Goal: Information Seeking & Learning: Check status

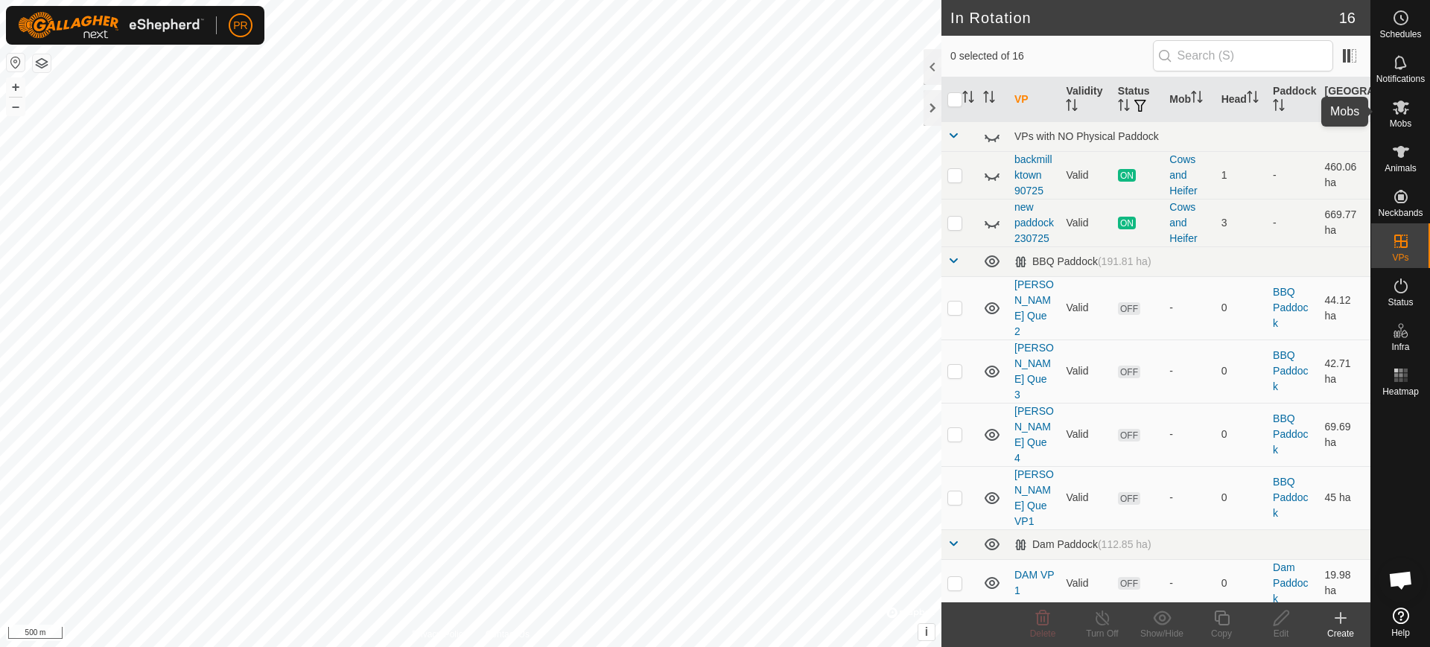
click at [1401, 103] on icon at bounding box center [1401, 108] width 16 height 14
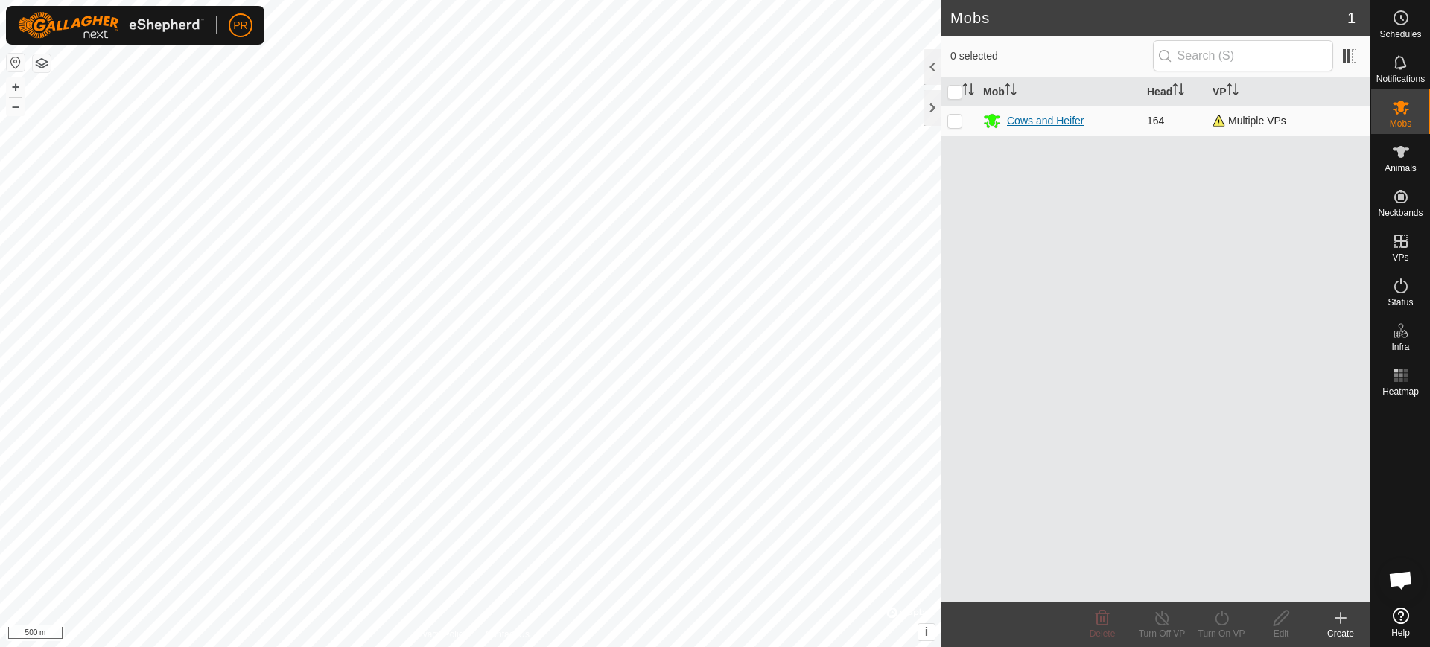
click at [1044, 120] on div "Cows and Heifer" at bounding box center [1045, 121] width 77 height 16
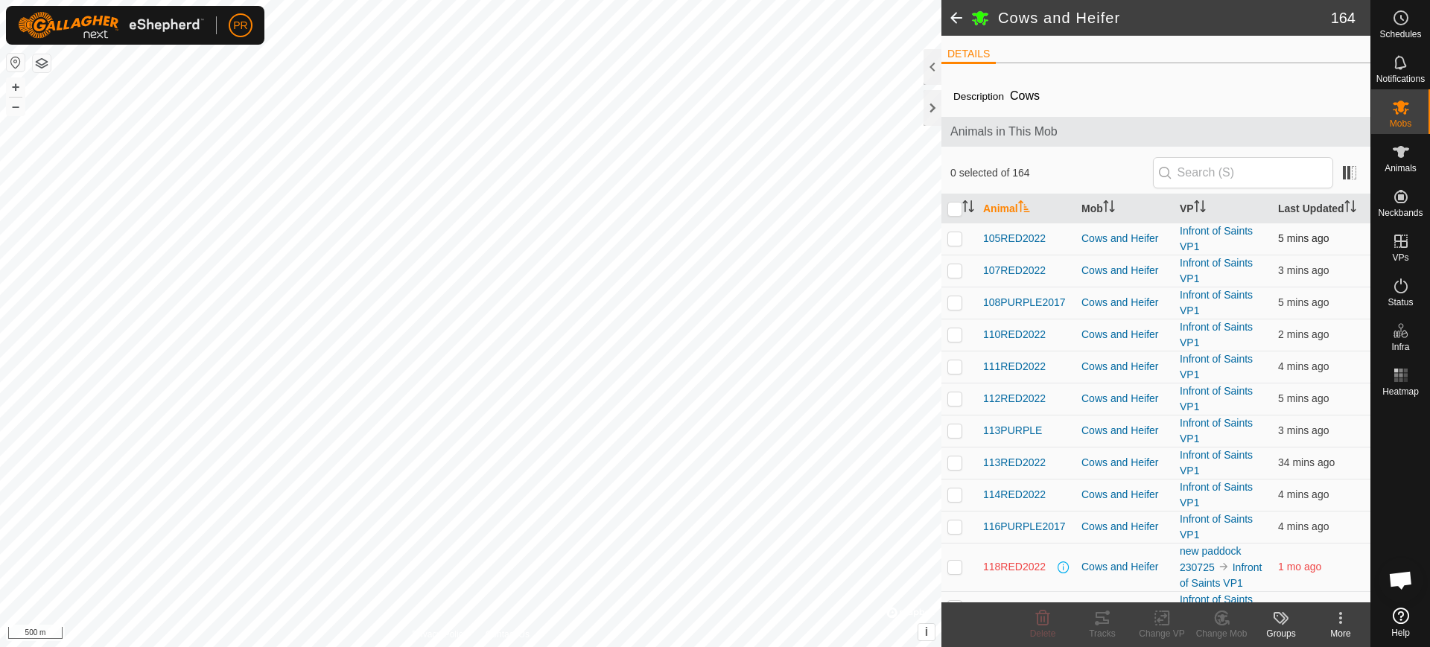
click at [955, 238] on p-checkbox at bounding box center [954, 238] width 15 height 12
click at [954, 235] on p-checkbox at bounding box center [954, 238] width 15 height 12
checkbox input "false"
click at [1192, 231] on link "Infront of Saints VP1" at bounding box center [1216, 239] width 73 height 28
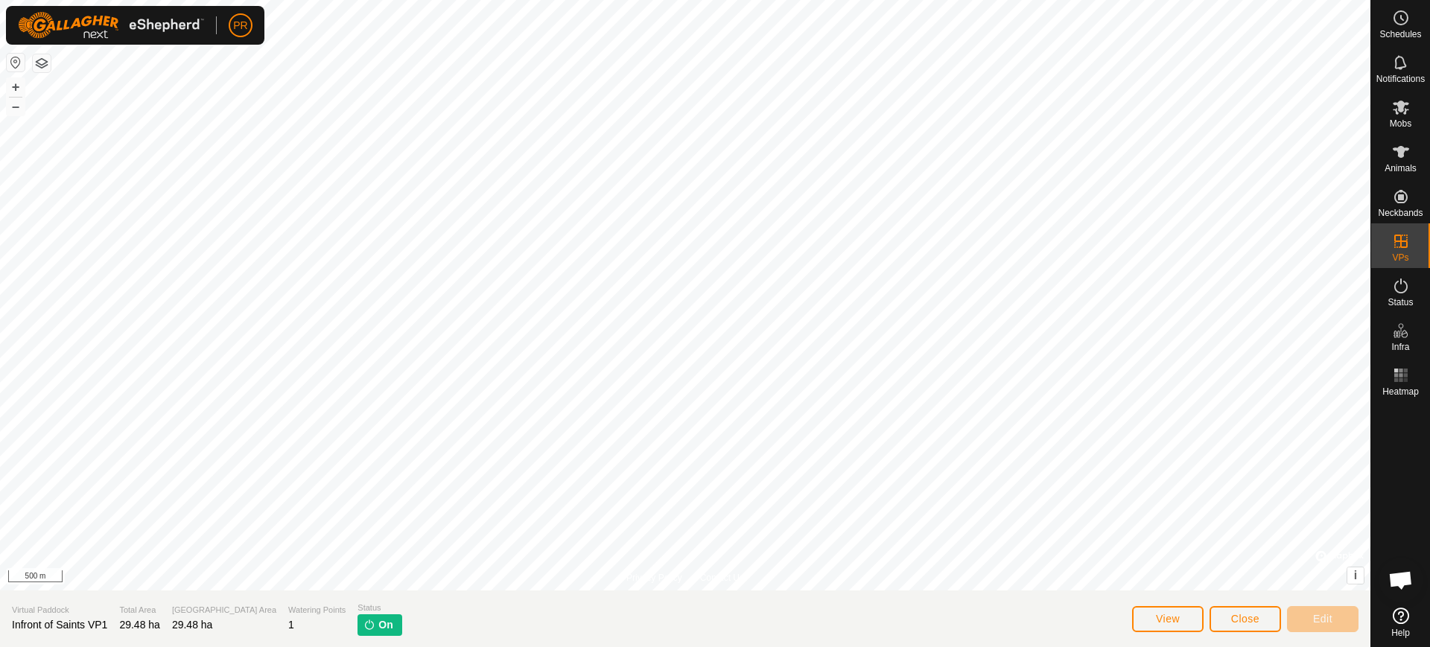
click at [378, 621] on span "On" at bounding box center [385, 625] width 14 height 16
click at [363, 625] on img at bounding box center [369, 625] width 12 height 12
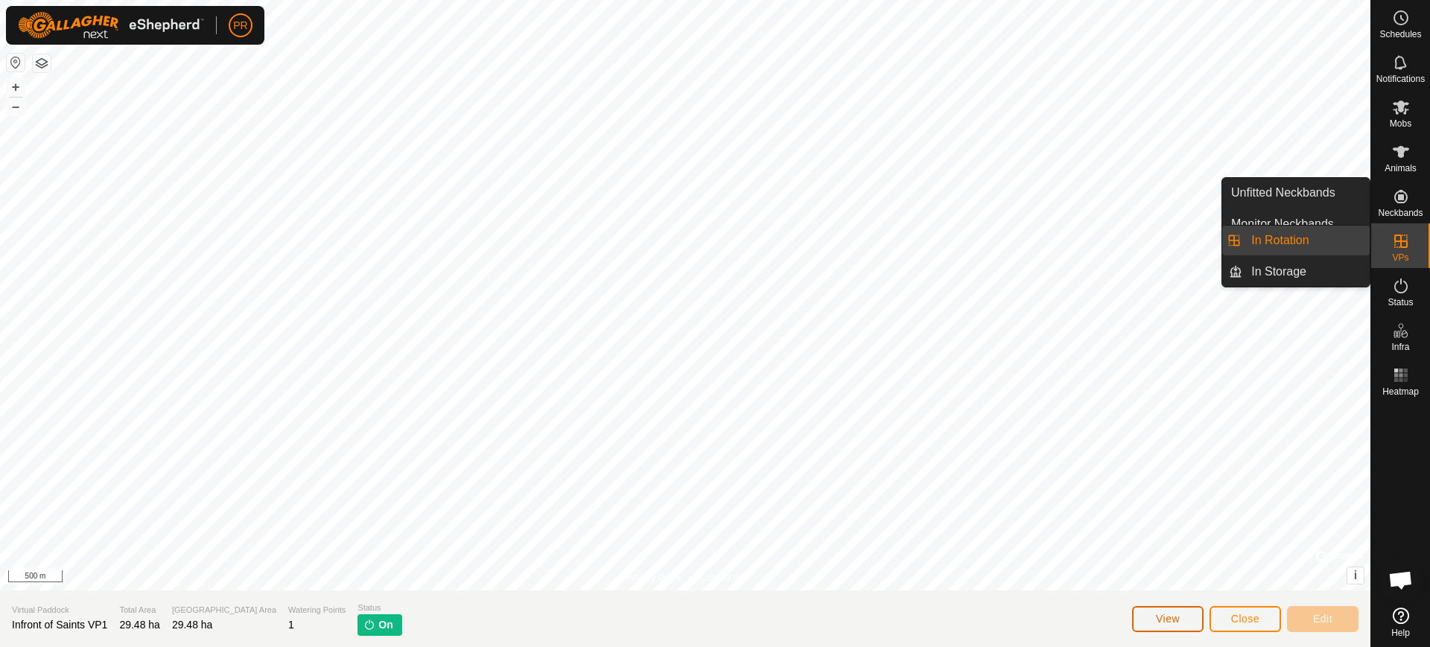
click at [1163, 619] on span "View" at bounding box center [1168, 619] width 24 height 12
click at [1401, 234] on icon at bounding box center [1401, 241] width 18 height 18
click at [1288, 238] on link "In Rotation" at bounding box center [1305, 241] width 127 height 30
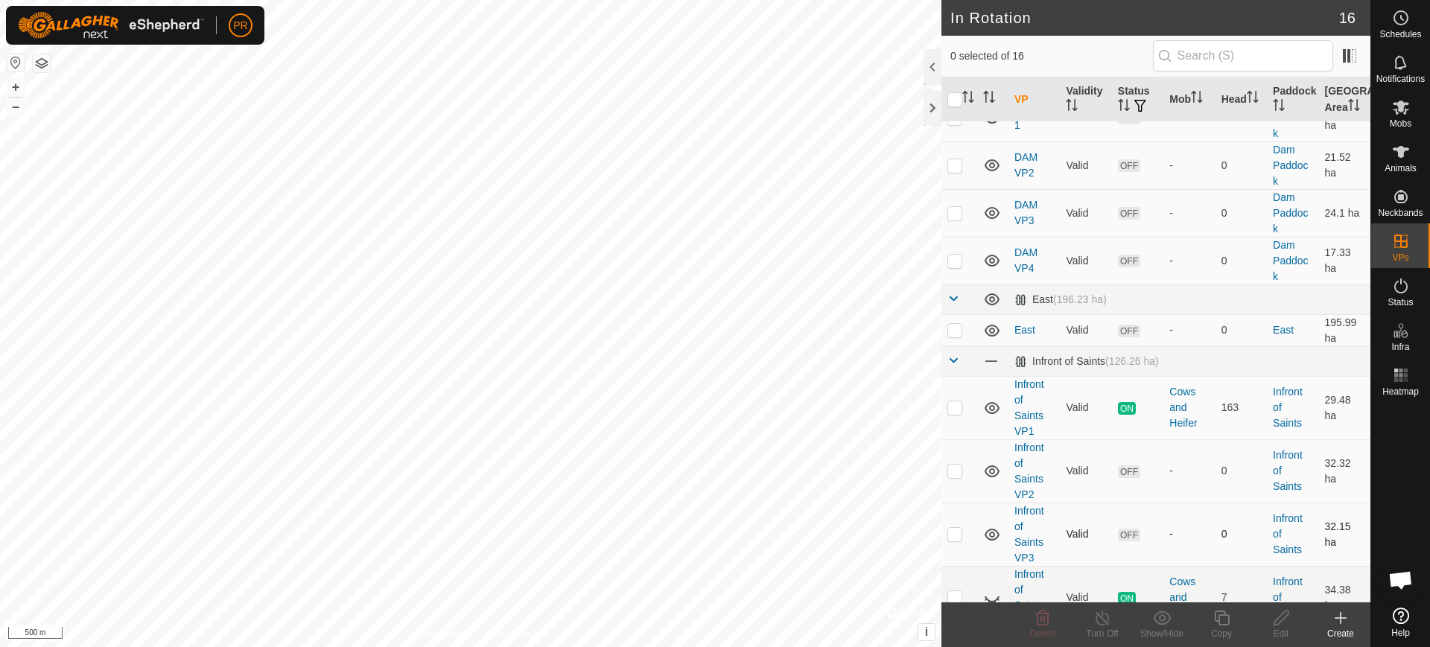
scroll to position [524, 0]
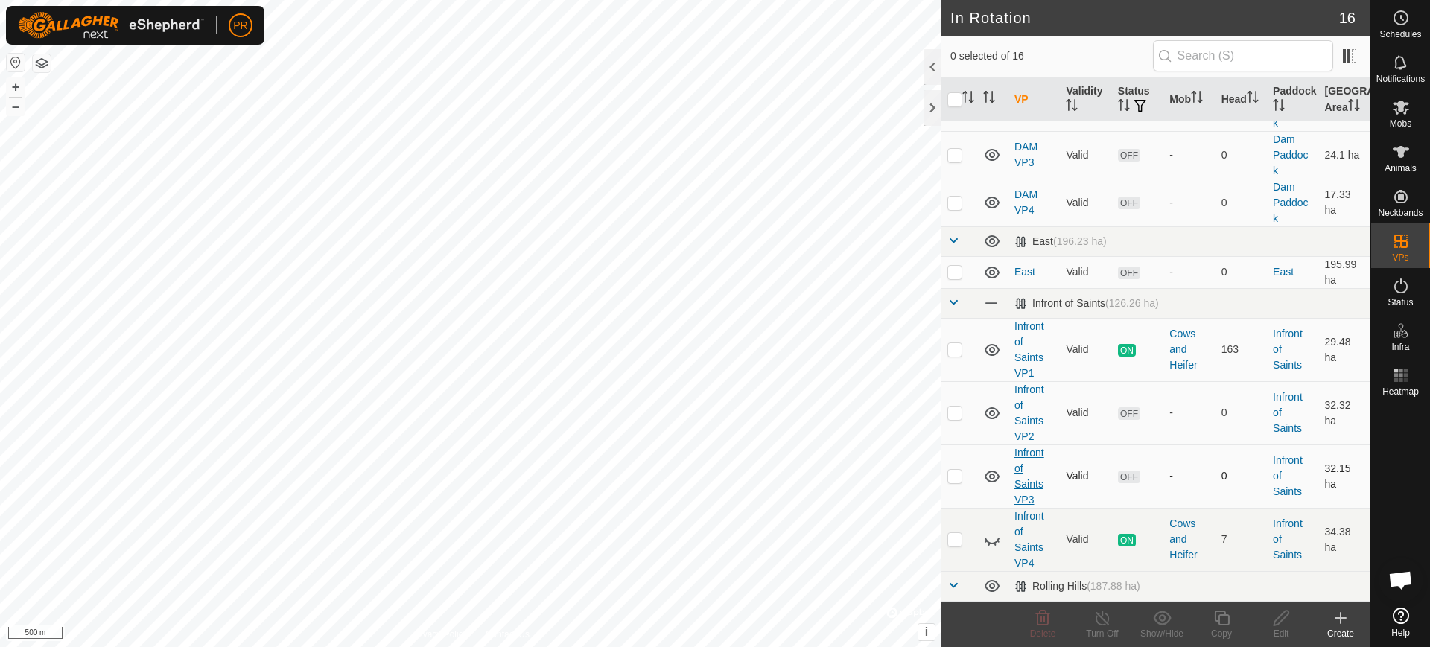
click at [1022, 454] on link "Infront of Saints VP3" at bounding box center [1029, 476] width 30 height 59
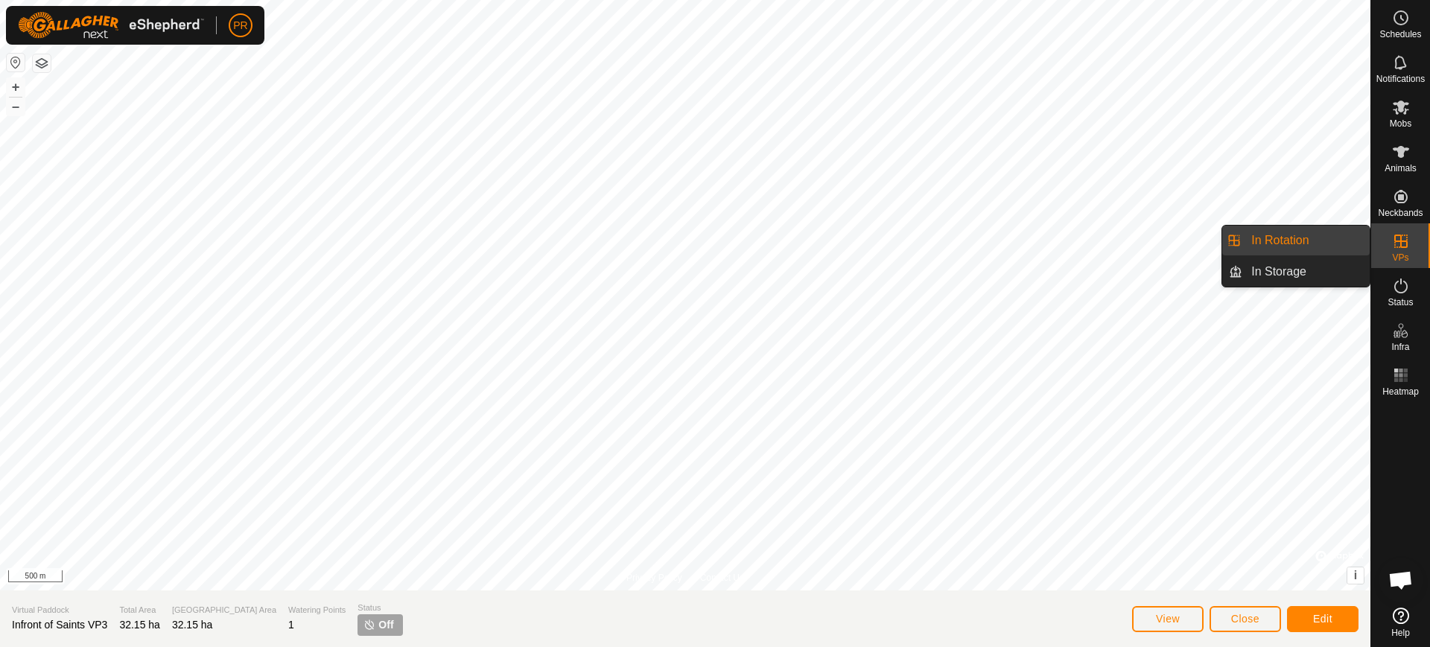
click at [1401, 254] on span "VPs" at bounding box center [1400, 257] width 16 height 9
click at [1398, 238] on icon at bounding box center [1401, 241] width 18 height 18
click at [1397, 257] on span "VPs" at bounding box center [1400, 257] width 16 height 9
click at [1397, 251] on div "VPs" at bounding box center [1400, 245] width 59 height 45
click at [1402, 258] on span "VPs" at bounding box center [1400, 257] width 16 height 9
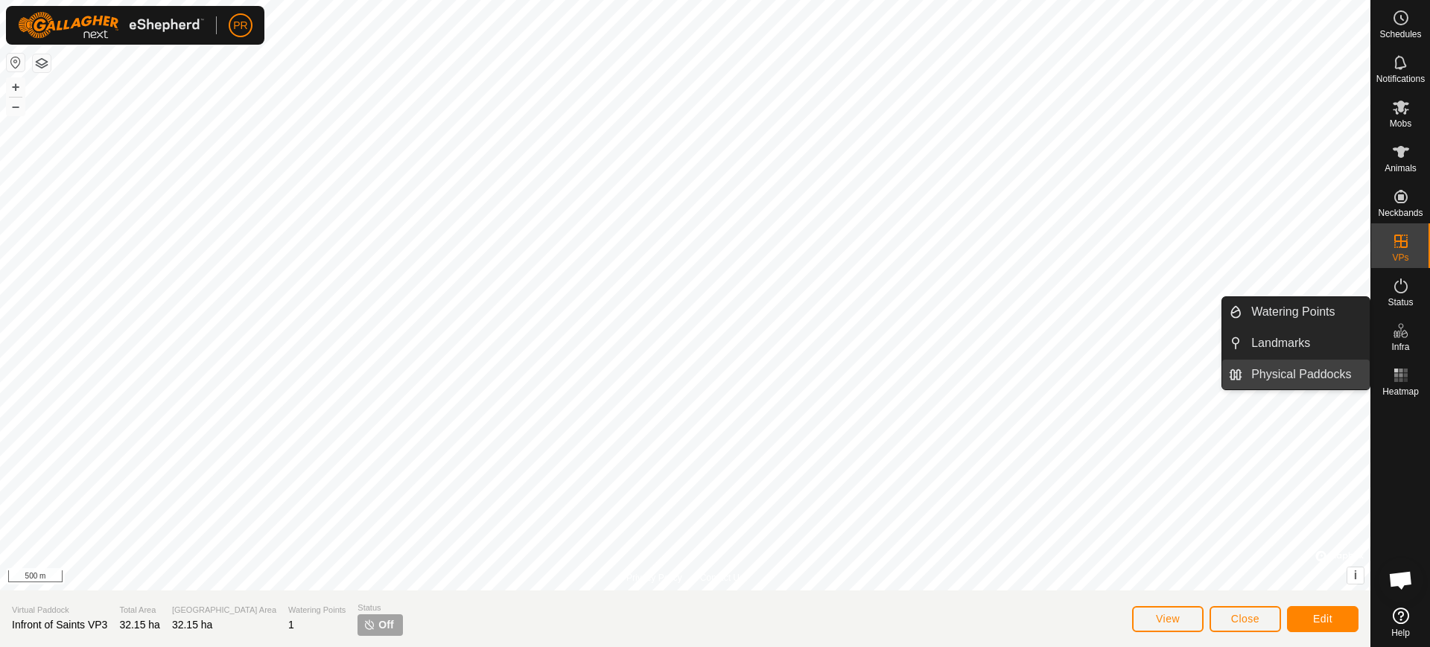
click at [1318, 374] on link "Physical Paddocks" at bounding box center [1305, 375] width 127 height 30
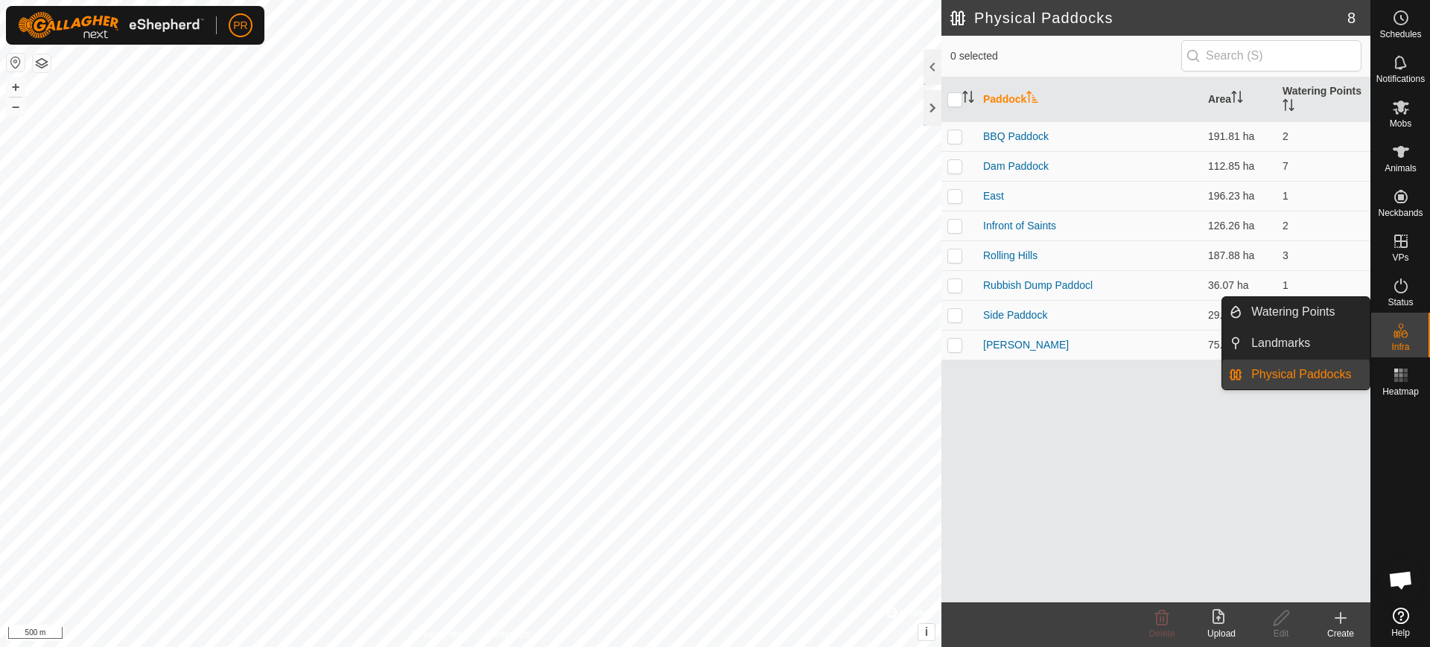
click at [1318, 373] on link "Physical Paddocks" at bounding box center [1305, 375] width 127 height 30
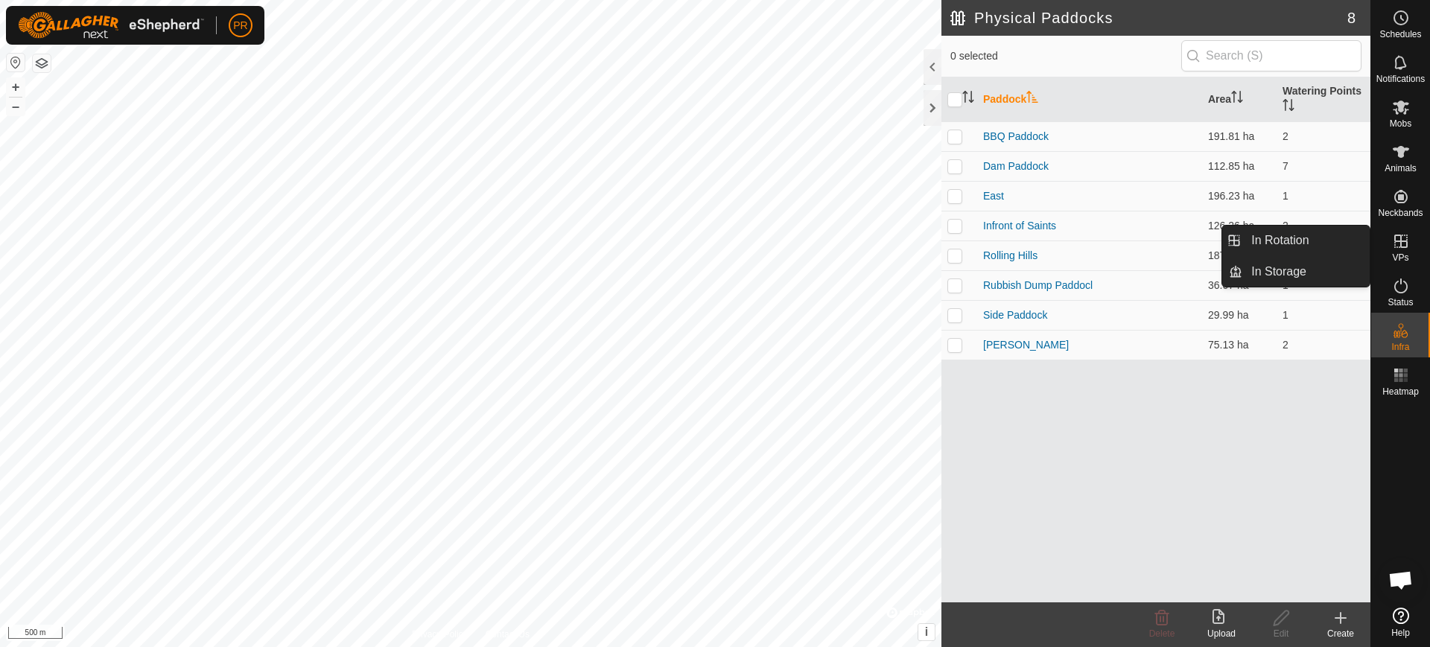
click at [1400, 238] on icon at bounding box center [1400, 241] width 13 height 13
click at [1397, 241] on icon at bounding box center [1400, 241] width 13 height 13
click at [1292, 244] on link "In Rotation" at bounding box center [1305, 241] width 127 height 30
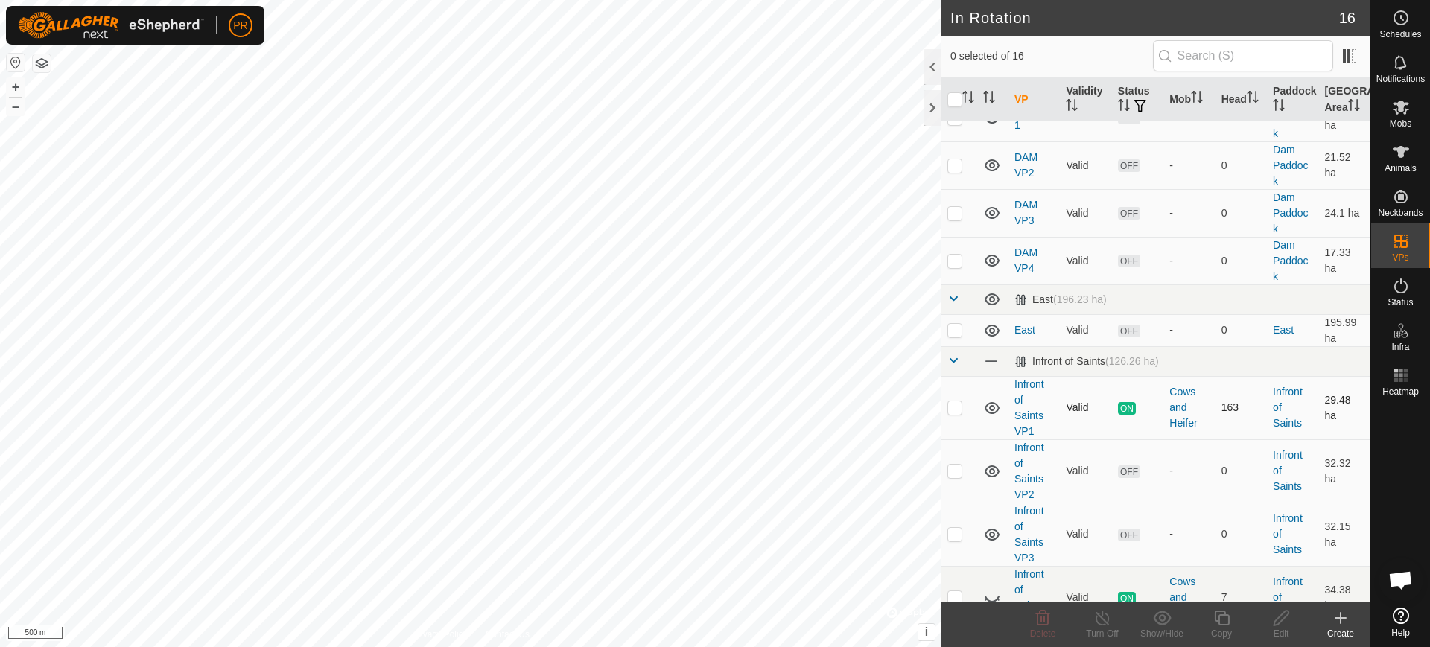
scroll to position [524, 0]
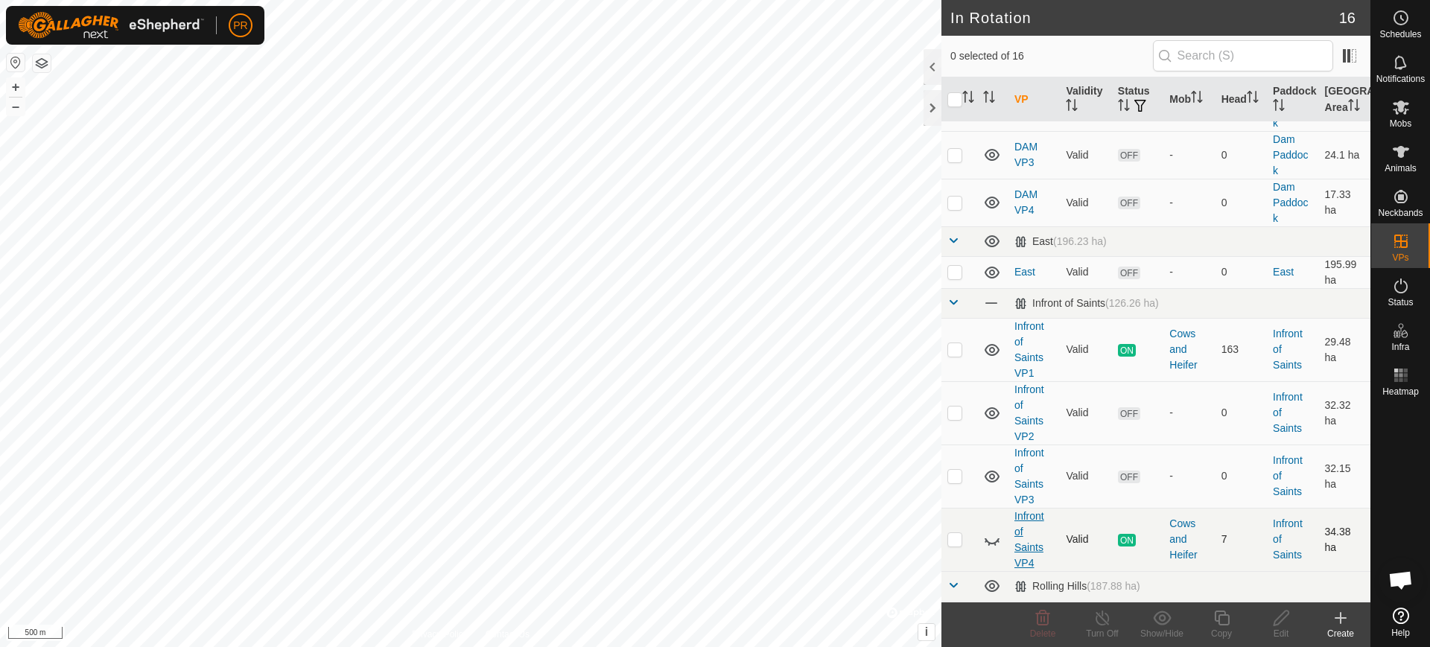
click at [1025, 510] on link "Infront of Saints VP4" at bounding box center [1029, 539] width 30 height 59
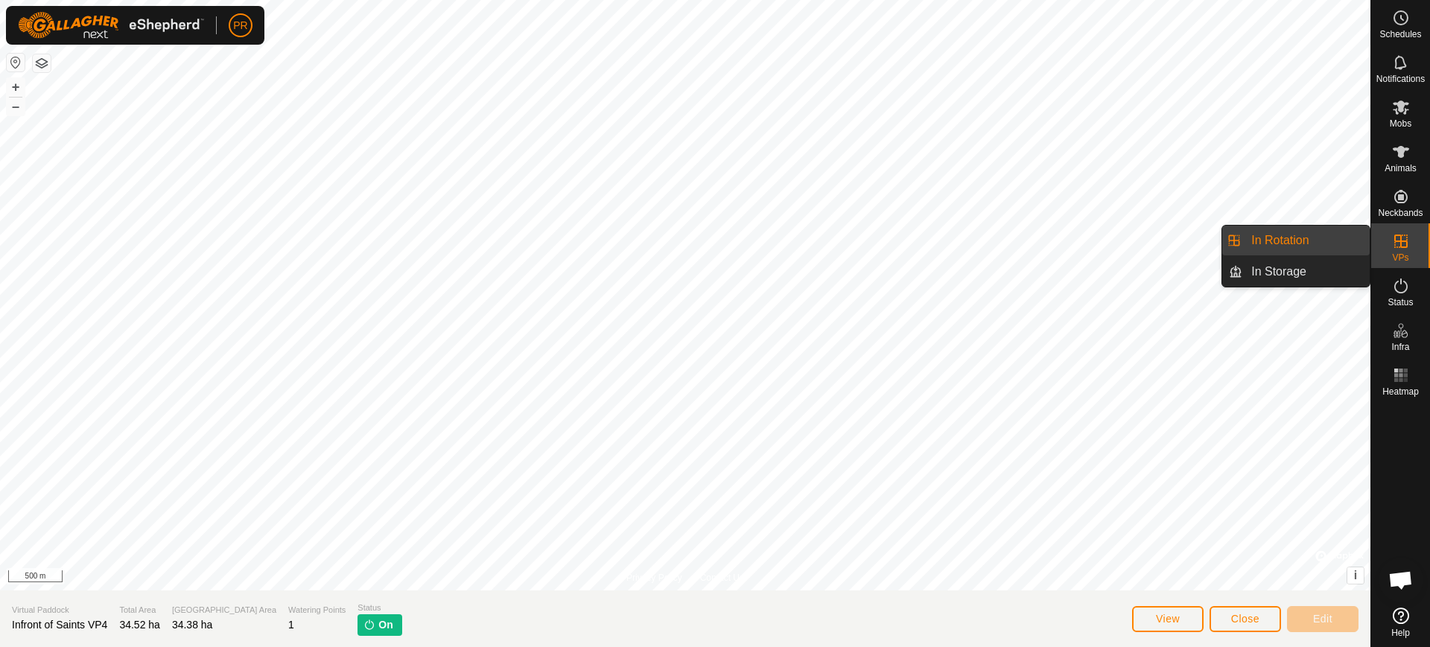
click at [1396, 240] on icon at bounding box center [1401, 241] width 18 height 18
click at [1396, 237] on icon at bounding box center [1401, 241] width 18 height 18
click at [1299, 240] on link "In Rotation" at bounding box center [1305, 241] width 127 height 30
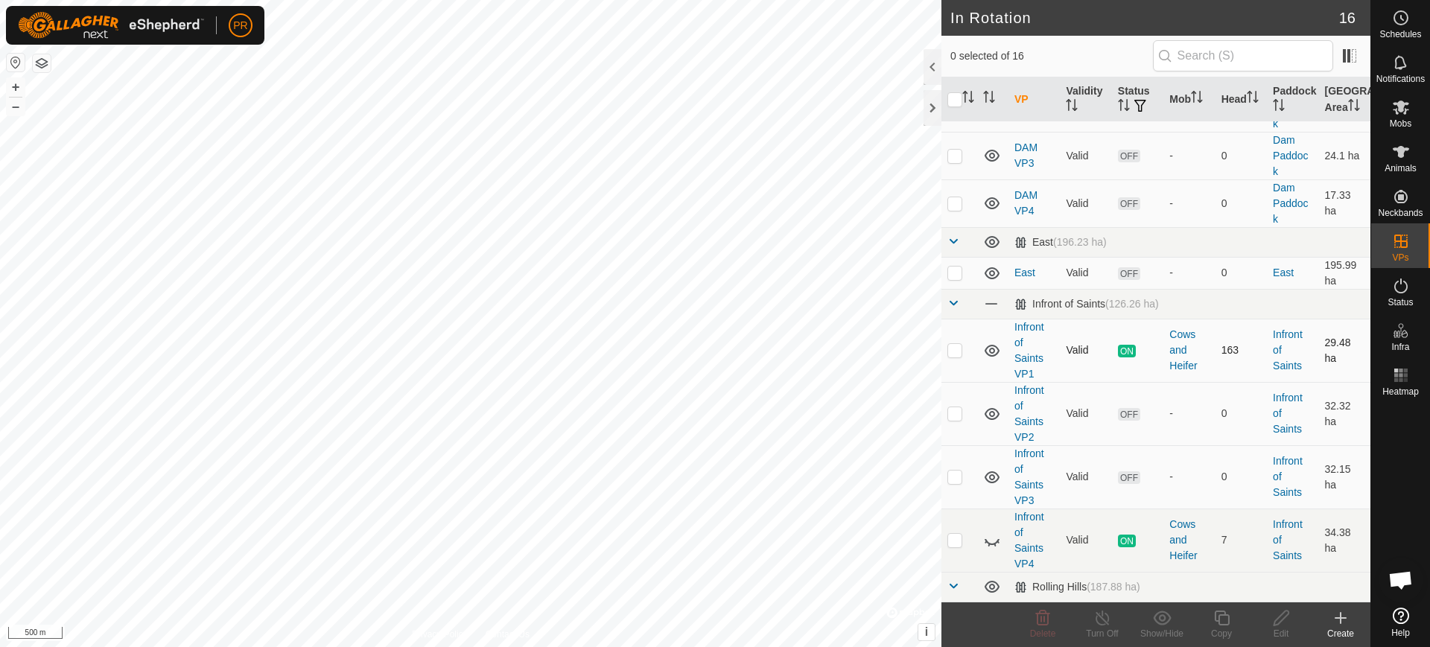
scroll to position [524, 0]
click at [1034, 521] on link "Infront of Saints VP4" at bounding box center [1029, 539] width 30 height 59
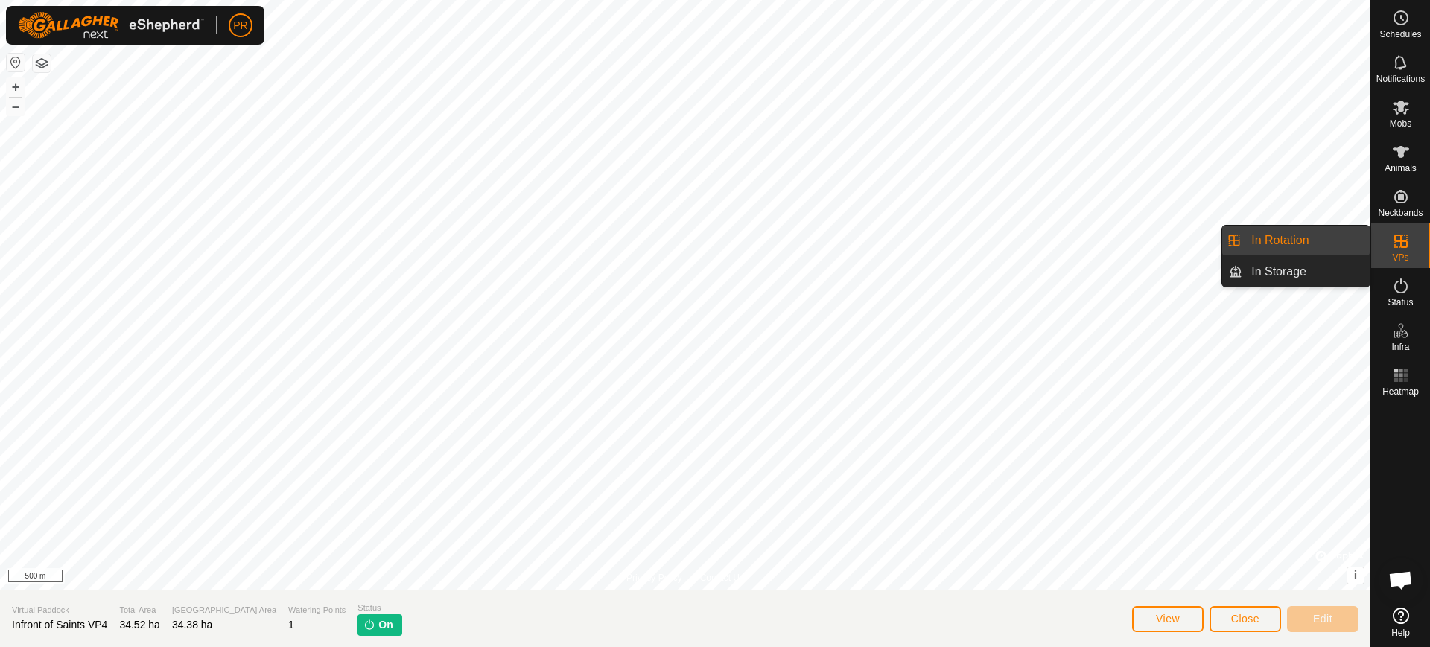
click at [1403, 242] on icon at bounding box center [1401, 241] width 18 height 18
click at [1262, 236] on link "In Rotation" at bounding box center [1305, 241] width 127 height 30
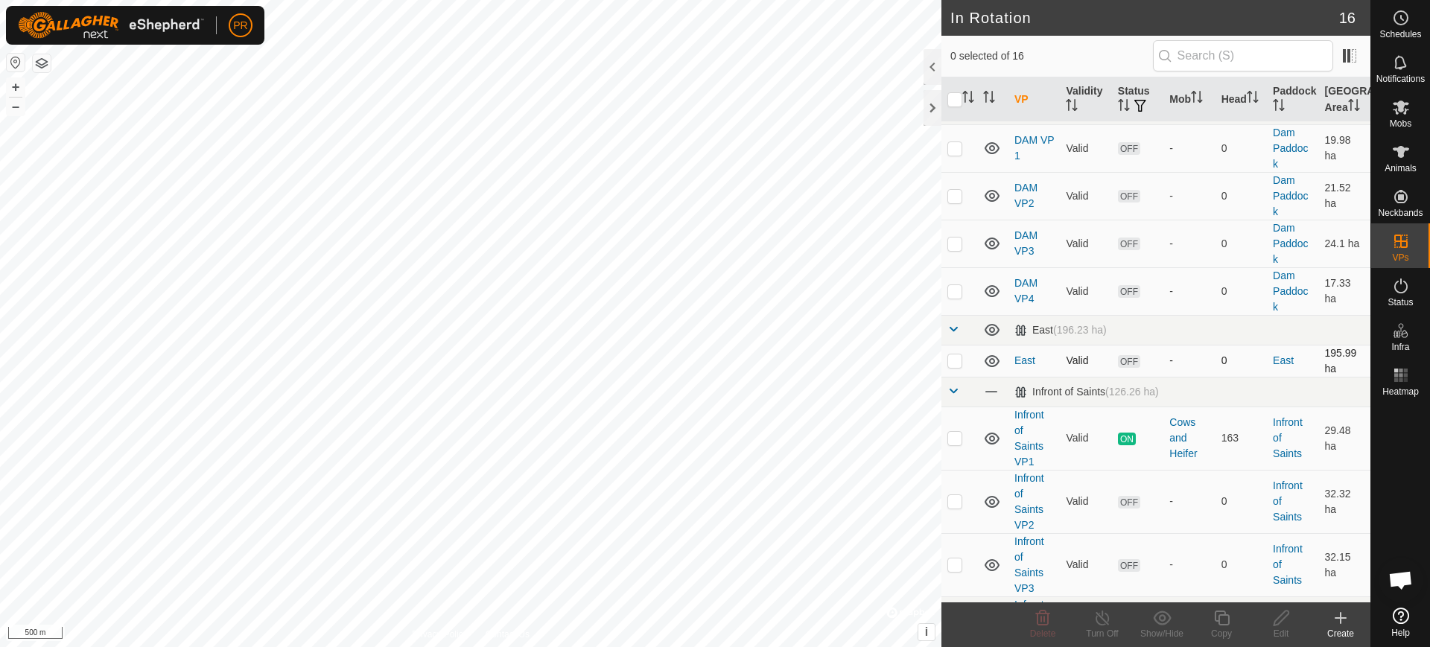
scroll to position [524, 0]
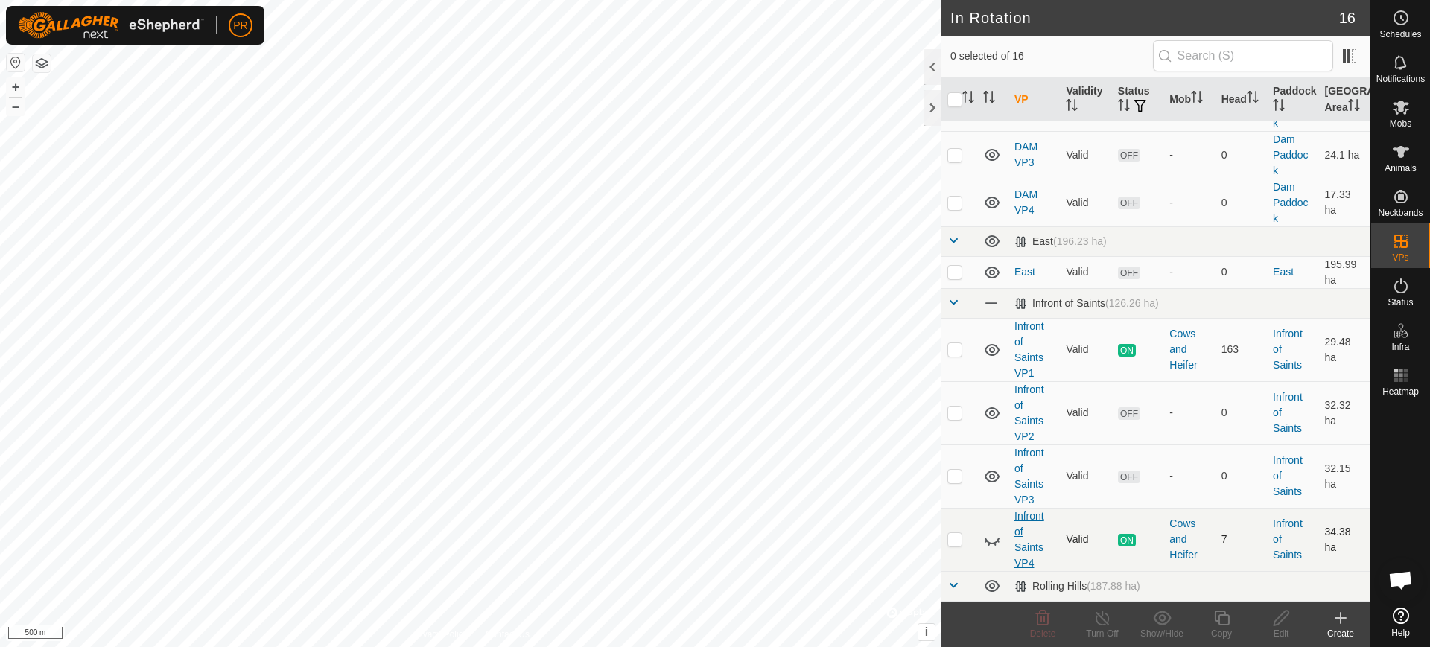
click at [1025, 510] on link "Infront of Saints VP4" at bounding box center [1029, 539] width 30 height 59
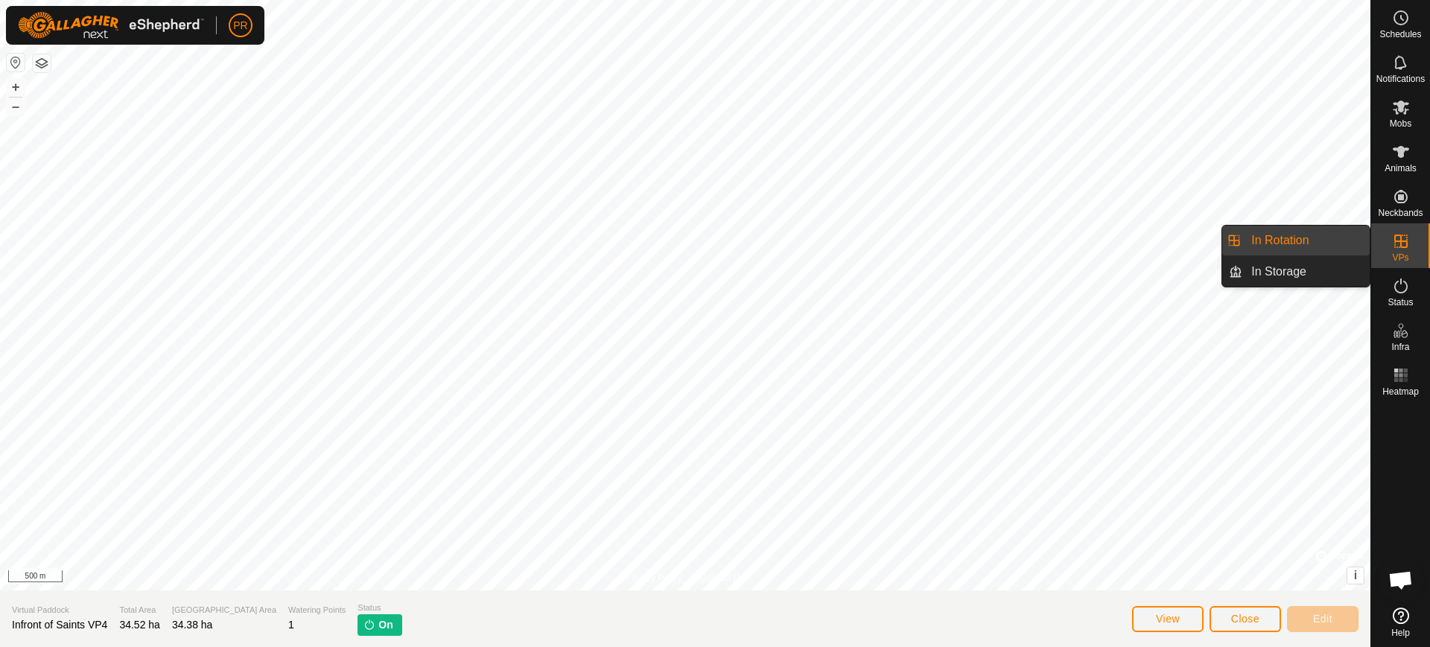
click at [1289, 238] on link "In Rotation" at bounding box center [1305, 241] width 127 height 30
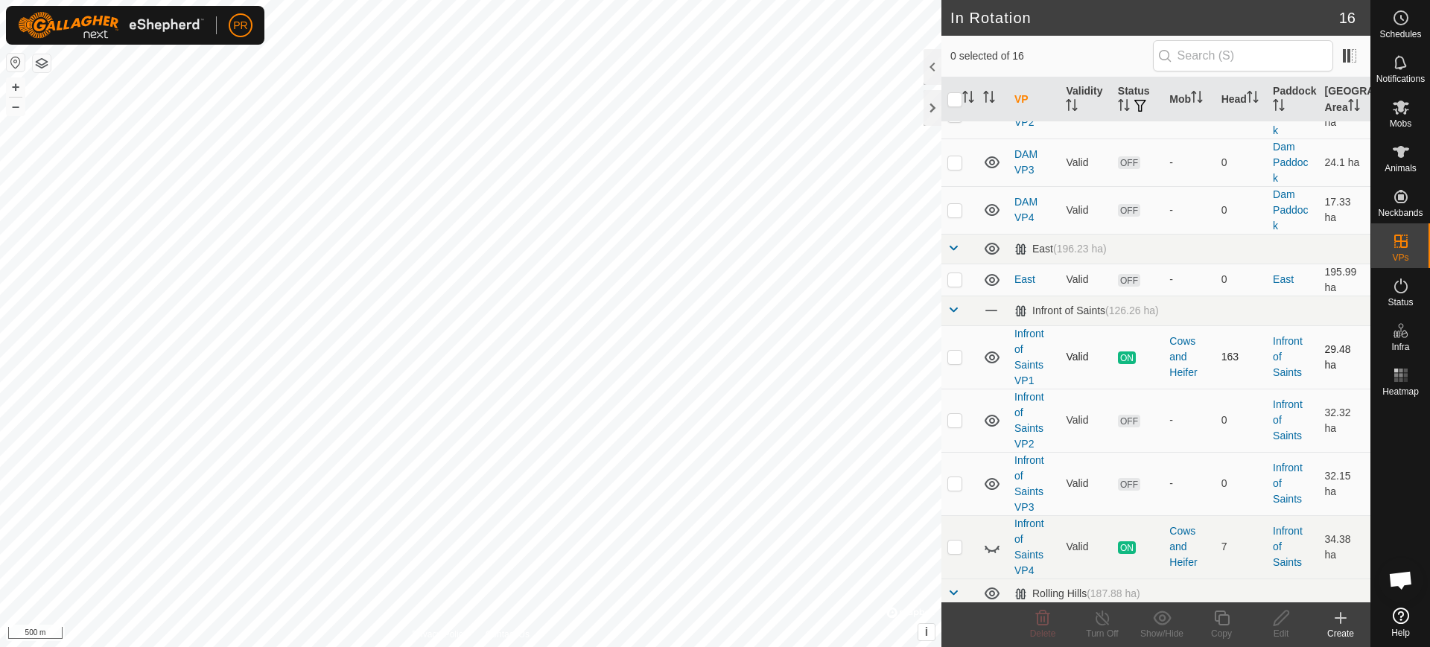
scroll to position [524, 0]
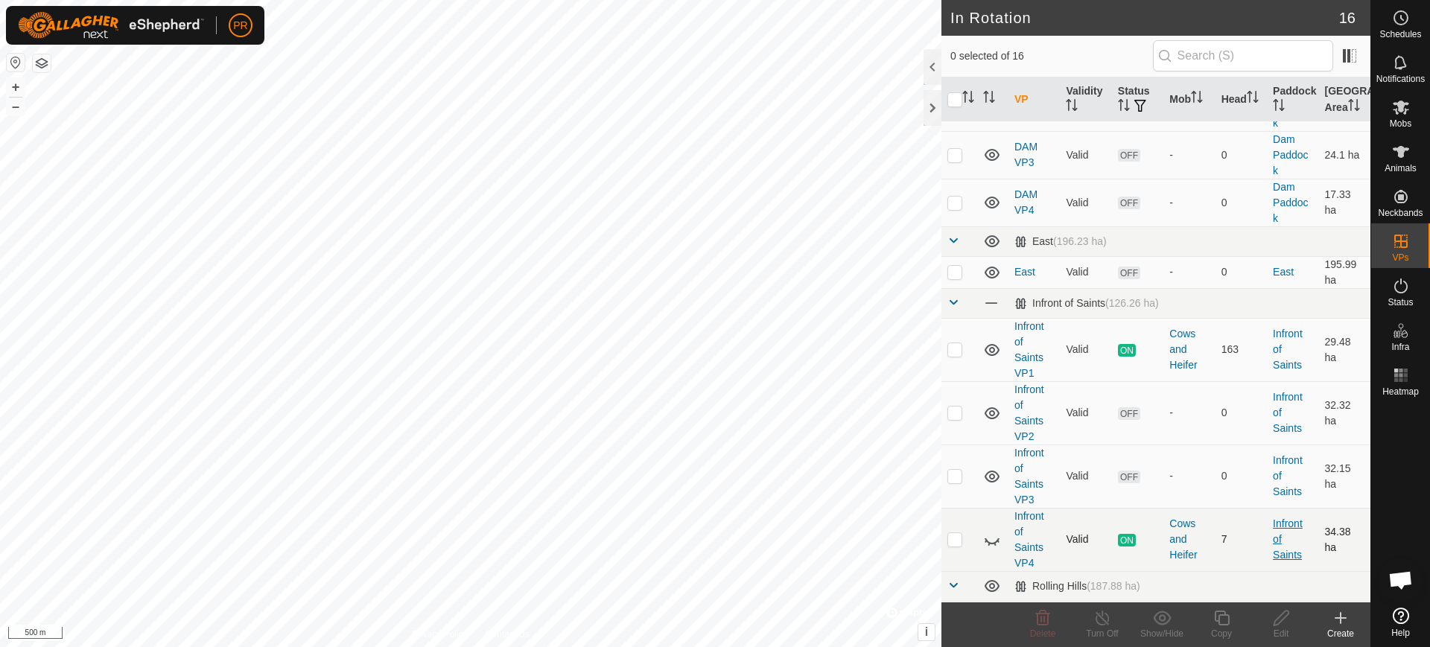
click at [1273, 518] on link "Infront of Saints" at bounding box center [1288, 539] width 30 height 43
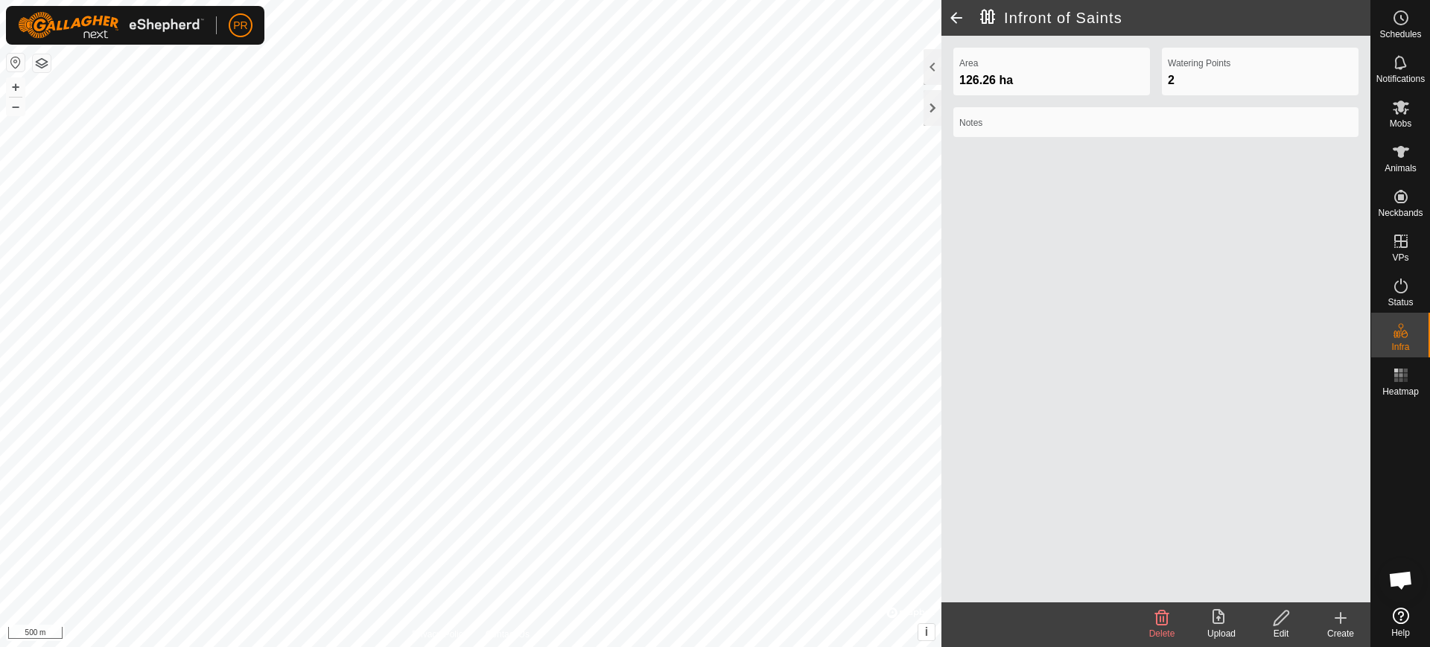
click at [954, 16] on span at bounding box center [956, 18] width 30 height 36
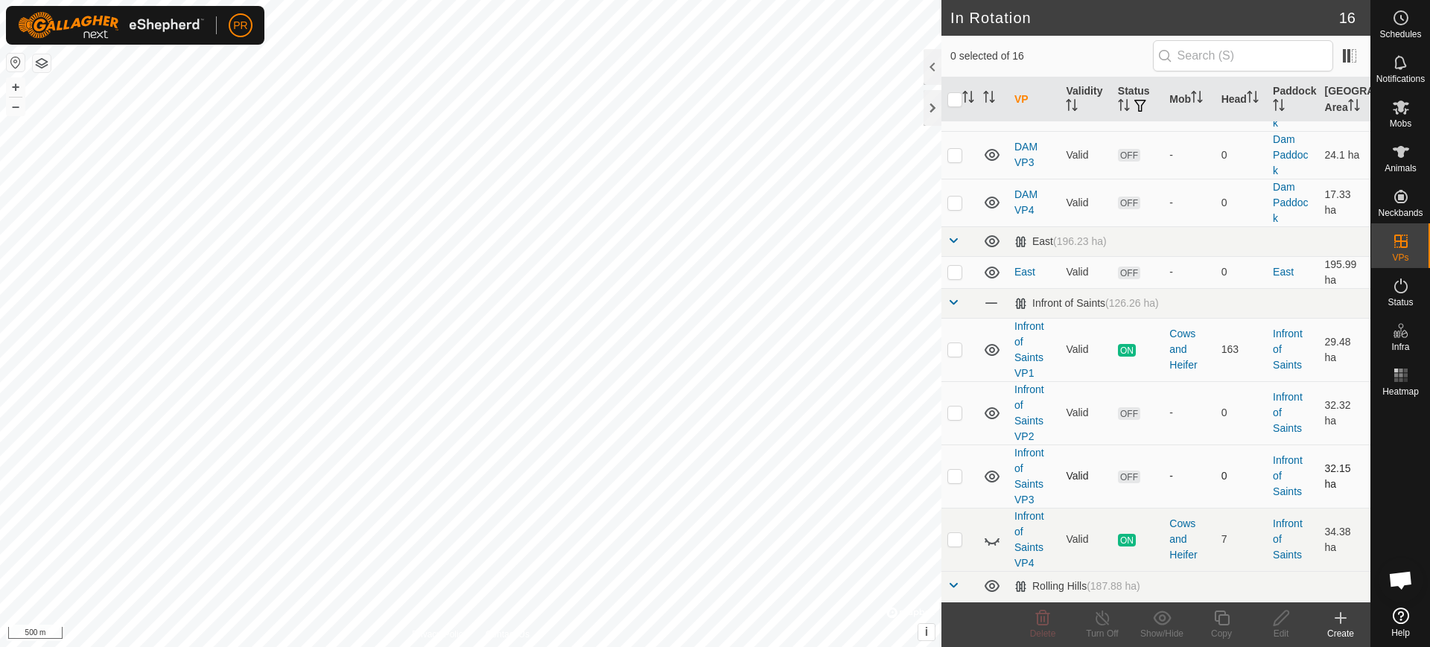
scroll to position [431, 0]
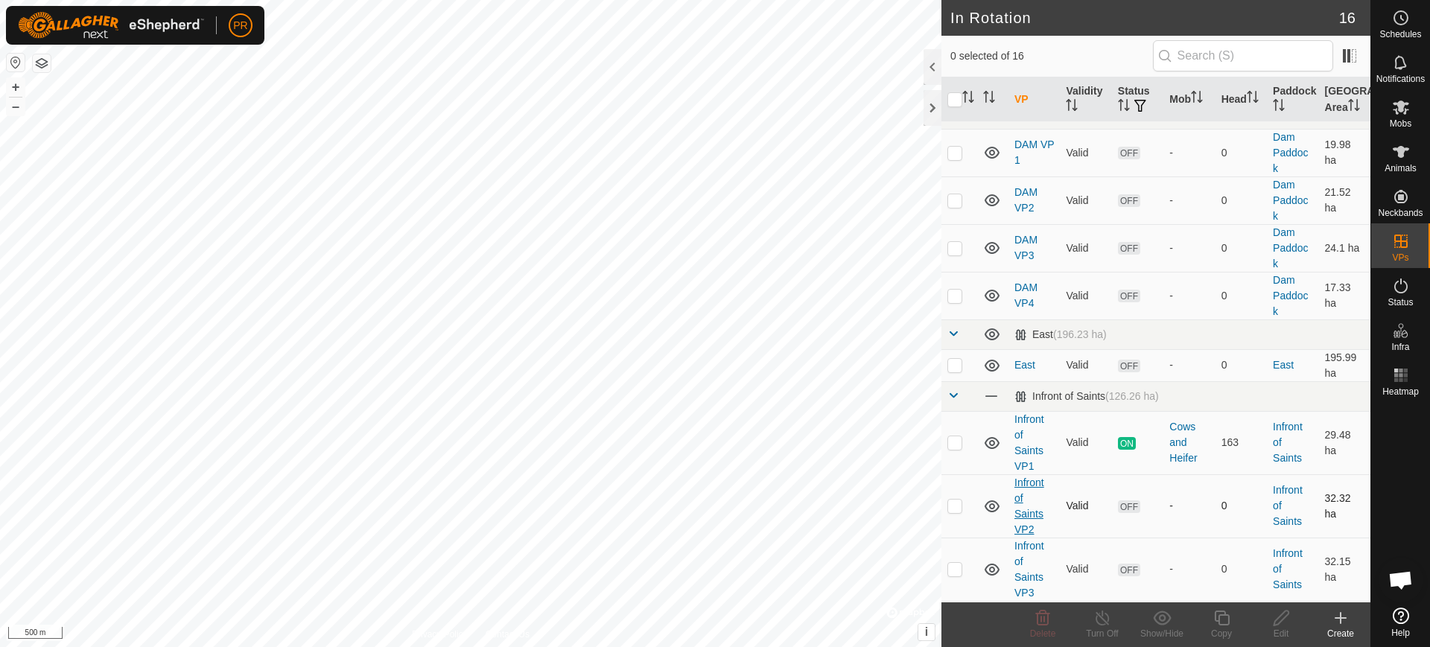
click at [1026, 477] on link "Infront of Saints VP2" at bounding box center [1029, 506] width 30 height 59
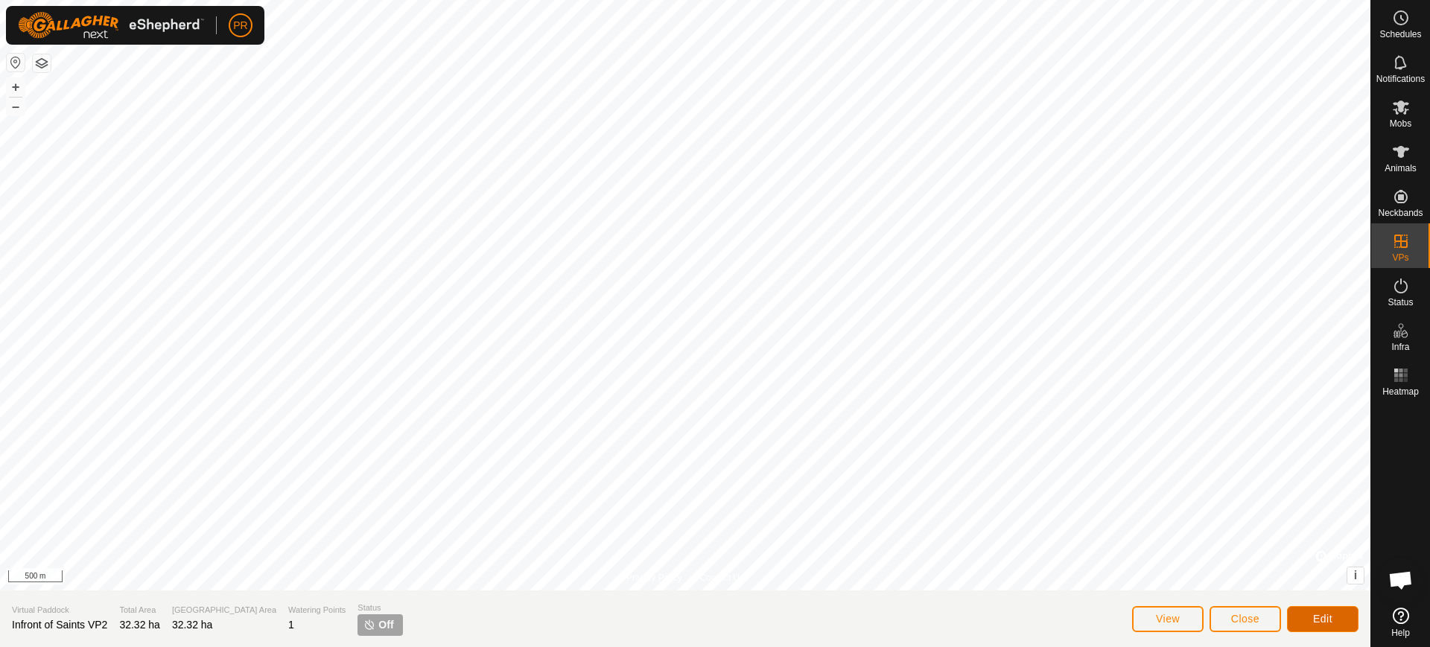
click at [1324, 618] on span "Edit" at bounding box center [1322, 619] width 19 height 12
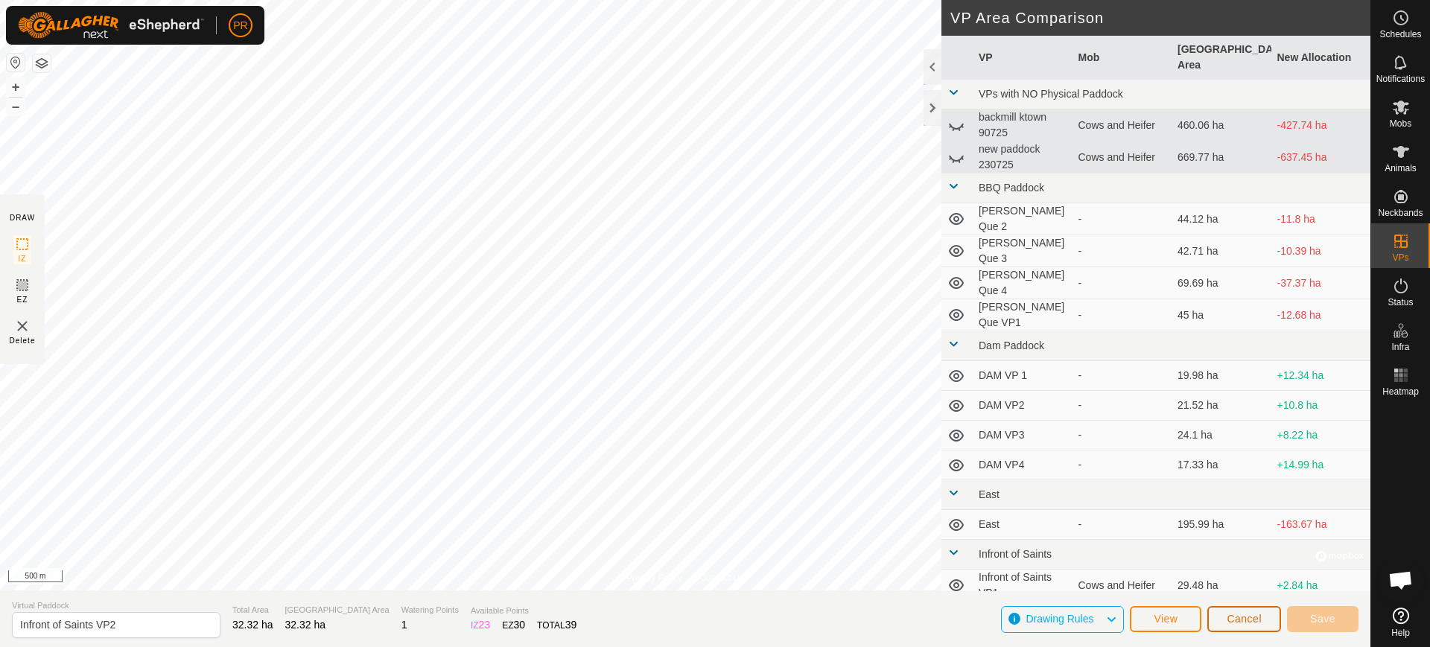
click at [1251, 619] on span "Cancel" at bounding box center [1244, 619] width 35 height 12
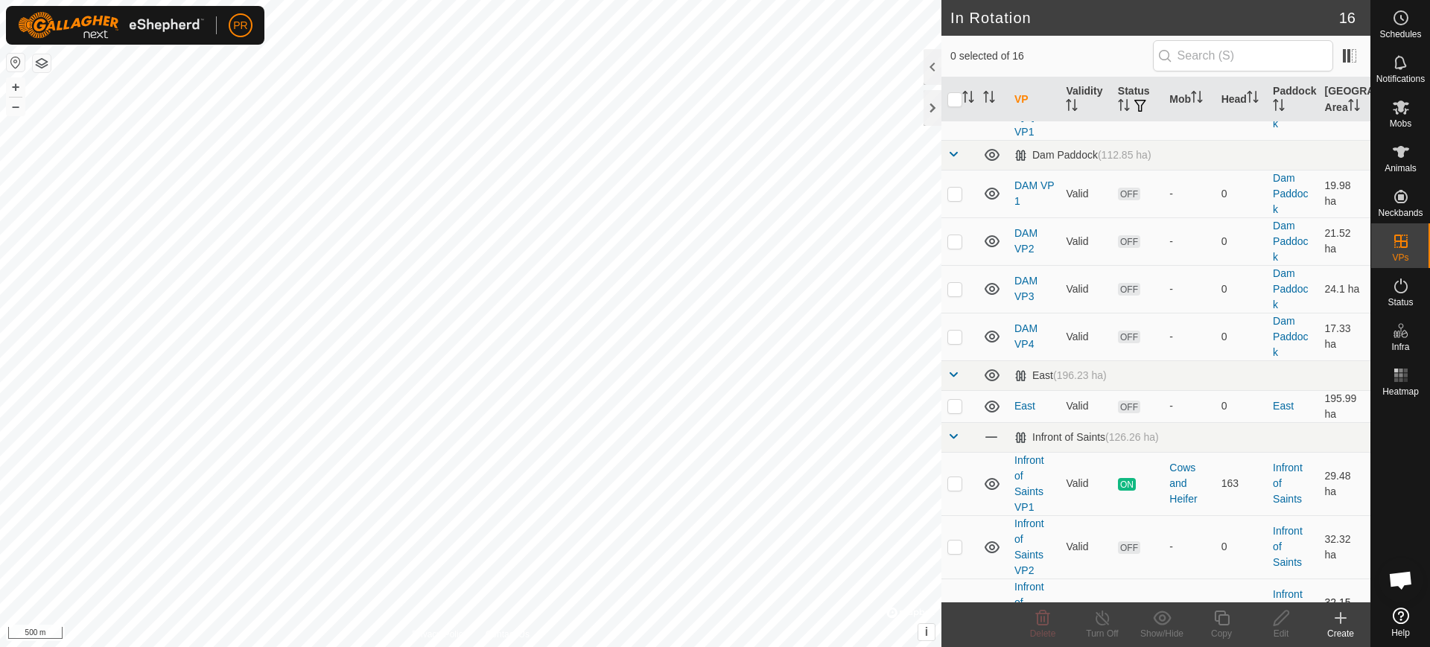
scroll to position [524, 0]
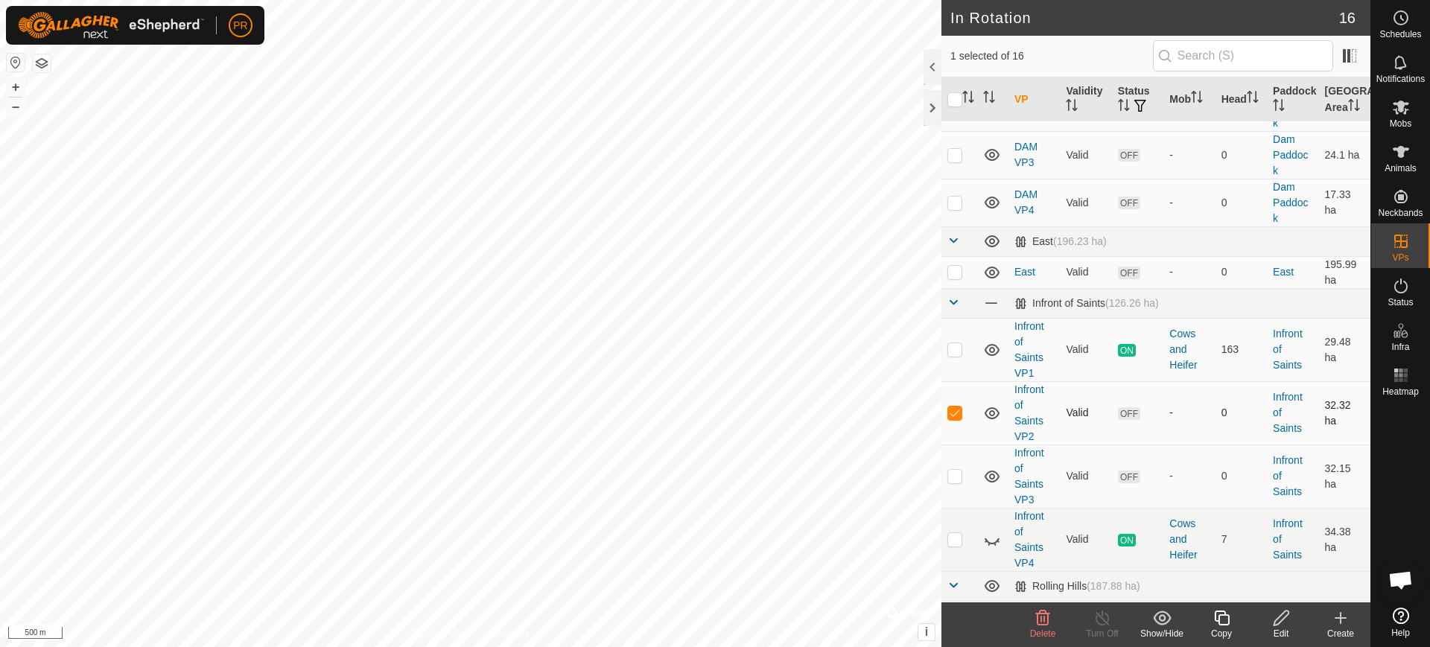
click at [1023, 381] on td "Infront of Saints VP2" at bounding box center [1034, 412] width 51 height 63
click at [1026, 508] on td "Infront of Saints VP4" at bounding box center [1034, 539] width 51 height 63
click at [1122, 534] on span "ON" at bounding box center [1127, 540] width 18 height 13
click at [954, 407] on p-checkbox at bounding box center [954, 413] width 15 height 12
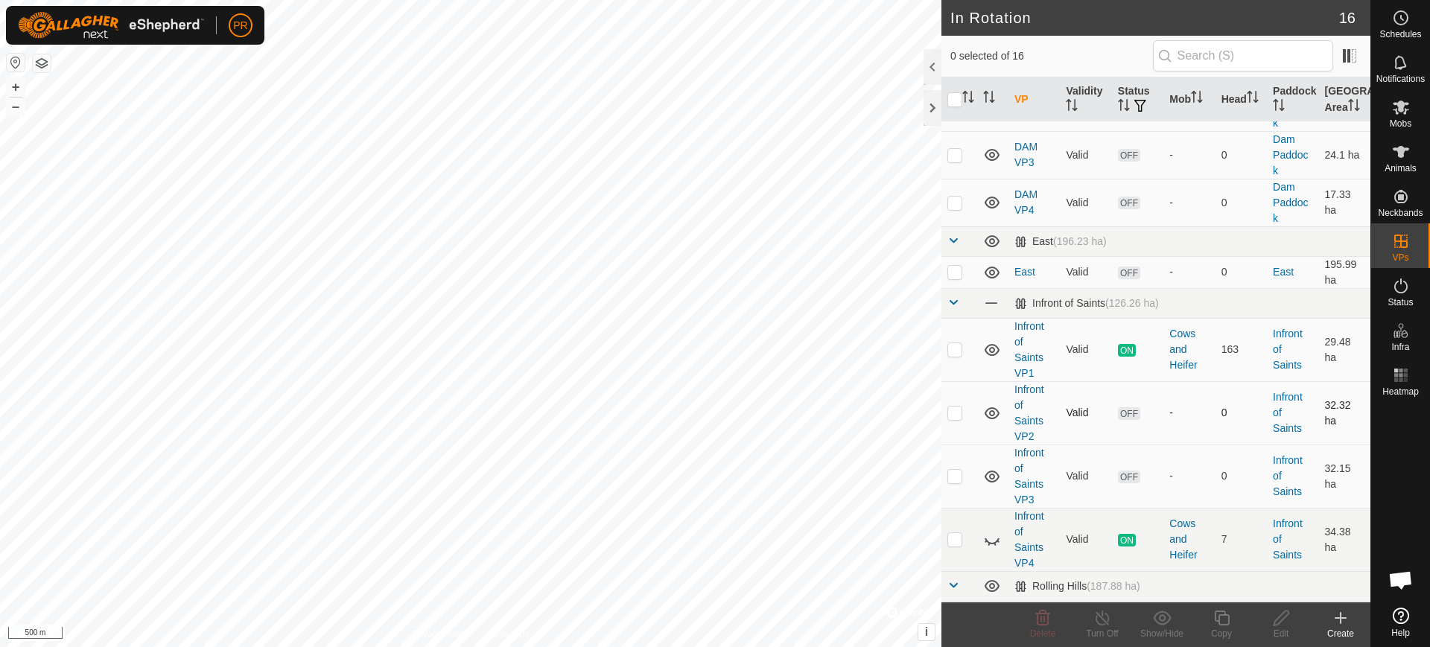
click at [954, 407] on p-checkbox at bounding box center [954, 413] width 15 height 12
checkbox input "true"
click at [1023, 381] on td "Infront of Saints VP2" at bounding box center [1034, 412] width 51 height 63
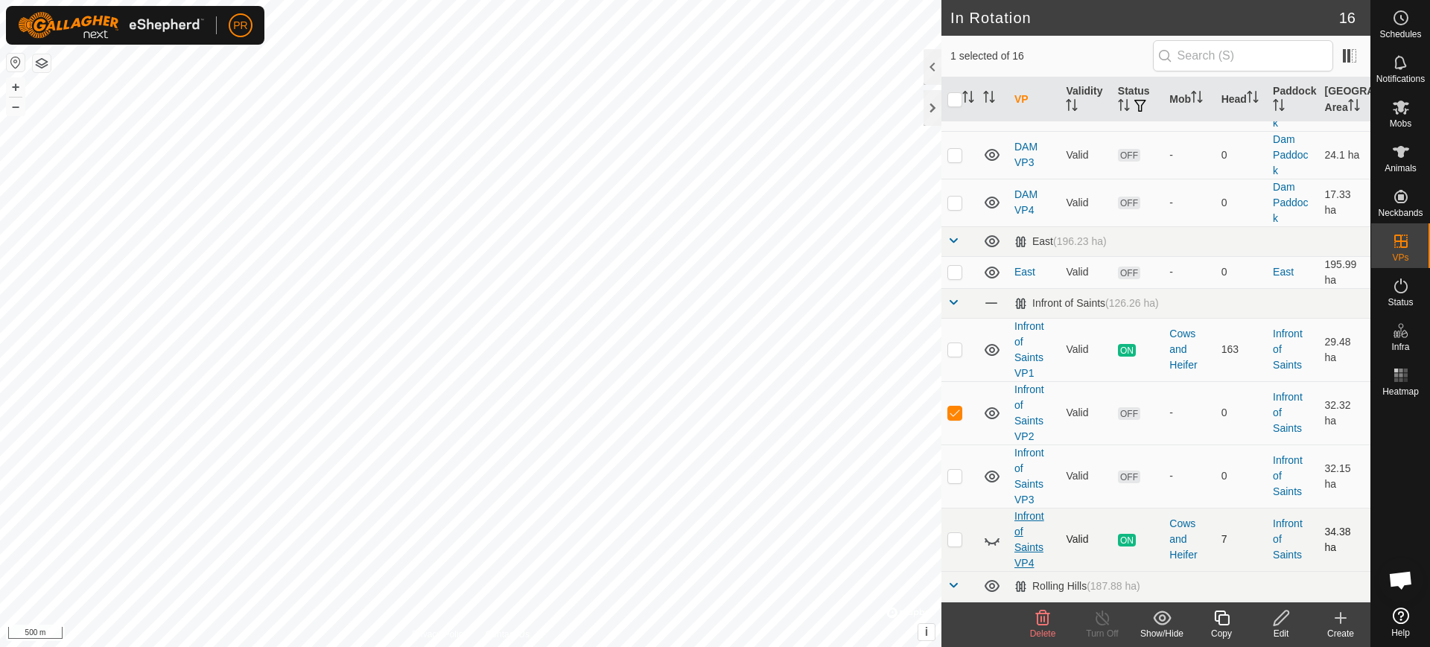
click at [1031, 514] on link "Infront of Saints VP4" at bounding box center [1029, 539] width 30 height 59
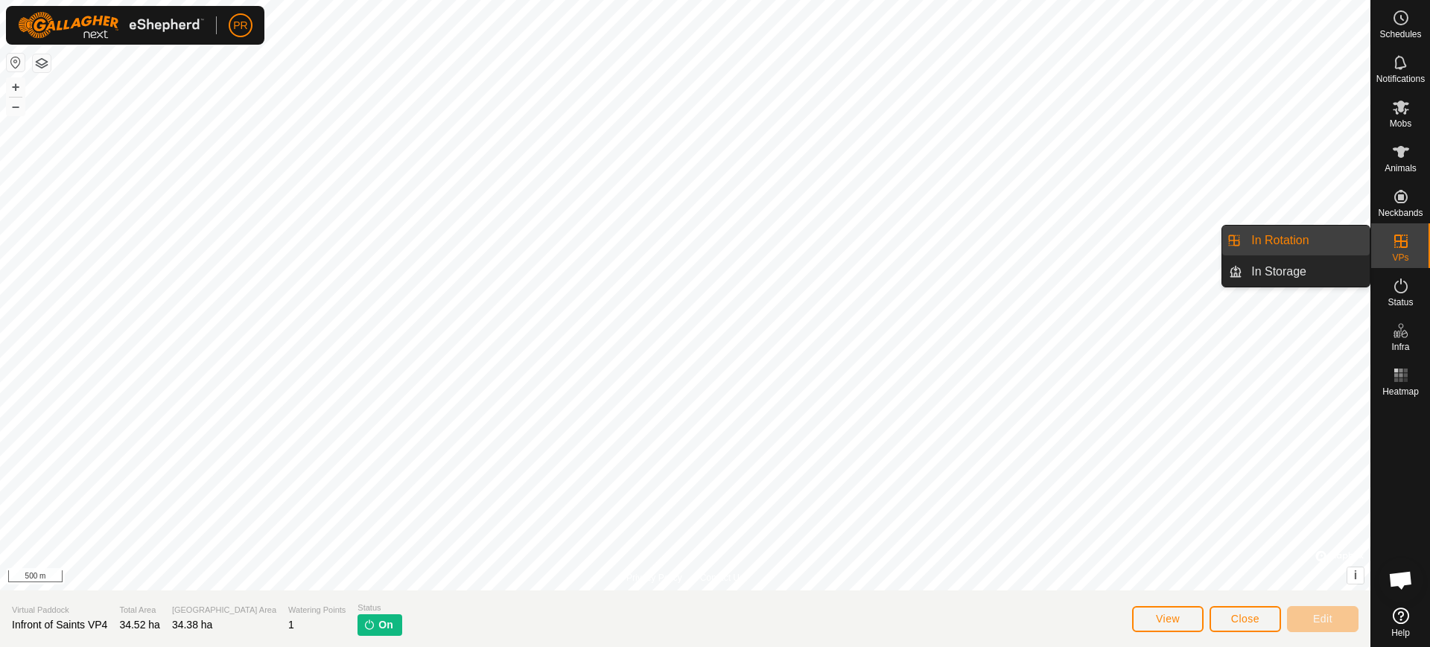
click at [1393, 236] on icon at bounding box center [1401, 241] width 18 height 18
click at [1402, 238] on icon at bounding box center [1401, 241] width 18 height 18
click at [1283, 237] on link "In Rotation" at bounding box center [1305, 241] width 127 height 30
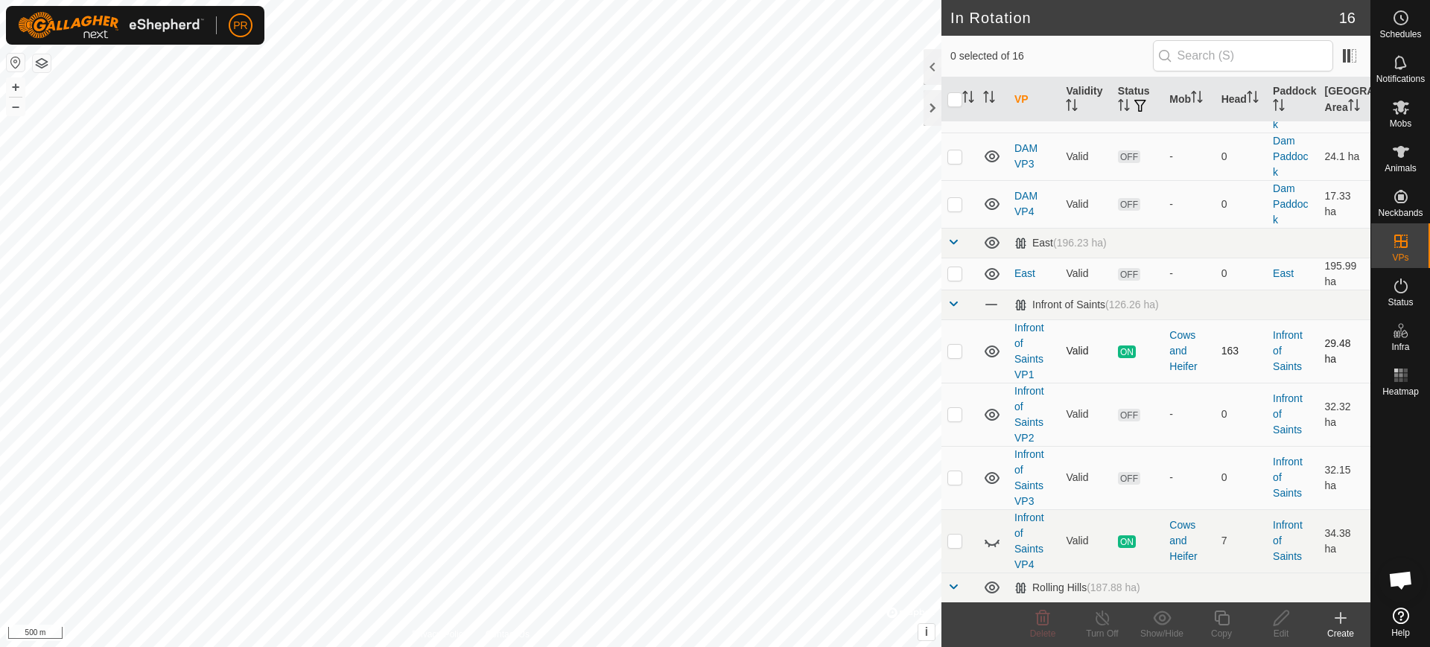
scroll to position [524, 0]
click at [952, 533] on p-checkbox at bounding box center [954, 539] width 15 height 12
click at [956, 533] on p-checkbox at bounding box center [954, 539] width 15 height 12
checkbox input "false"
click at [1126, 534] on span "ON" at bounding box center [1127, 540] width 18 height 13
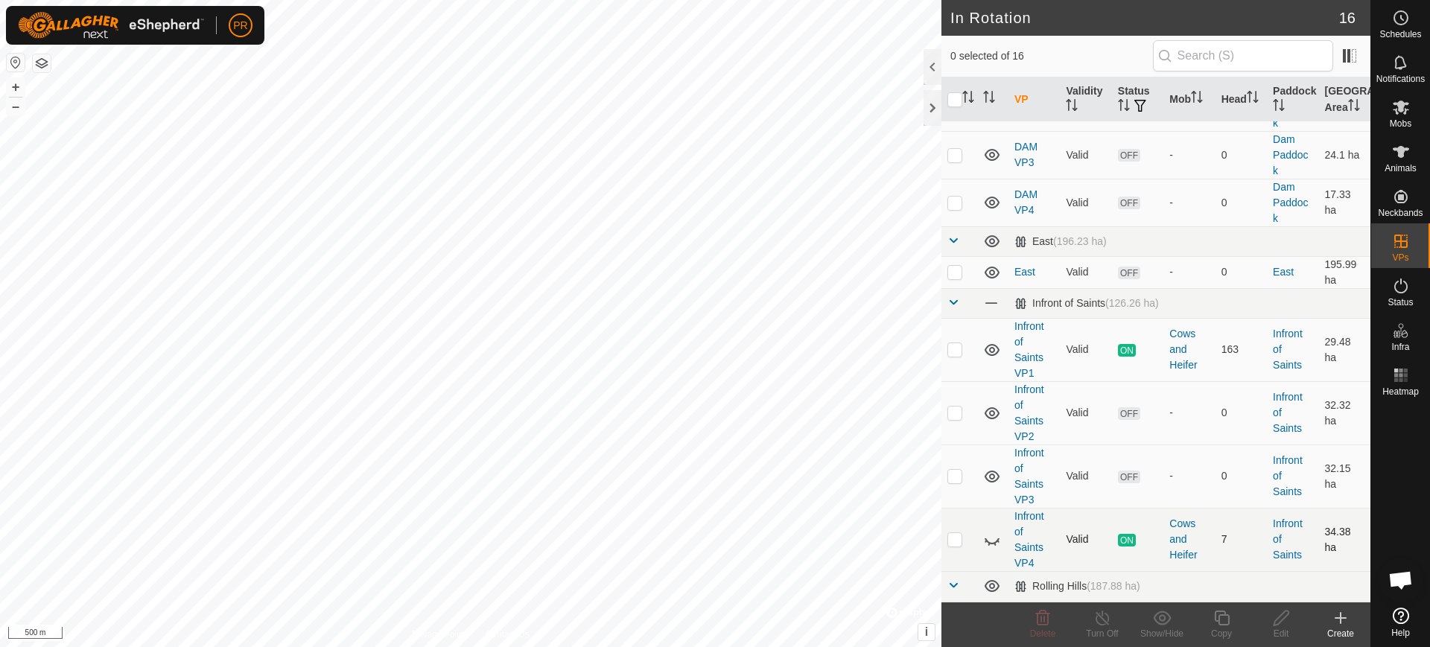
click at [1138, 508] on td "ON" at bounding box center [1137, 539] width 51 height 63
click at [1127, 534] on span "ON" at bounding box center [1127, 540] width 18 height 13
click at [1177, 516] on div "Cows and Heifer" at bounding box center [1188, 539] width 39 height 47
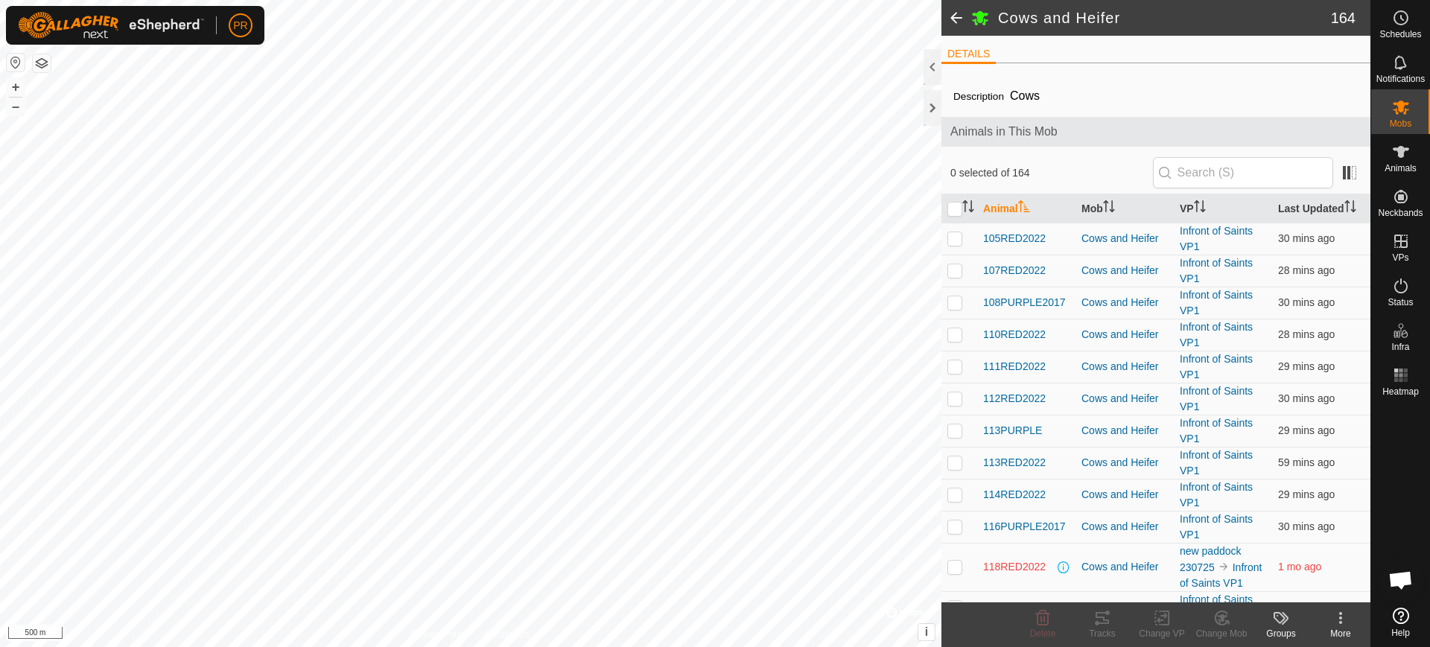
click at [952, 16] on span at bounding box center [956, 18] width 30 height 36
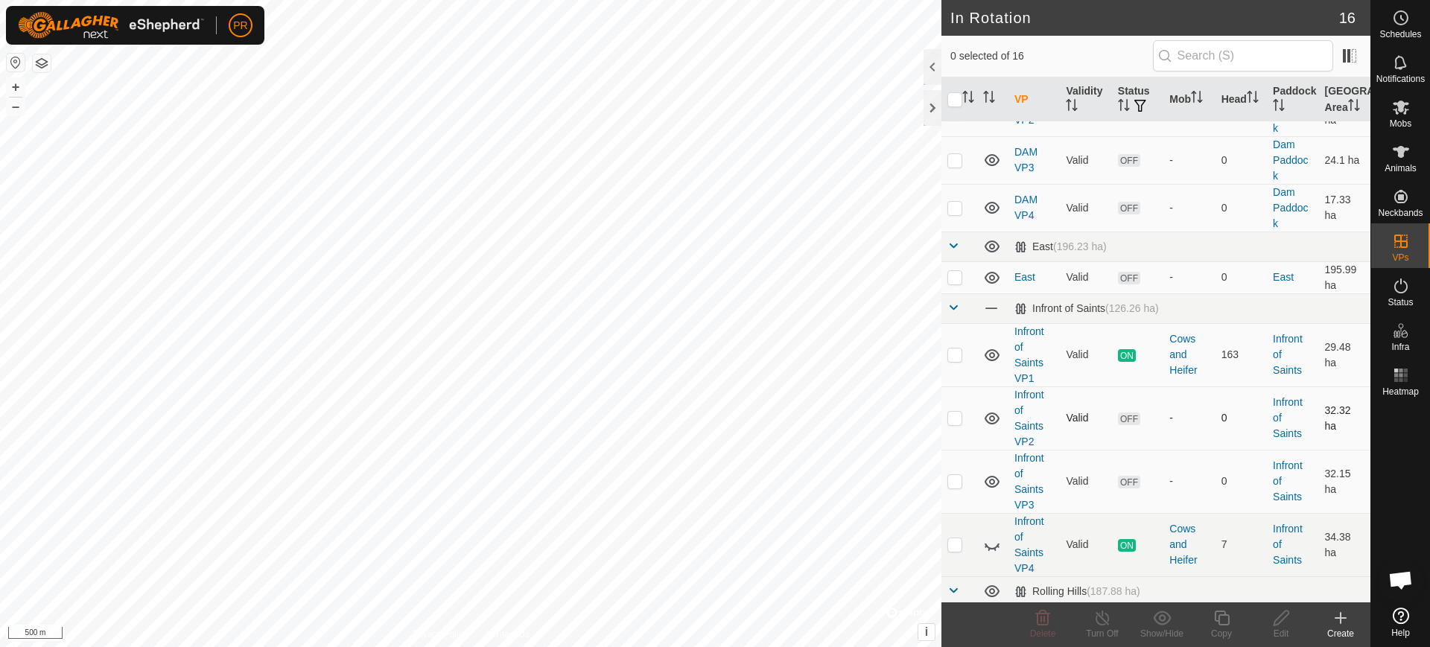
scroll to position [524, 0]
click at [1122, 534] on span "ON" at bounding box center [1127, 540] width 18 height 13
click at [992, 531] on icon at bounding box center [992, 540] width 18 height 18
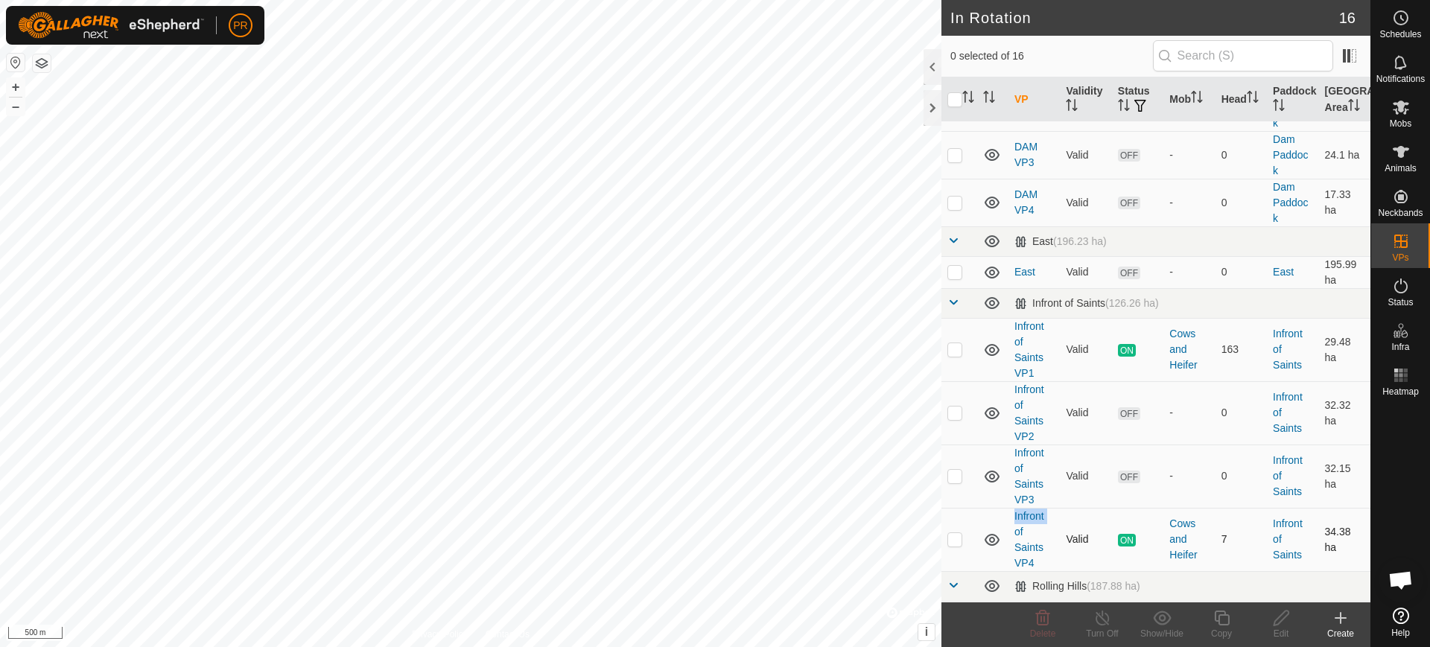
click at [992, 531] on icon at bounding box center [992, 540] width 18 height 18
click at [994, 531] on icon at bounding box center [992, 540] width 18 height 18
click at [994, 534] on icon at bounding box center [992, 540] width 15 height 12
click at [994, 531] on icon at bounding box center [992, 540] width 18 height 18
click at [1120, 534] on span "ON" at bounding box center [1127, 540] width 18 height 13
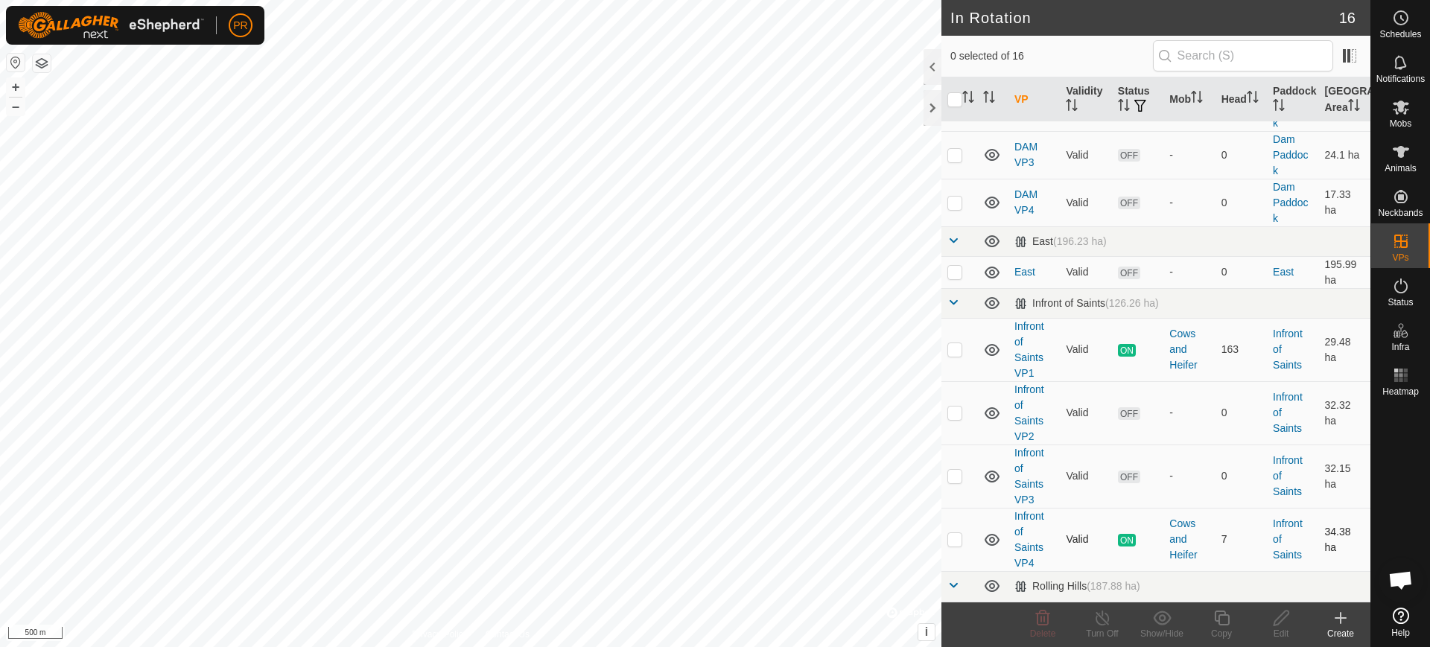
click at [1120, 534] on span "ON" at bounding box center [1127, 540] width 18 height 13
click at [1121, 534] on span "ON" at bounding box center [1127, 540] width 18 height 13
click at [1122, 534] on span "ON" at bounding box center [1127, 540] width 18 height 13
click at [1125, 534] on span "ON" at bounding box center [1127, 540] width 18 height 13
click at [1121, 534] on span "ON" at bounding box center [1127, 540] width 18 height 13
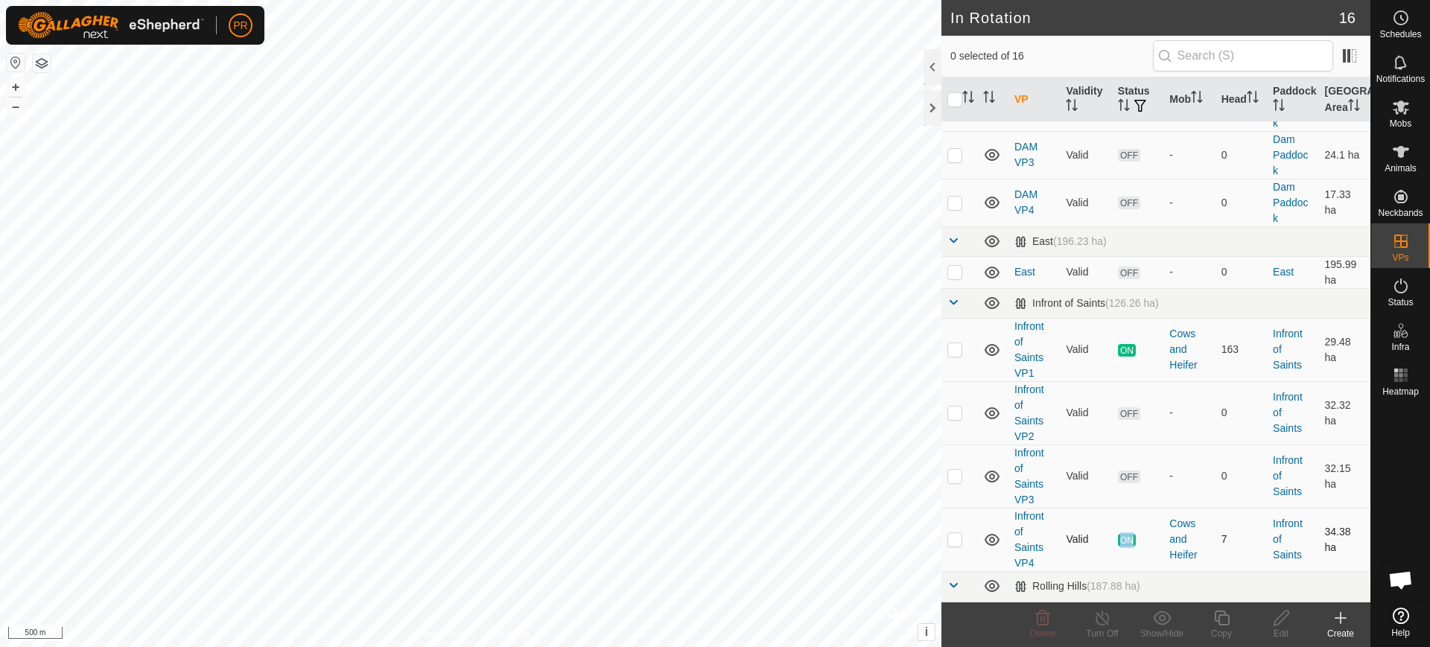
click at [1122, 534] on span "ON" at bounding box center [1127, 540] width 18 height 13
click at [1145, 512] on td "ON" at bounding box center [1137, 539] width 51 height 63
drag, startPoint x: 1125, startPoint y: 507, endPoint x: 1120, endPoint y: 515, distance: 9.1
click at [1037, 510] on link "Infront of Saints VP4" at bounding box center [1029, 539] width 30 height 59
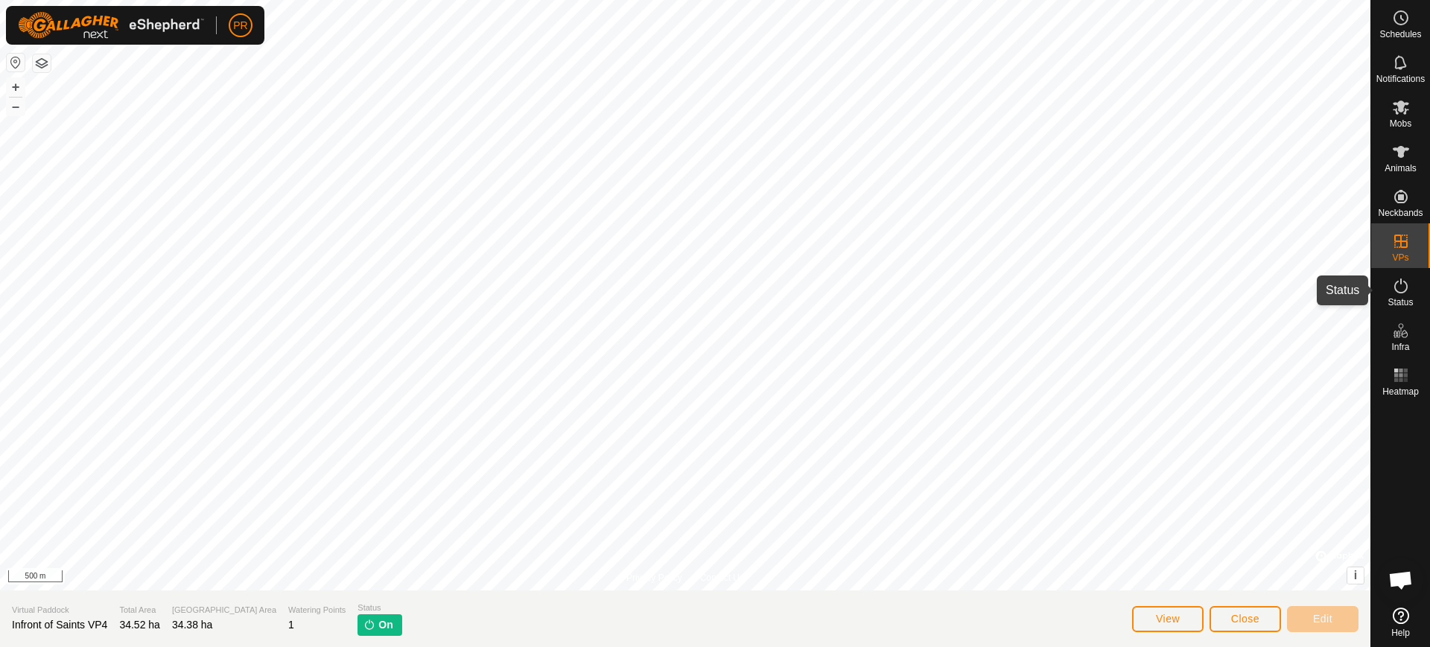
click at [1397, 286] on icon at bounding box center [1401, 286] width 18 height 18
click at [1403, 279] on icon at bounding box center [1401, 286] width 18 height 18
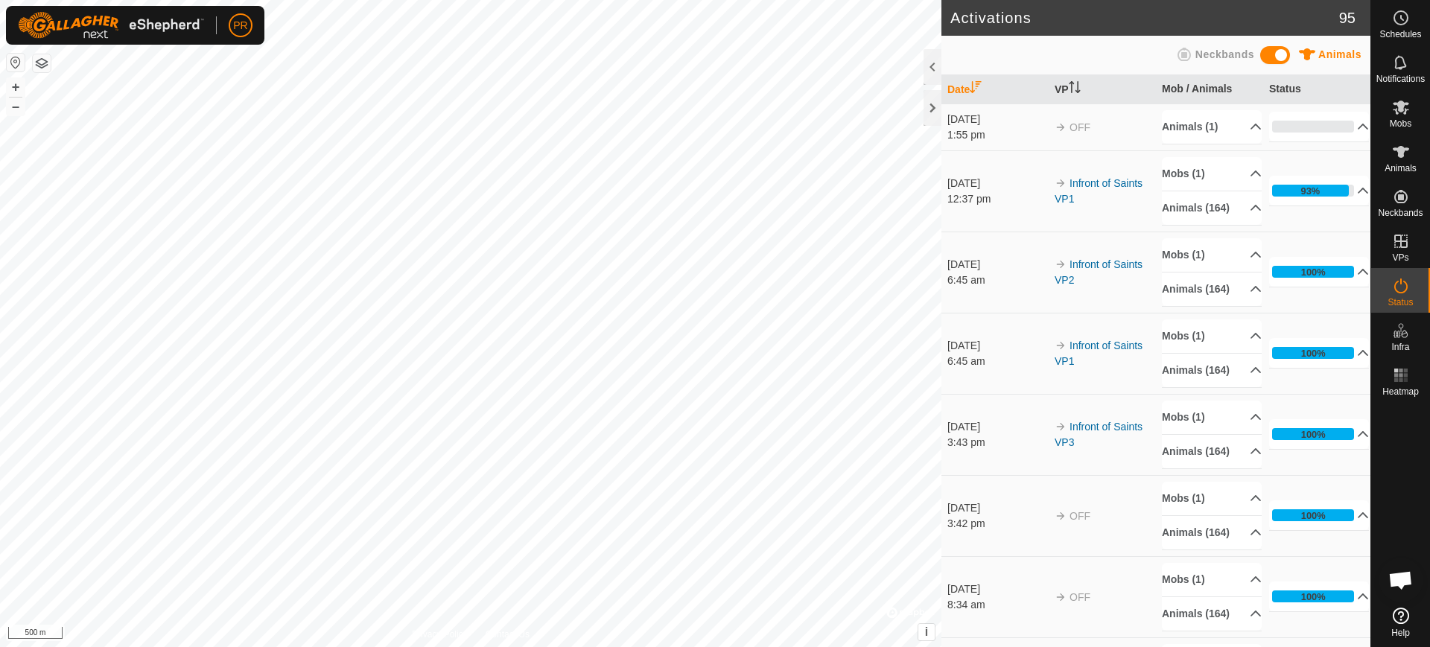
click at [1254, 10] on h2 "Activations" at bounding box center [1144, 18] width 389 height 18
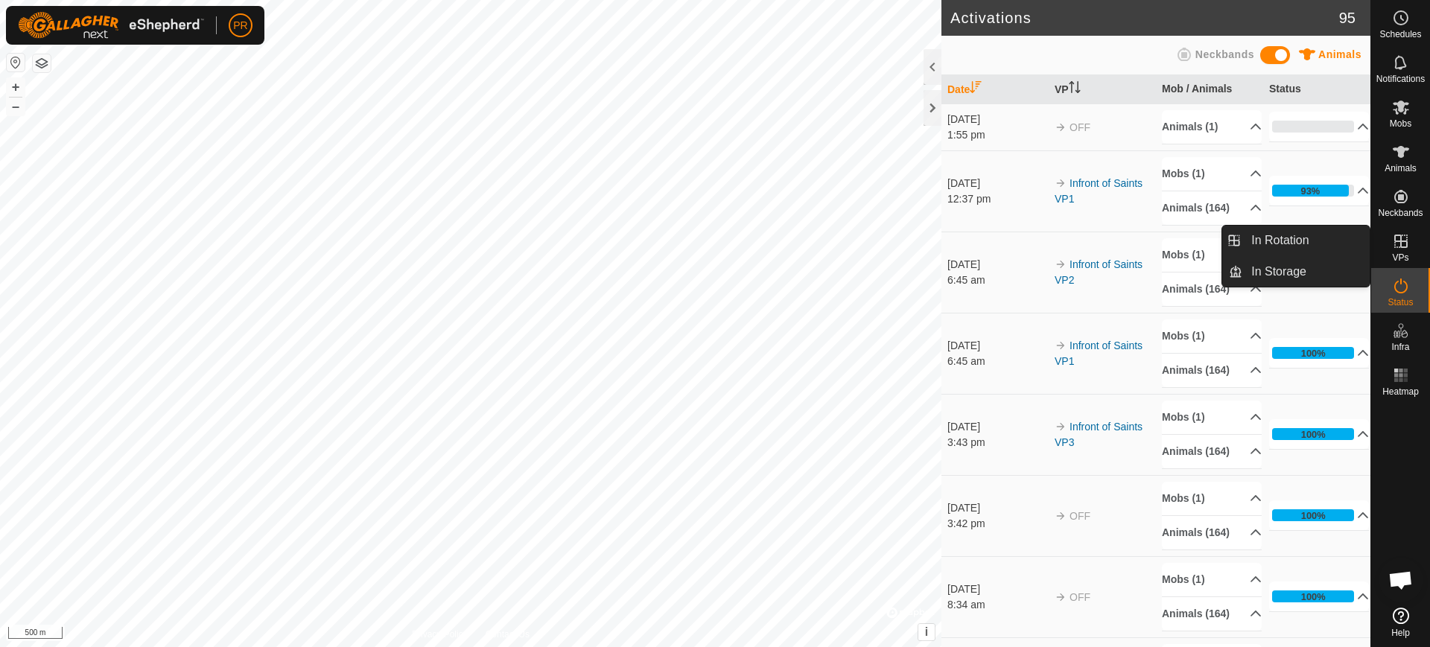
click at [1400, 240] on icon at bounding box center [1401, 241] width 18 height 18
click at [1299, 238] on link "In Rotation" at bounding box center [1305, 241] width 127 height 30
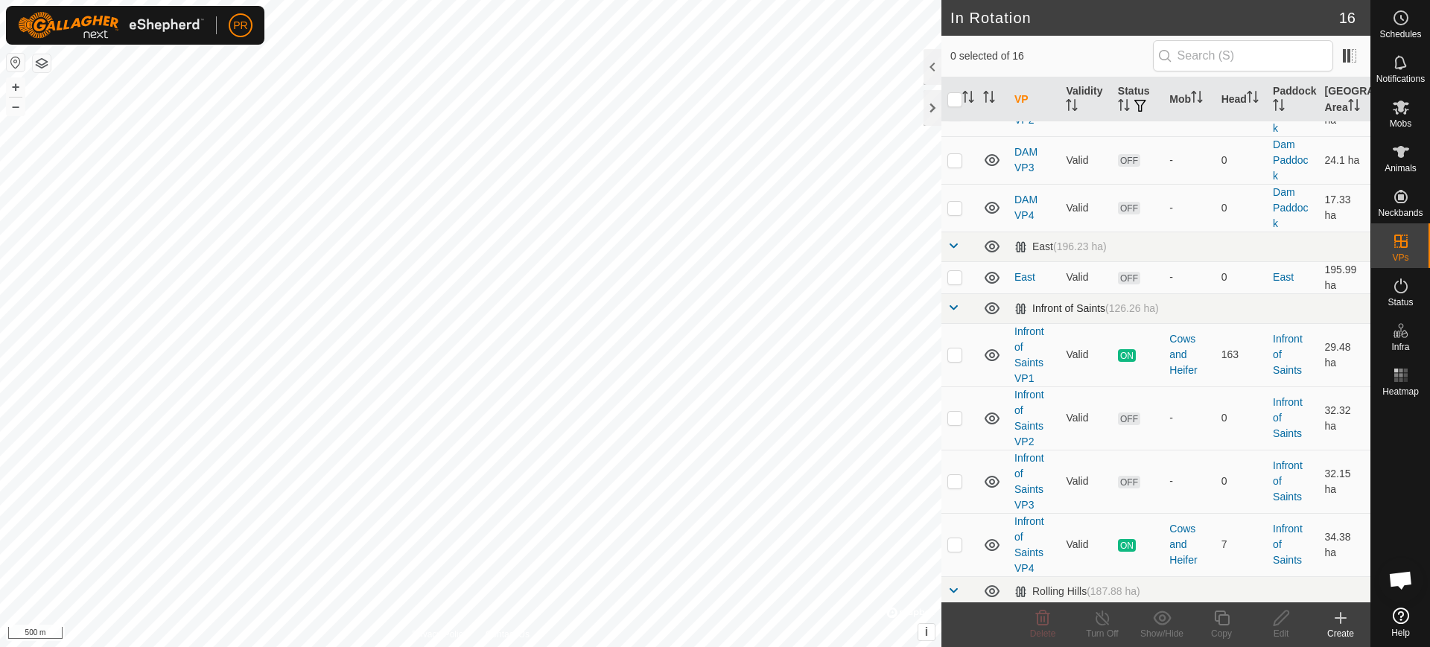
scroll to position [524, 0]
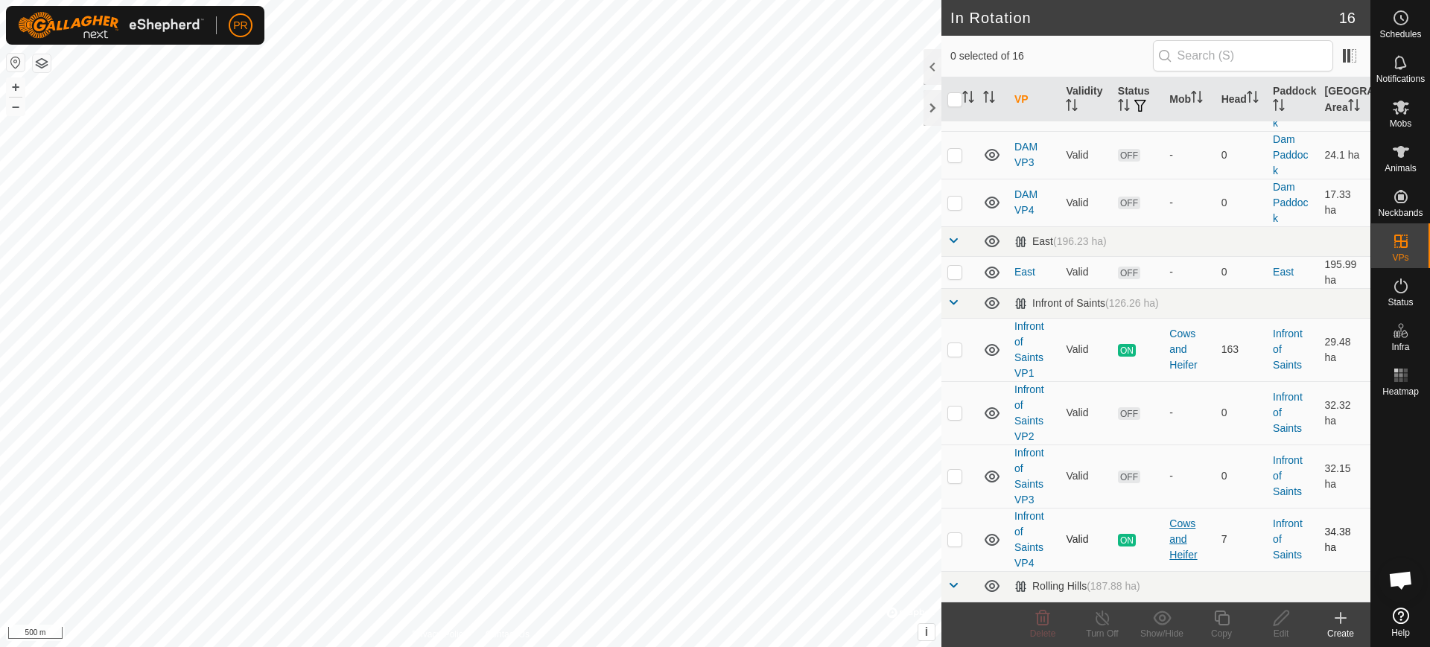
click at [1187, 516] on div "Cows and Heifer" at bounding box center [1188, 539] width 39 height 47
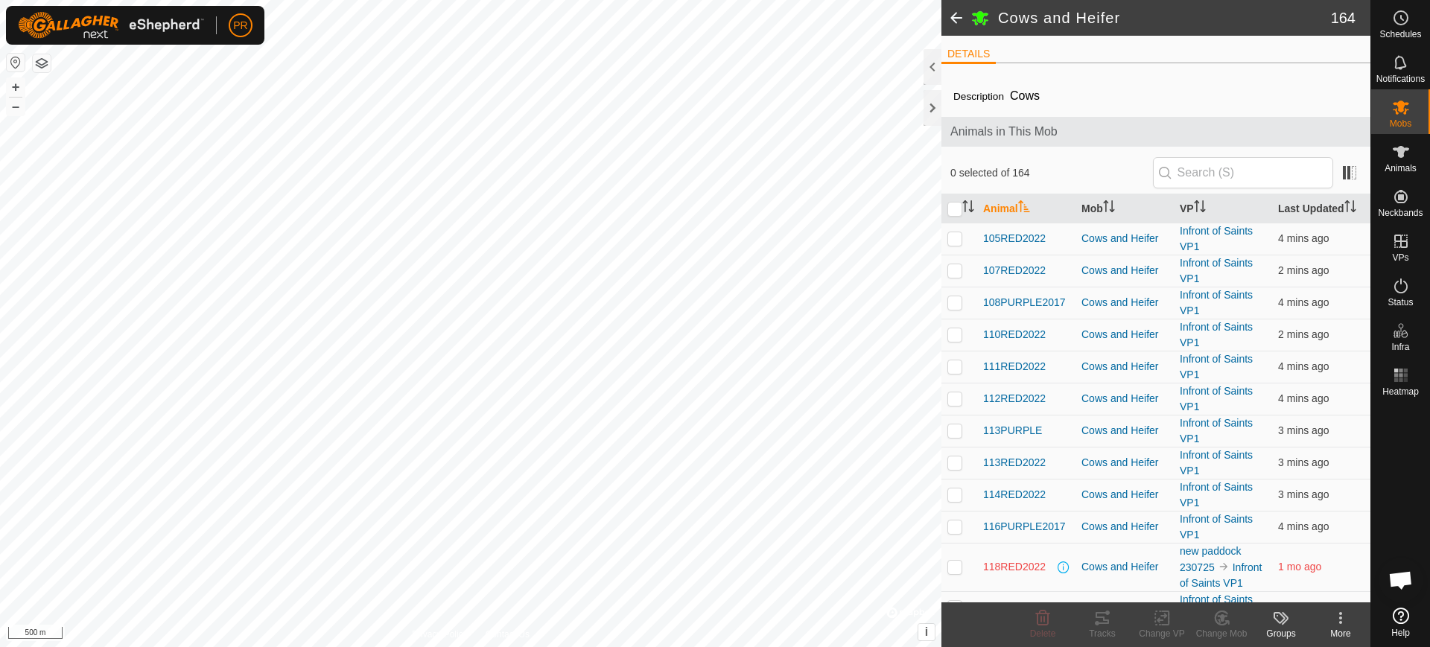
click at [955, 13] on span at bounding box center [956, 18] width 30 height 36
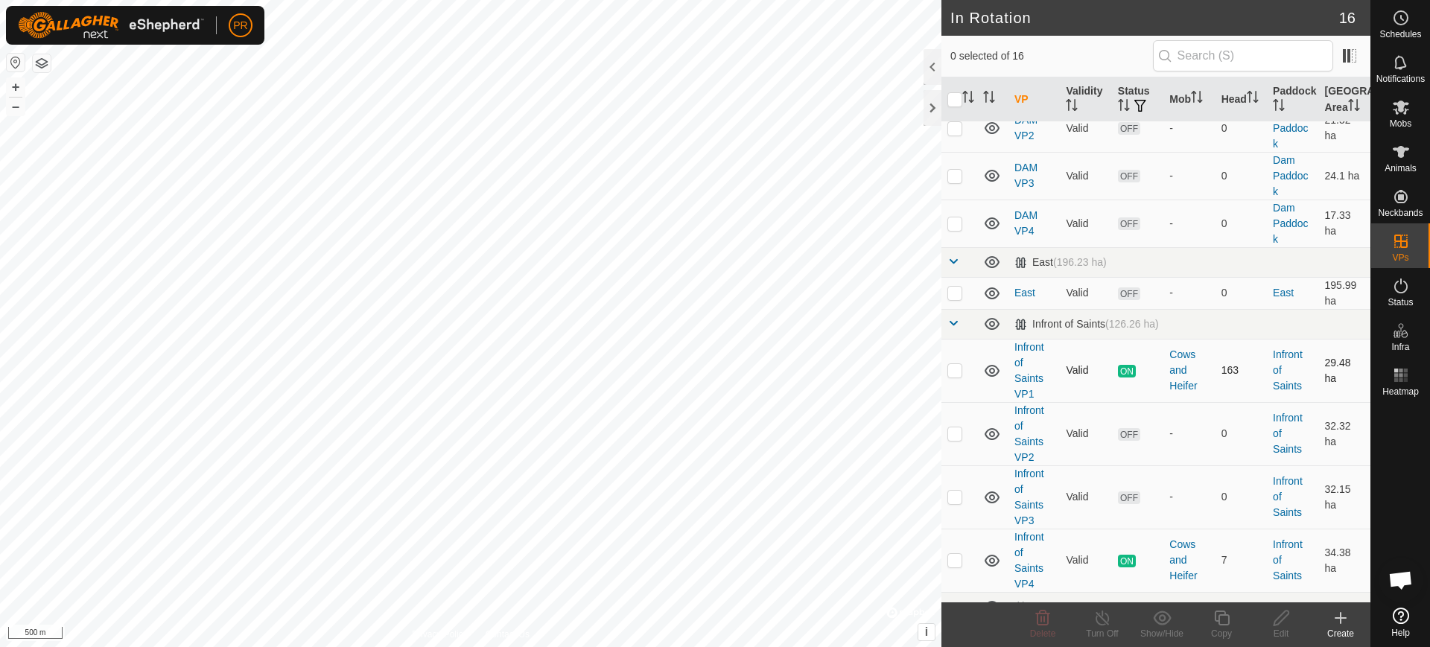
scroll to position [524, 0]
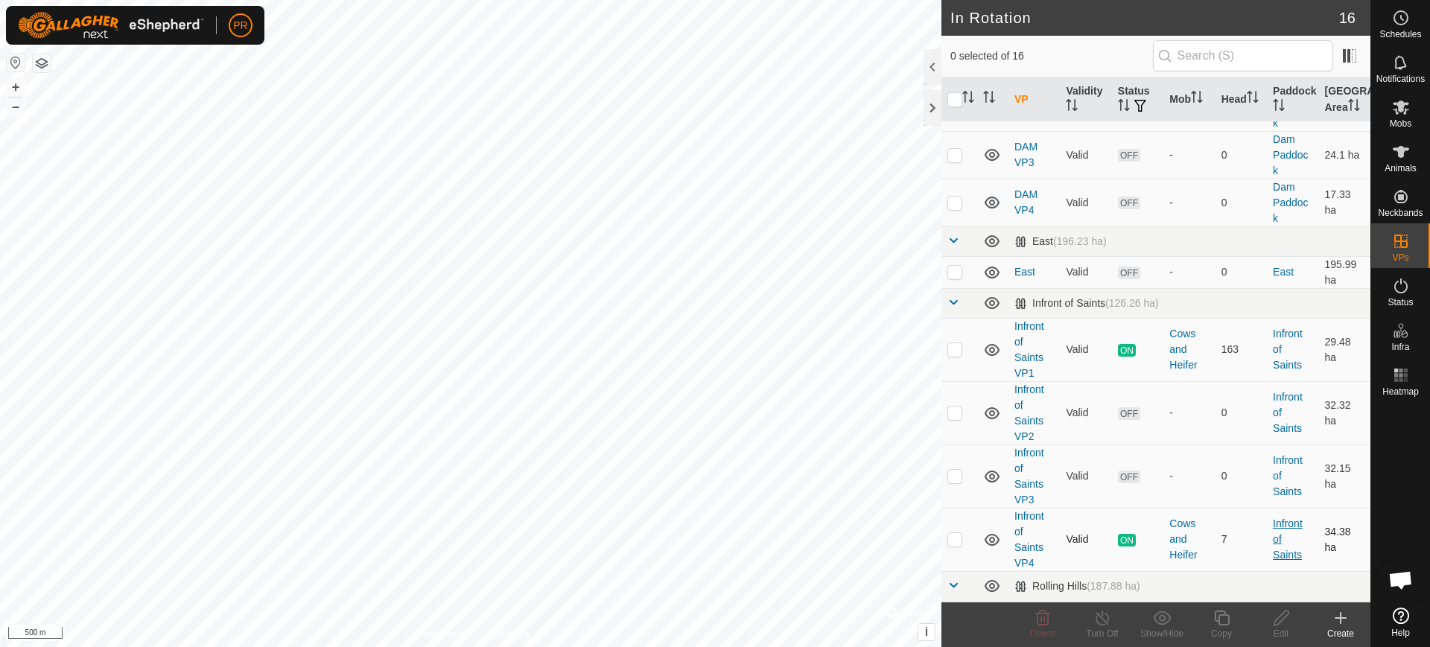
click at [1277, 518] on link "Infront of Saints" at bounding box center [1288, 539] width 30 height 43
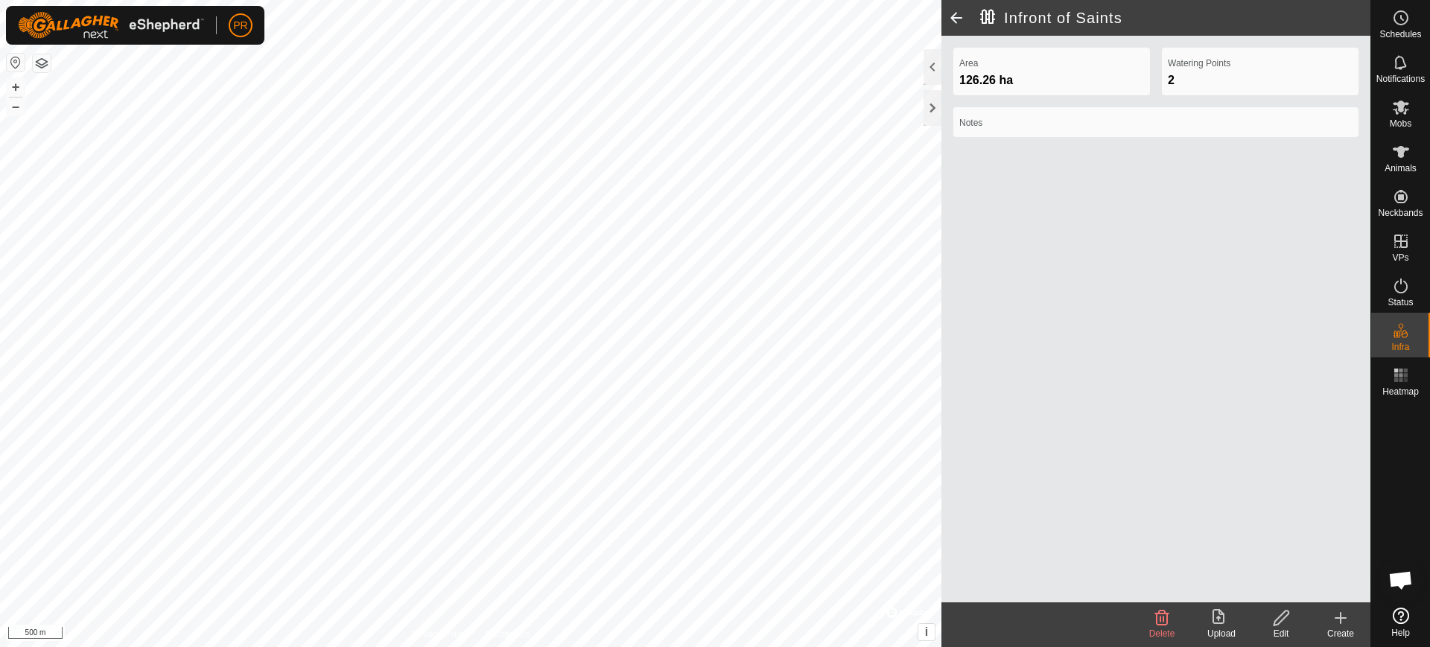
click at [955, 13] on span at bounding box center [956, 18] width 30 height 36
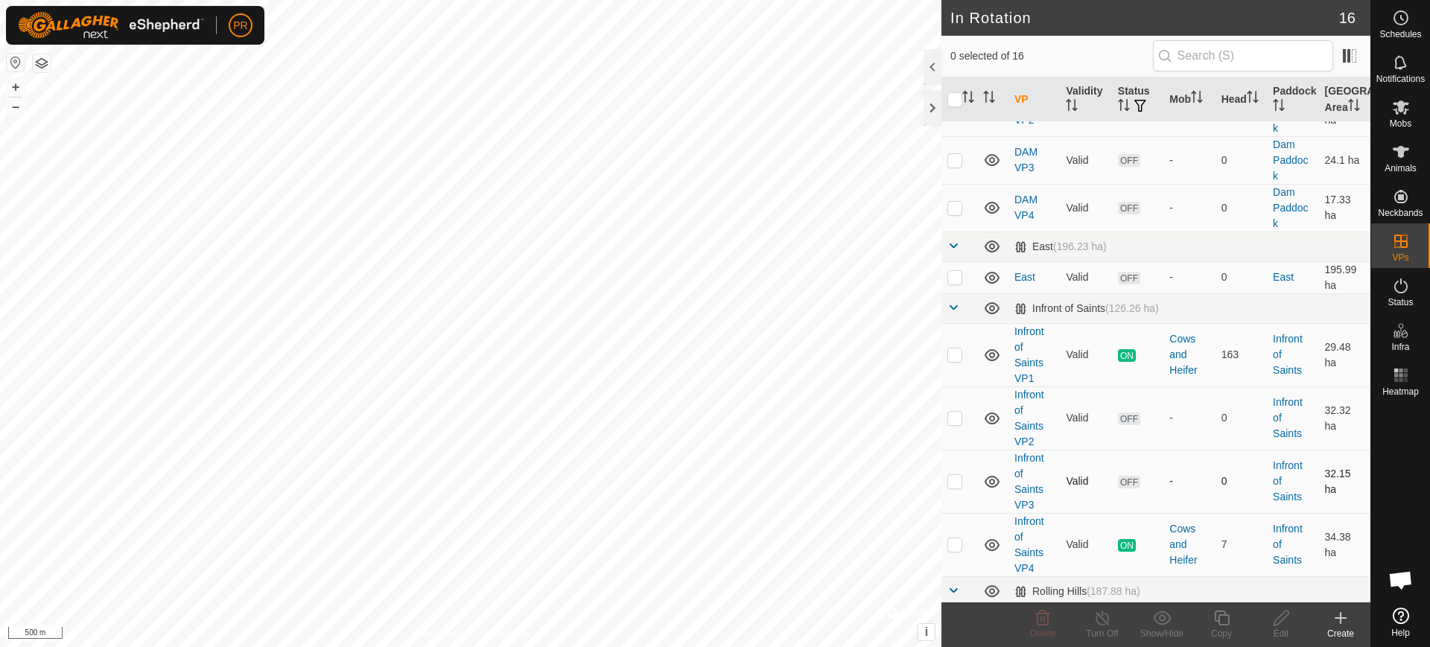
scroll to position [524, 0]
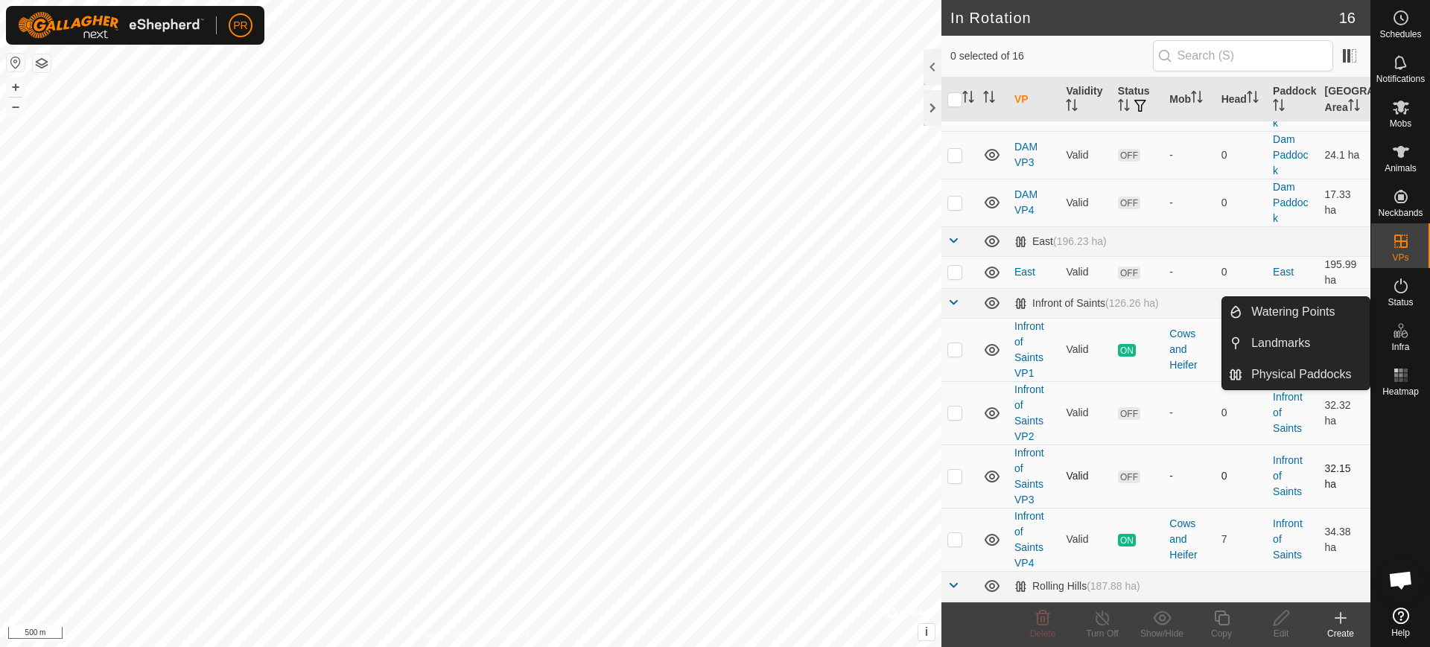
drag, startPoint x: 1123, startPoint y: 510, endPoint x: 1079, endPoint y: 471, distance: 59.1
click at [1079, 471] on td "Valid" at bounding box center [1085, 476] width 51 height 63
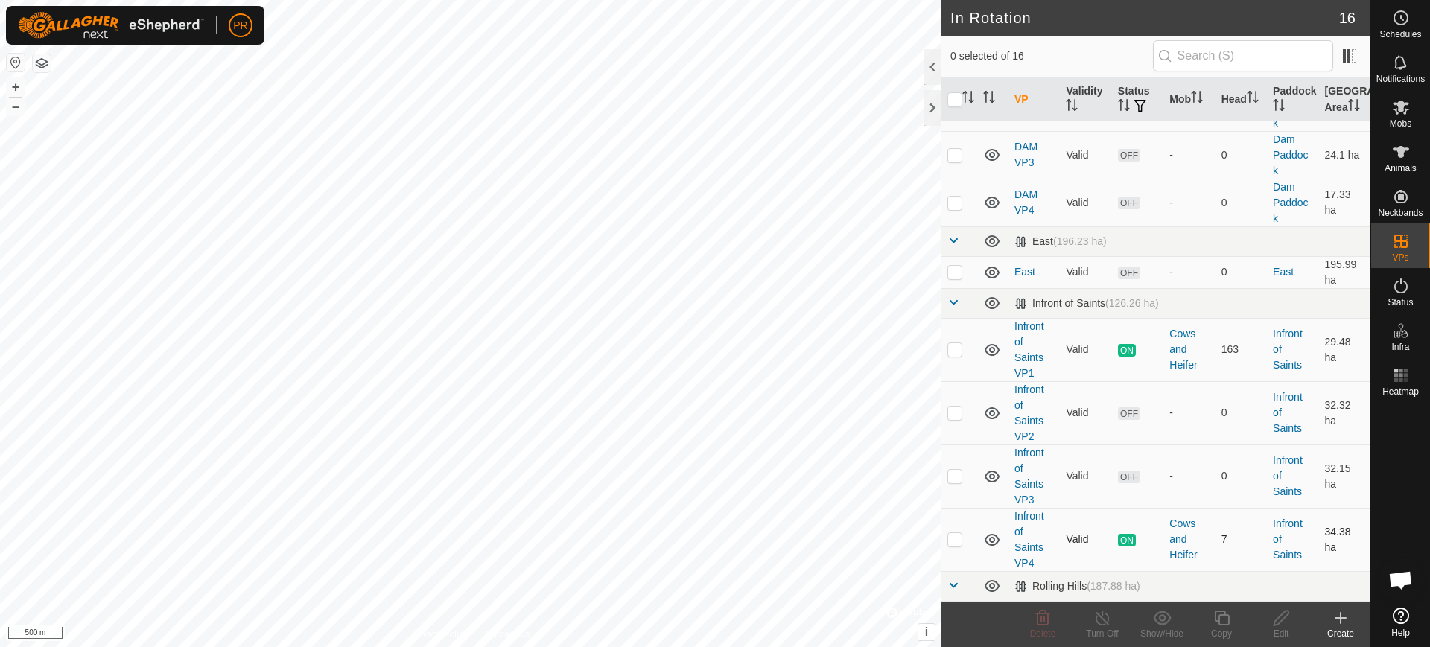
click at [1120, 534] on span "ON" at bounding box center [1127, 540] width 18 height 13
click at [1121, 534] on span "ON" at bounding box center [1127, 540] width 18 height 13
click at [1119, 508] on td "ON" at bounding box center [1137, 539] width 51 height 63
click at [1107, 508] on td "Valid" at bounding box center [1085, 539] width 51 height 63
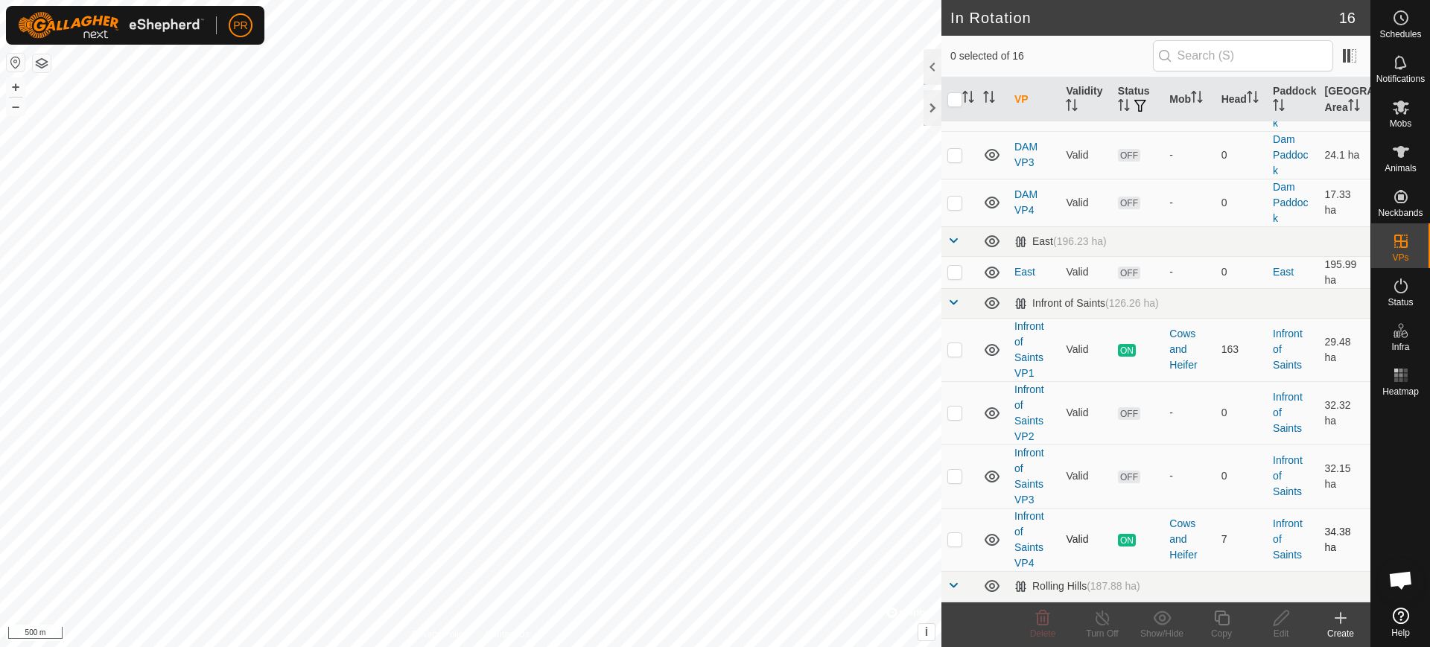
drag, startPoint x: 991, startPoint y: 513, endPoint x: 1138, endPoint y: 521, distance: 147.0
click at [1138, 521] on td "ON" at bounding box center [1137, 539] width 51 height 63
click at [1124, 534] on span "ON" at bounding box center [1127, 540] width 18 height 13
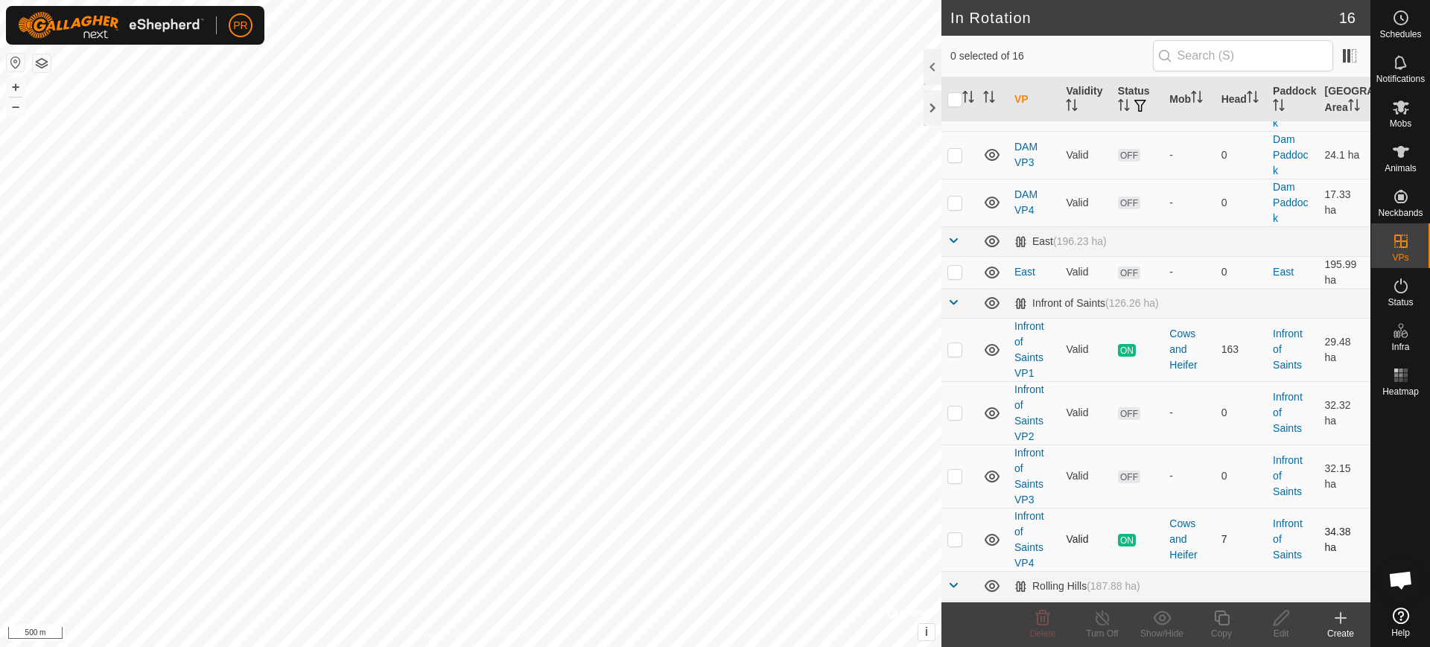
click at [957, 533] on p-checkbox at bounding box center [954, 539] width 15 height 12
click at [1121, 534] on span "ON" at bounding box center [1127, 540] width 18 height 13
click at [1122, 534] on span "ON" at bounding box center [1127, 540] width 18 height 13
click at [951, 533] on p-checkbox at bounding box center [954, 539] width 15 height 12
click at [956, 533] on p-checkbox at bounding box center [954, 539] width 15 height 12
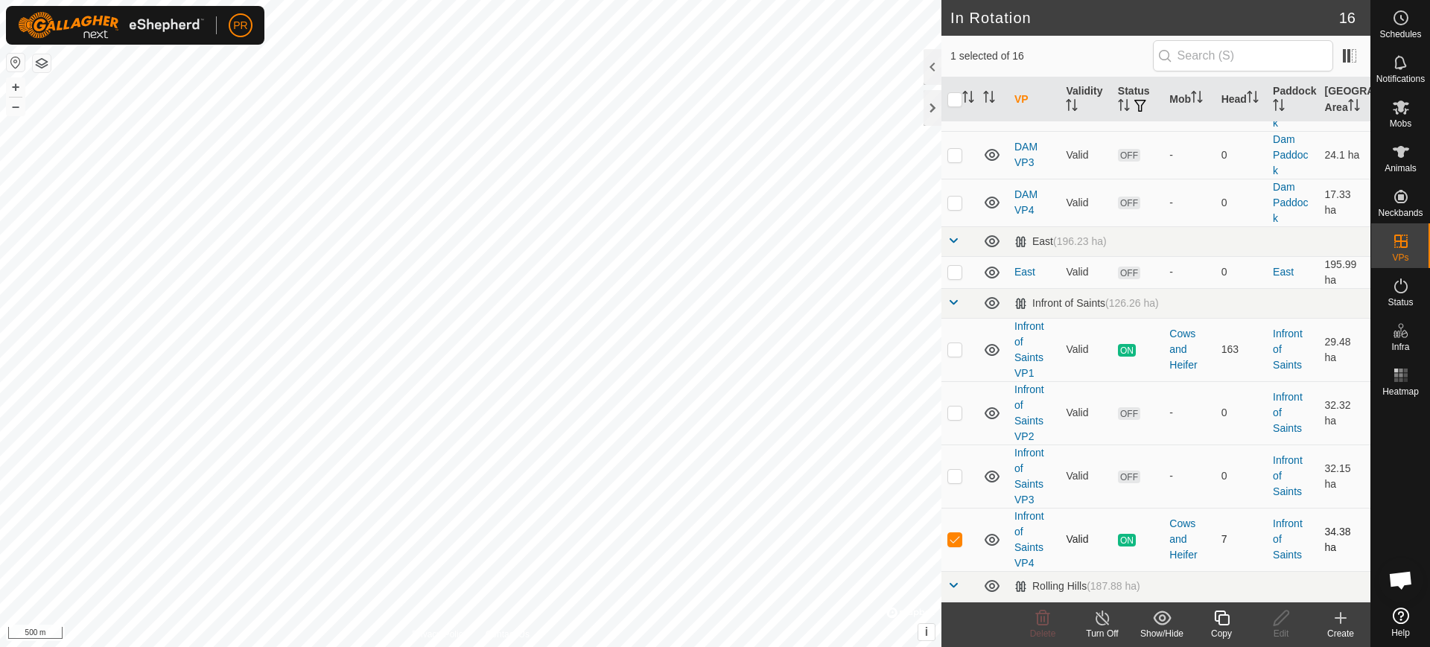
click at [956, 533] on p-checkbox at bounding box center [954, 539] width 15 height 12
checkbox input "false"
checkbox input "true"
checkbox input "false"
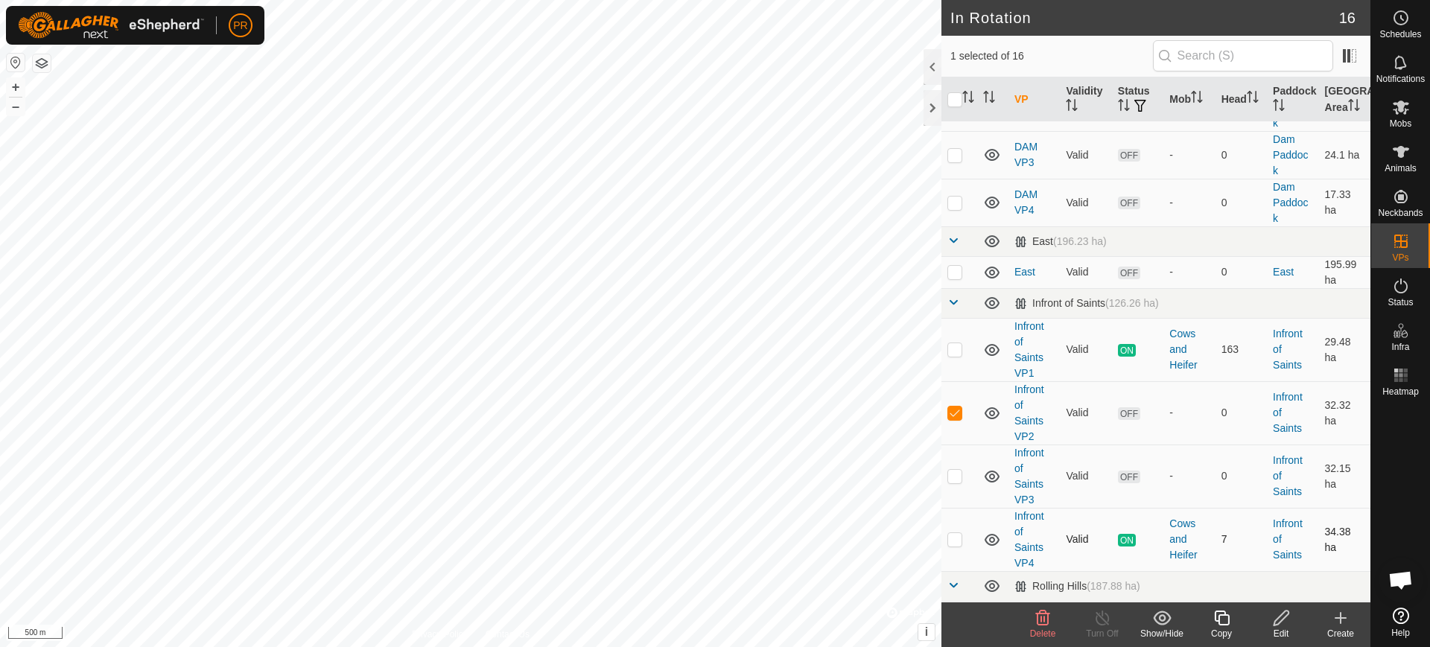
checkbox input "false"
checkbox input "true"
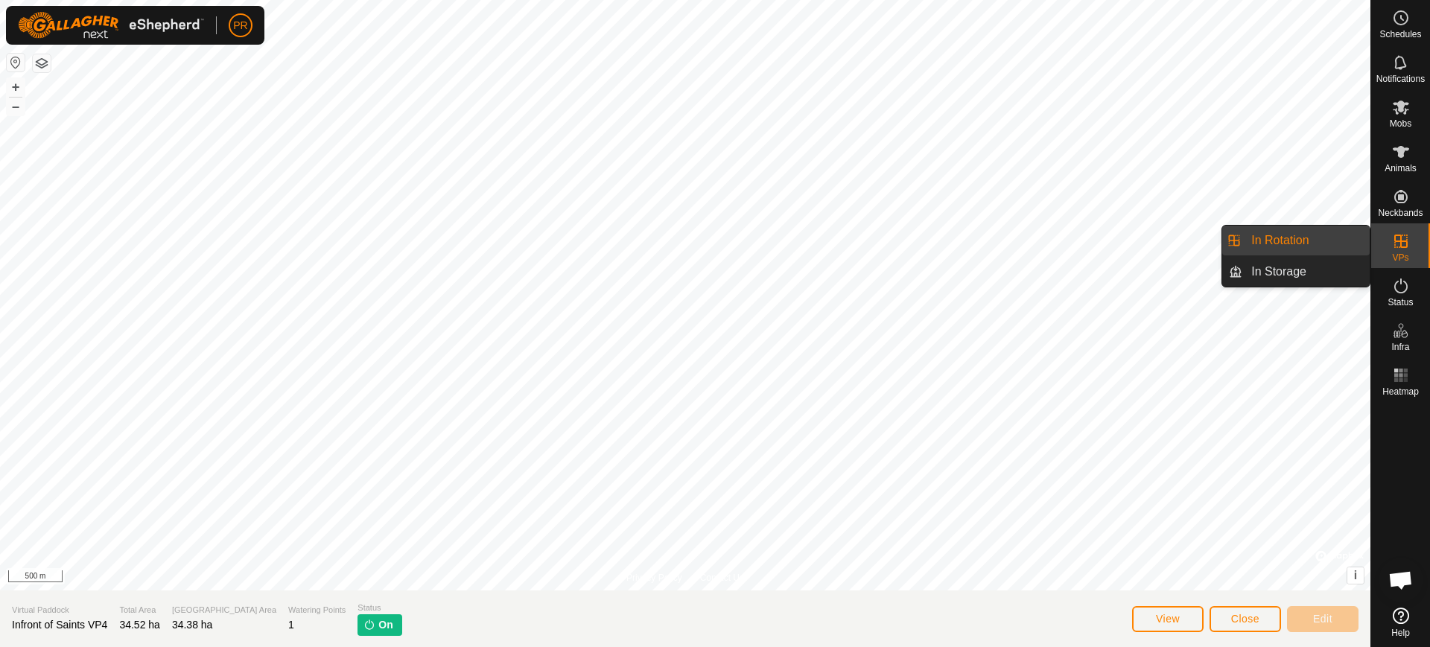
click at [1295, 238] on link "In Rotation" at bounding box center [1305, 241] width 127 height 30
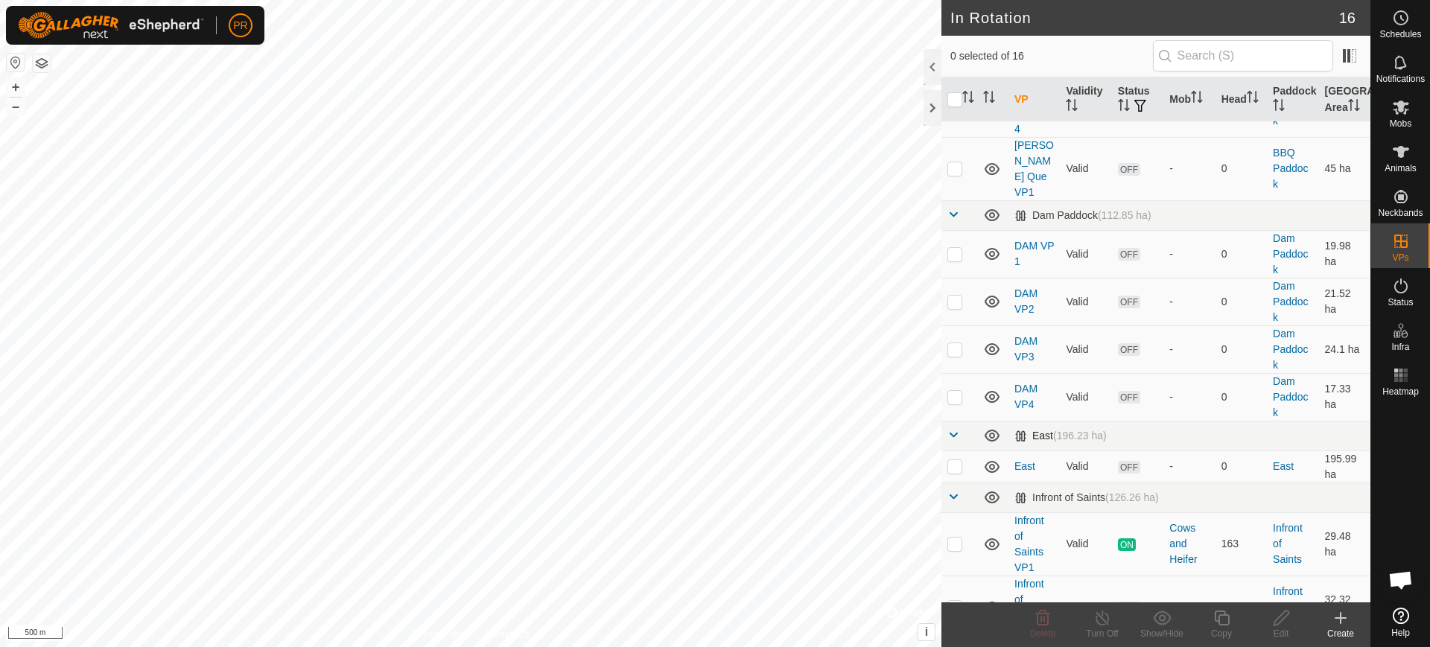
scroll to position [524, 0]
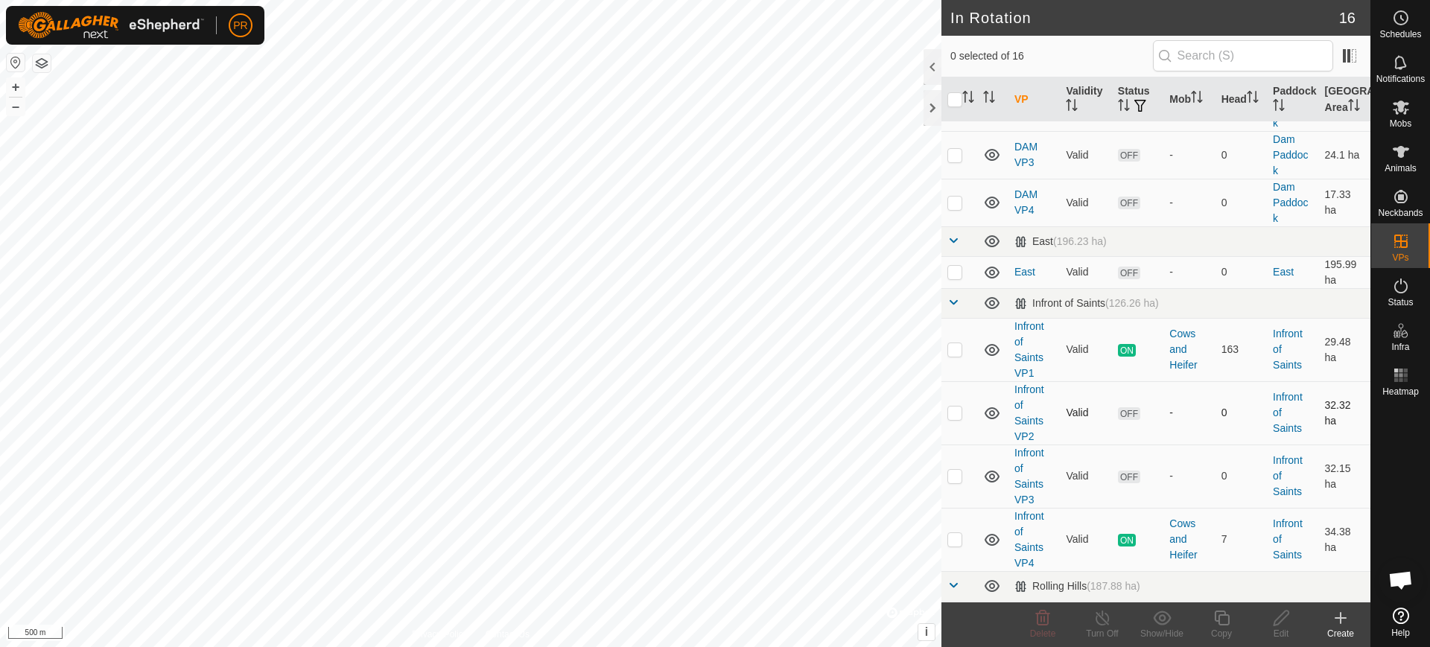
click at [1234, 393] on td "0" at bounding box center [1241, 412] width 51 height 63
click at [1125, 534] on span "ON" at bounding box center [1127, 540] width 18 height 13
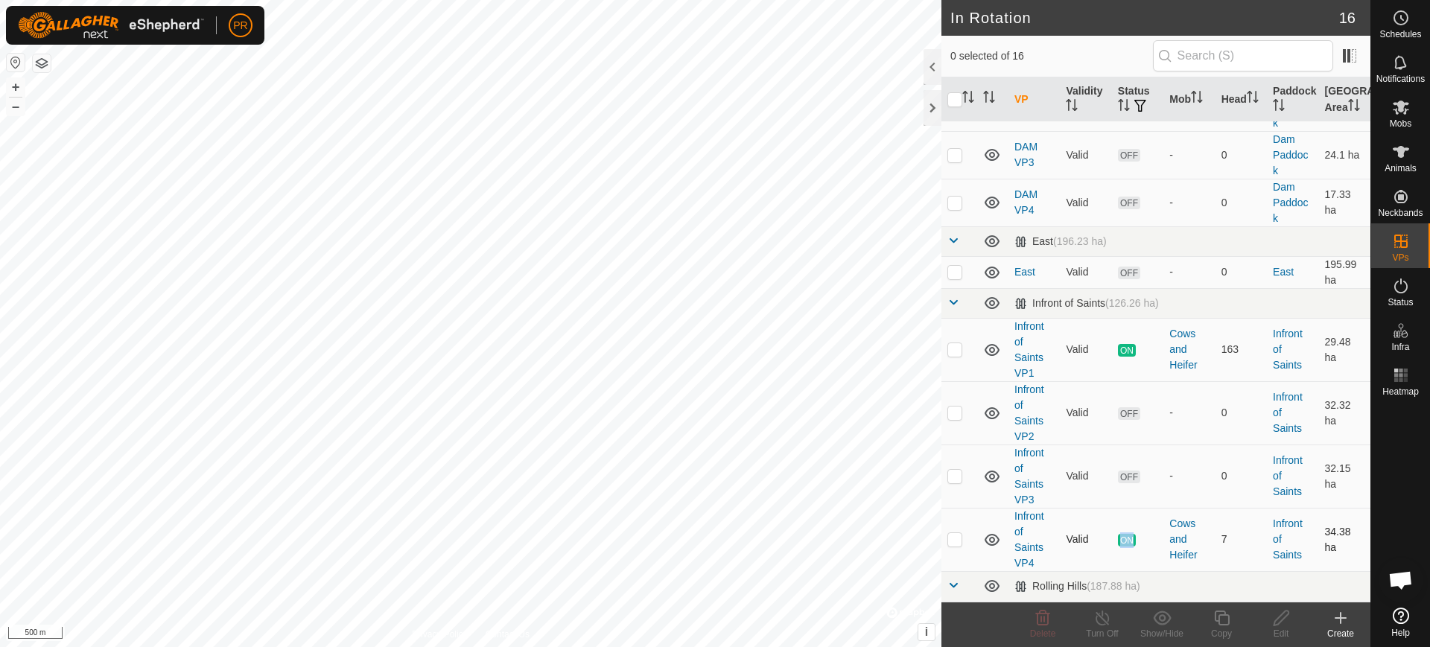
click at [1124, 534] on span "ON" at bounding box center [1127, 540] width 18 height 13
click at [1273, 518] on link "Infront of Saints" at bounding box center [1288, 539] width 30 height 43
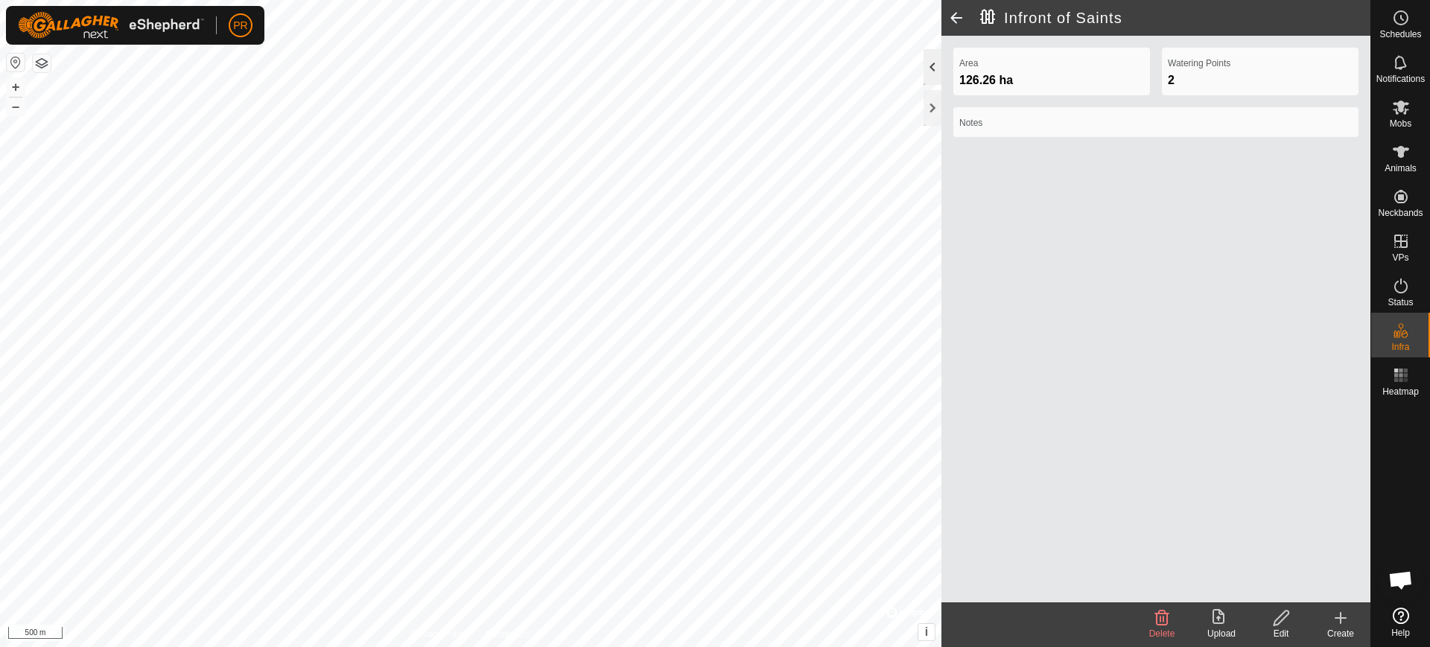
click at [932, 68] on div at bounding box center [933, 67] width 18 height 36
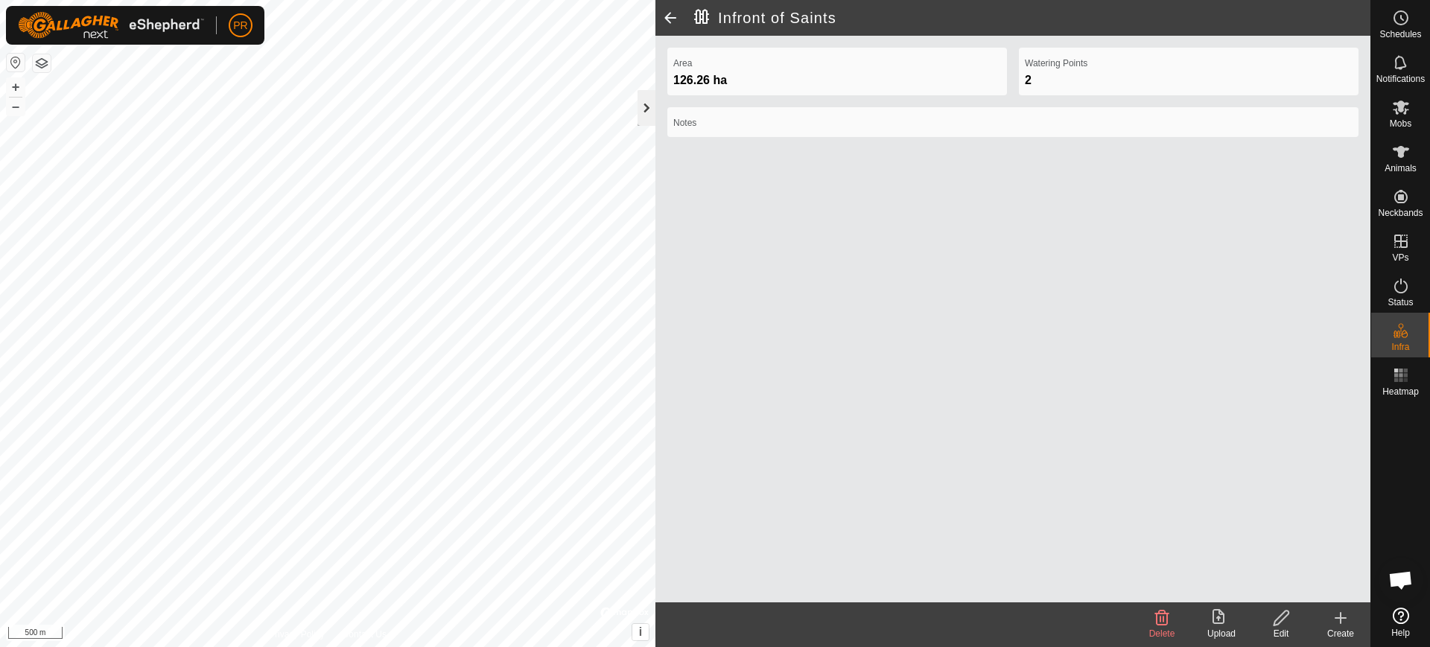
click at [646, 108] on div at bounding box center [647, 108] width 18 height 36
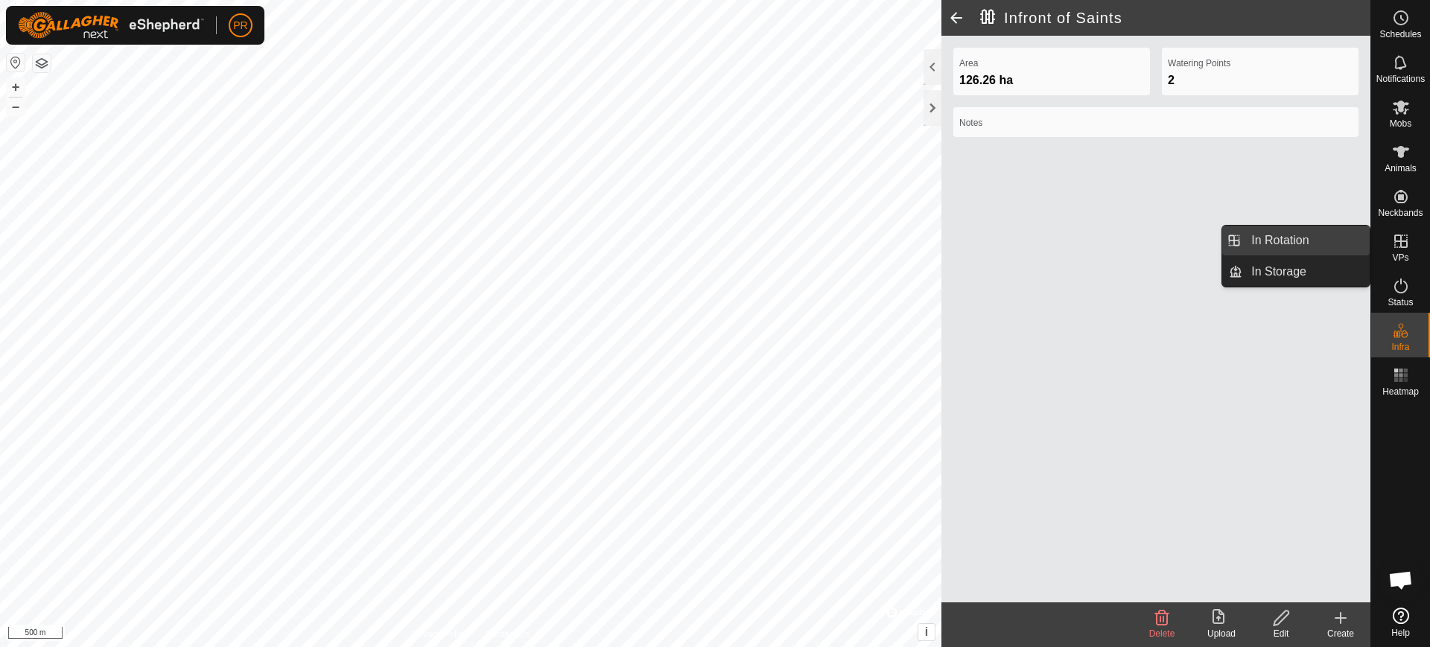
click at [1292, 238] on link "In Rotation" at bounding box center [1305, 241] width 127 height 30
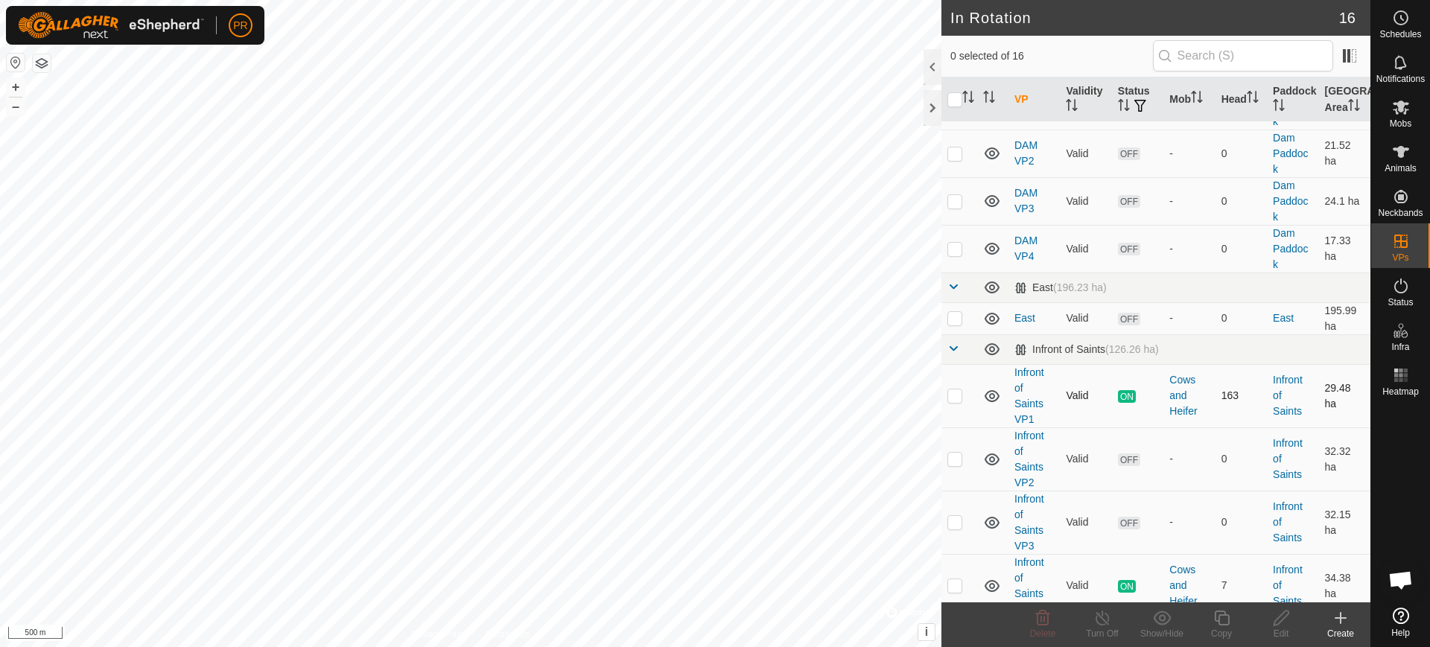
scroll to position [524, 0]
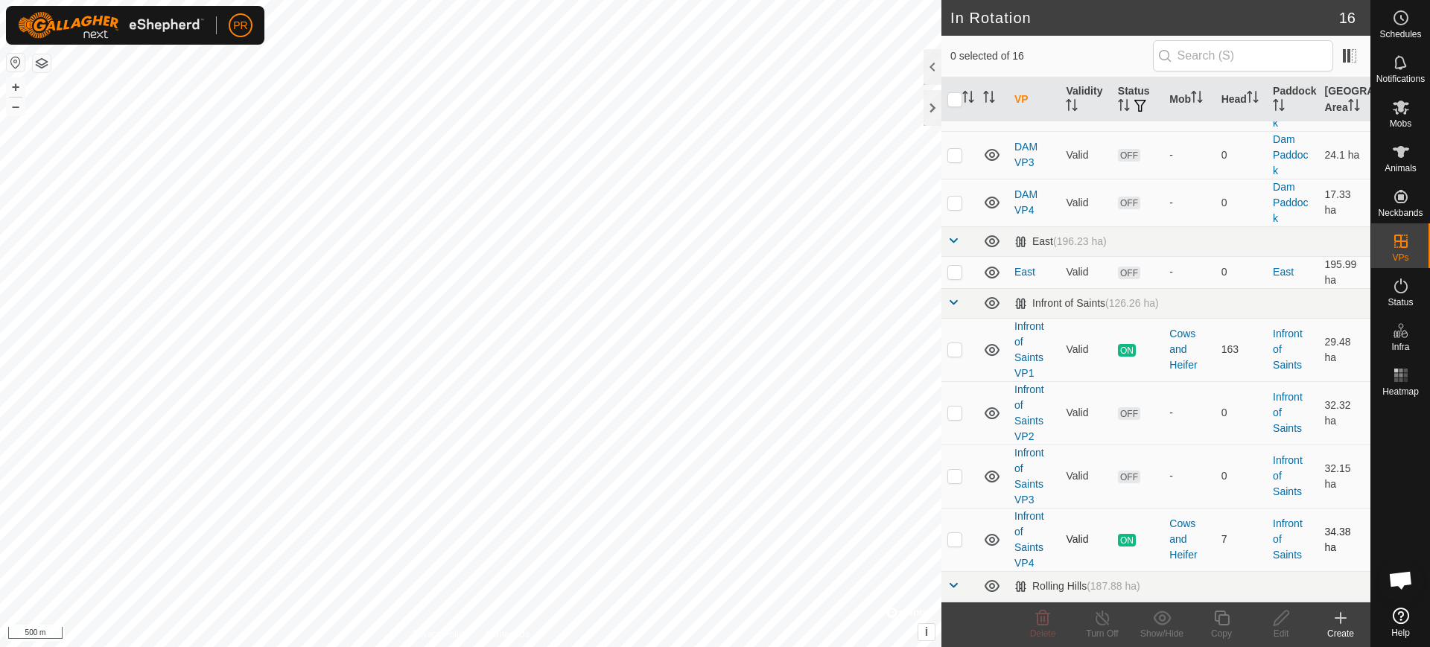
click at [1126, 534] on span "ON" at bounding box center [1127, 540] width 18 height 13
click at [1128, 534] on span "ON" at bounding box center [1127, 540] width 18 height 13
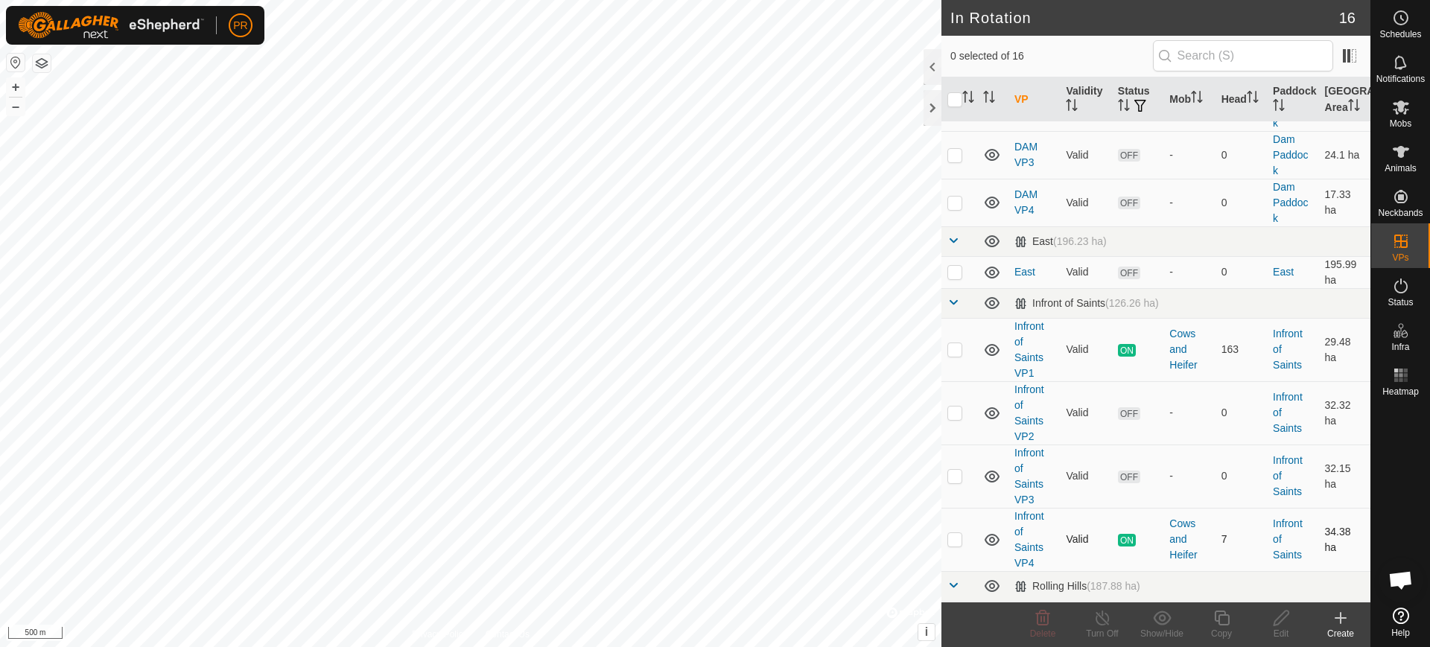
click at [1124, 534] on span "ON" at bounding box center [1127, 540] width 18 height 13
checkbox input "false"
click at [991, 534] on icon at bounding box center [992, 540] width 15 height 12
click at [993, 404] on icon at bounding box center [992, 413] width 18 height 18
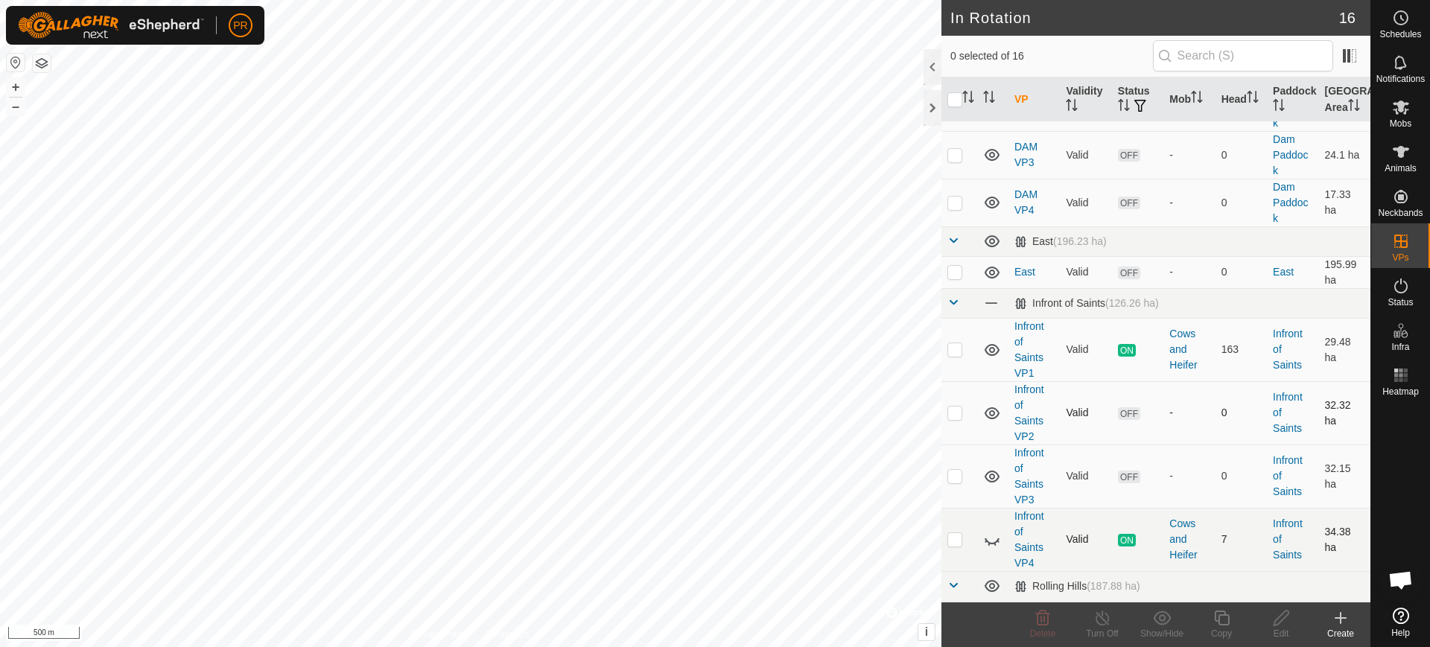
click at [989, 539] on icon at bounding box center [992, 542] width 15 height 6
click at [1125, 98] on th "Status" at bounding box center [1137, 99] width 51 height 45
click at [1121, 534] on span "ON" at bounding box center [1127, 540] width 18 height 13
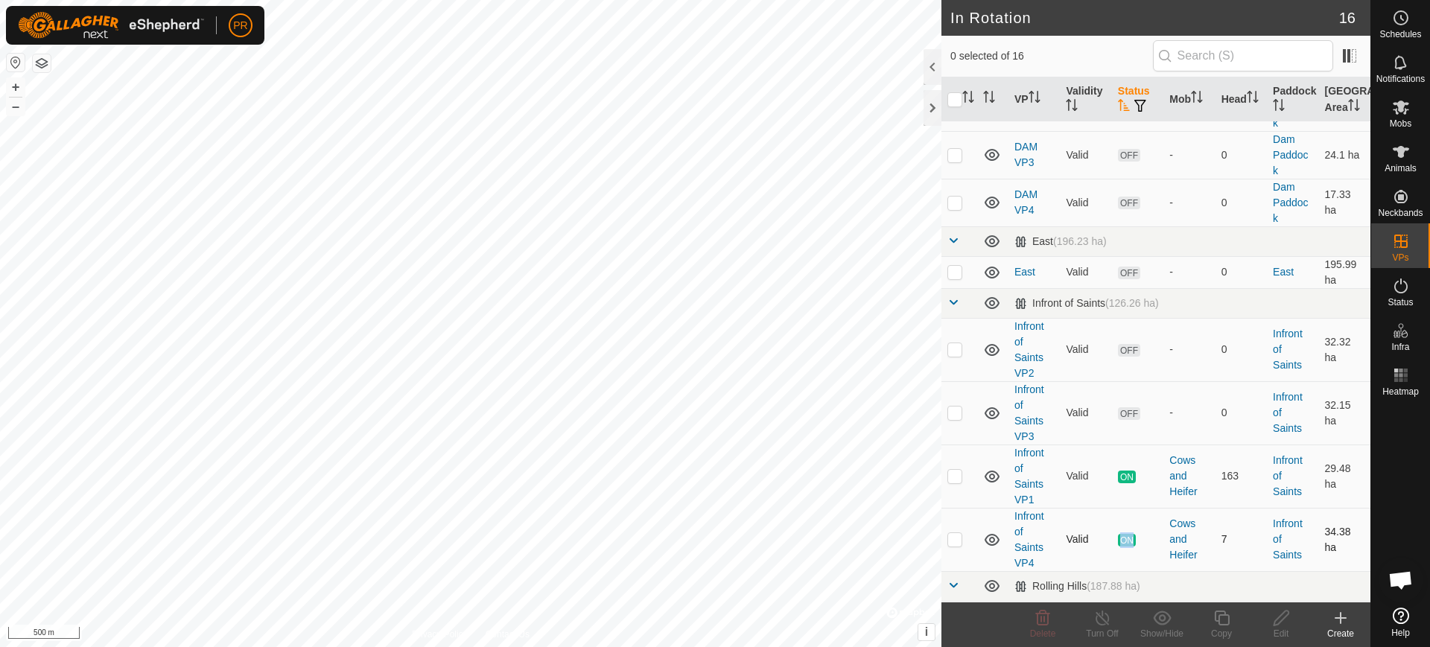
click at [1125, 534] on span "ON" at bounding box center [1127, 540] width 18 height 13
click at [1134, 94] on th "Status" at bounding box center [1137, 99] width 51 height 45
checkbox input "true"
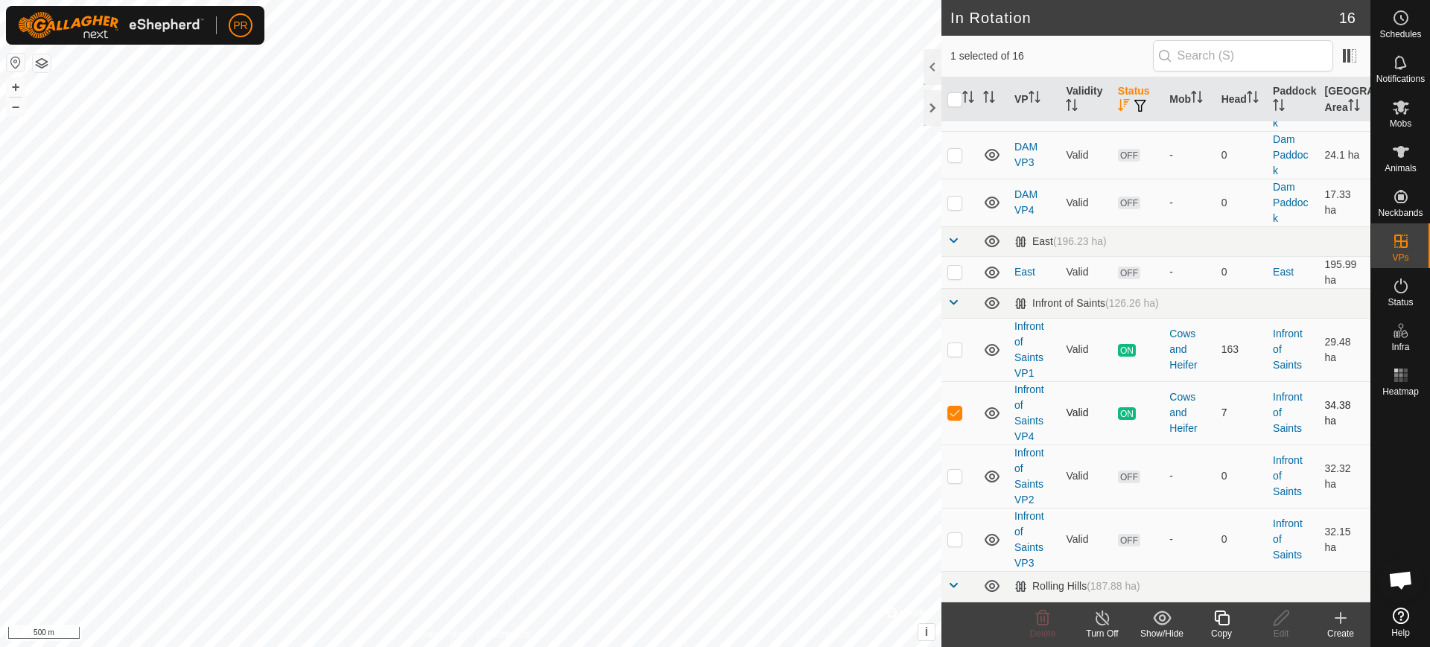
click at [1121, 407] on span "ON" at bounding box center [1127, 413] width 18 height 13
click at [1126, 407] on span "ON" at bounding box center [1127, 413] width 18 height 13
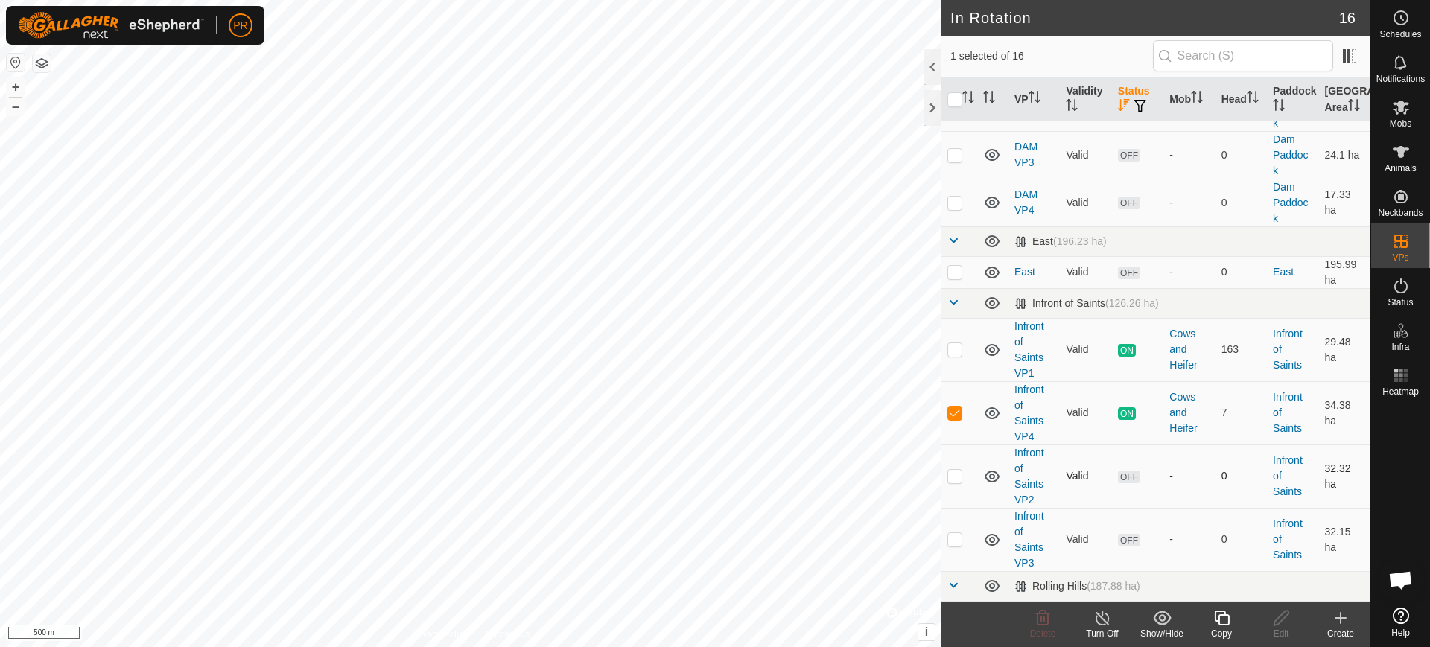
drag, startPoint x: 1125, startPoint y: 380, endPoint x: 978, endPoint y: 428, distance: 154.3
click at [978, 445] on td at bounding box center [992, 476] width 31 height 63
click at [992, 404] on icon at bounding box center [992, 413] width 18 height 18
click at [997, 404] on icon at bounding box center [992, 413] width 18 height 18
click at [1282, 381] on td "Infront of Saints" at bounding box center [1292, 412] width 51 height 63
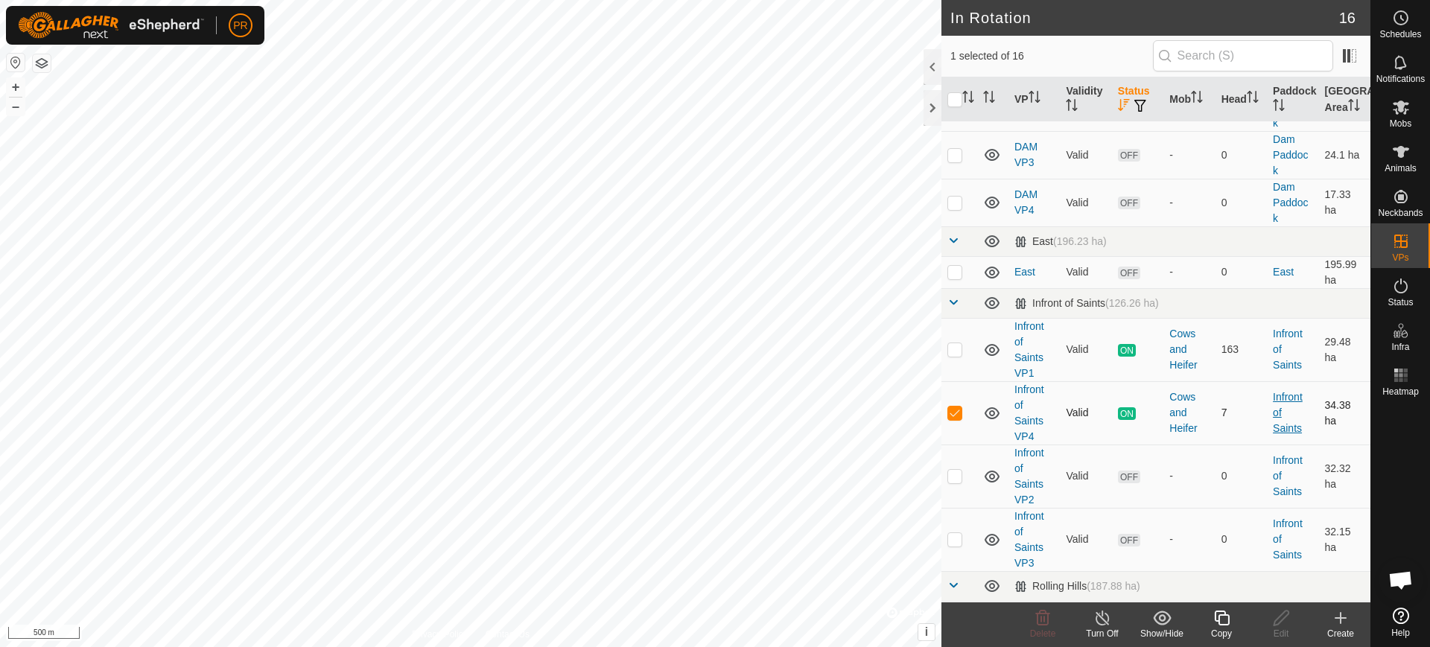
click at [1273, 391] on link "Infront of Saints" at bounding box center [1288, 412] width 30 height 43
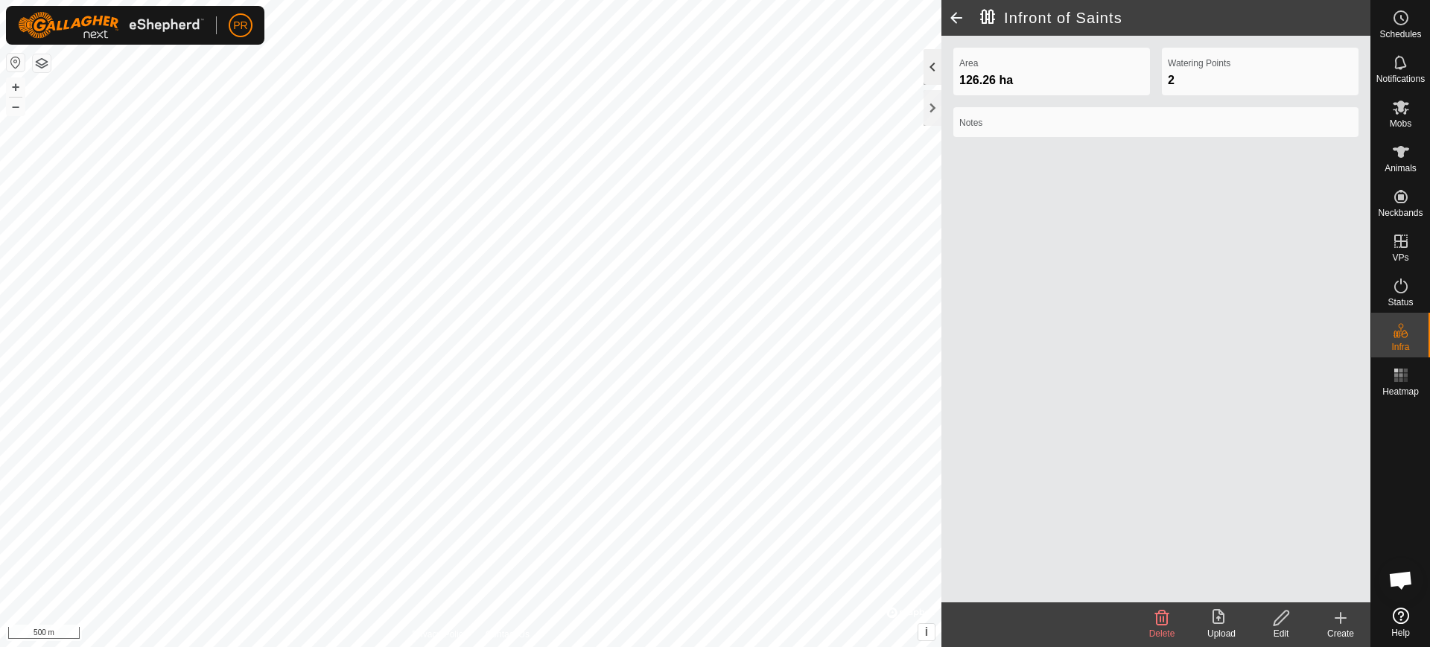
click at [933, 65] on div at bounding box center [933, 67] width 18 height 36
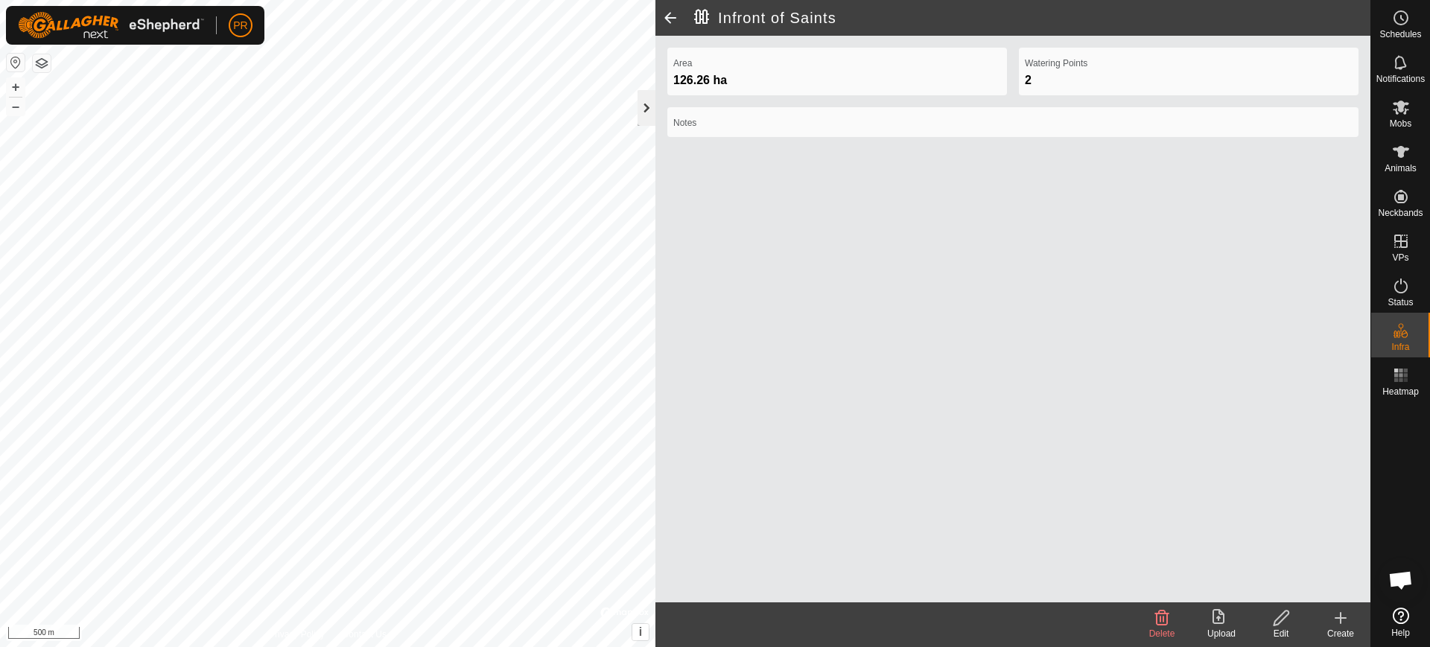
click at [650, 107] on div at bounding box center [647, 108] width 18 height 36
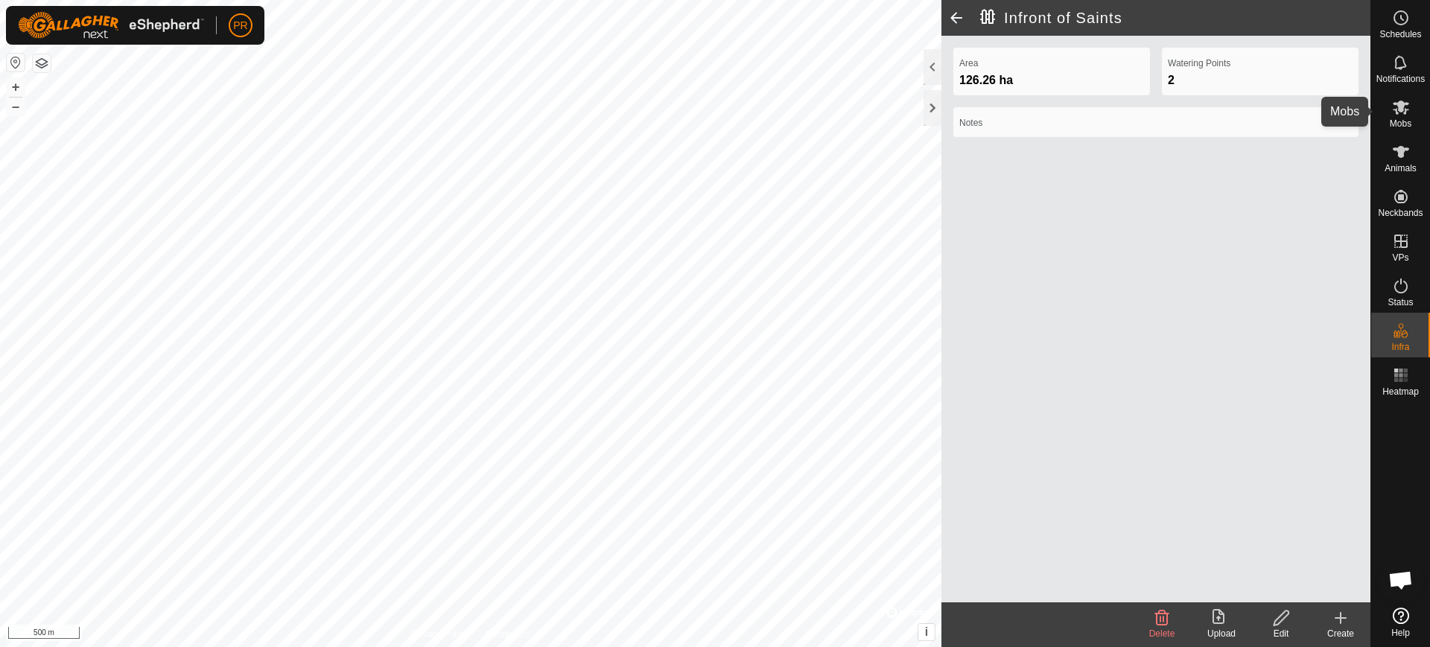
click at [1401, 109] on icon at bounding box center [1401, 108] width 16 height 14
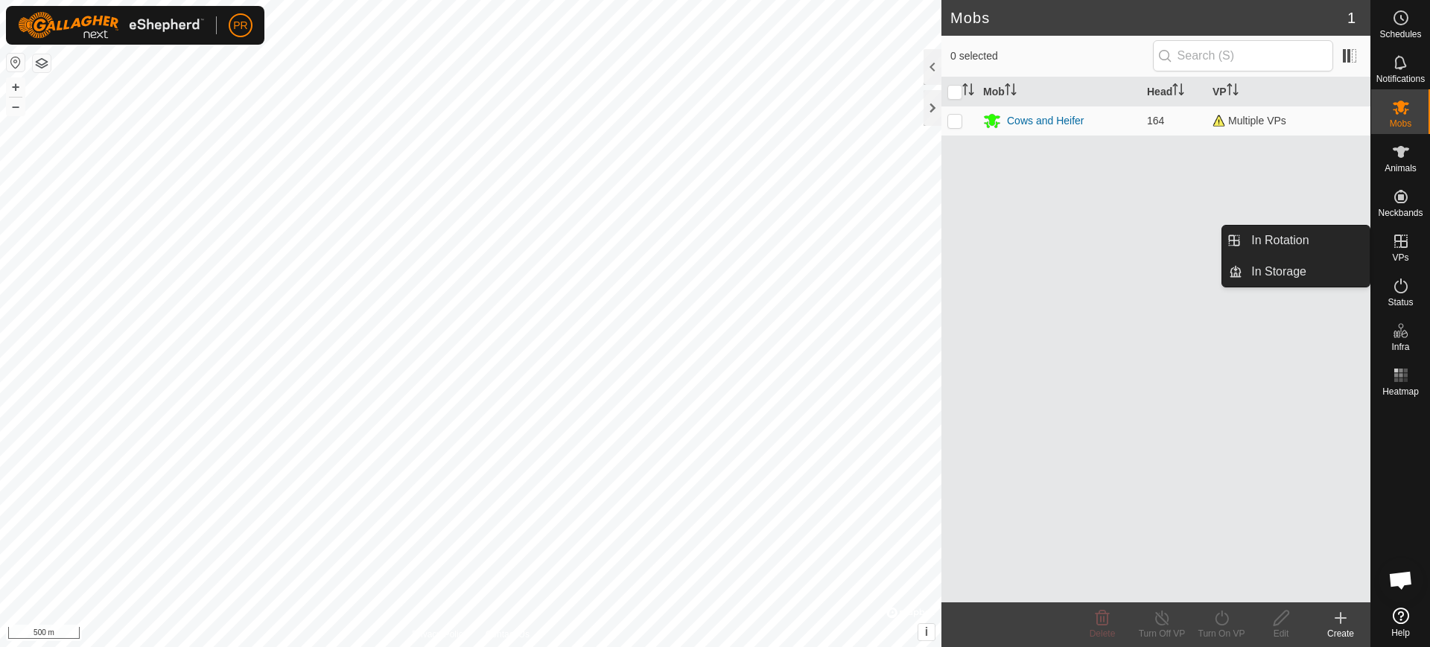
click at [1402, 240] on icon at bounding box center [1401, 241] width 18 height 18
click at [1306, 238] on link "In Rotation" at bounding box center [1305, 241] width 127 height 30
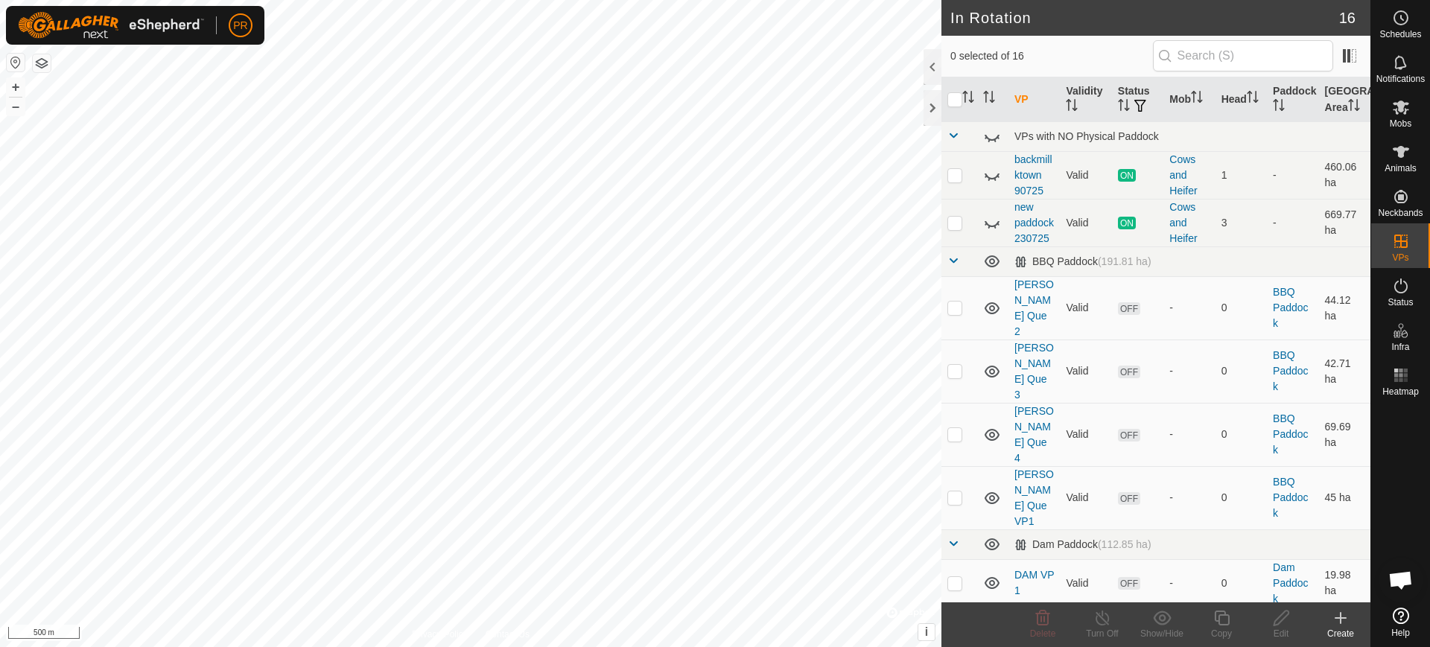
scroll to position [524, 0]
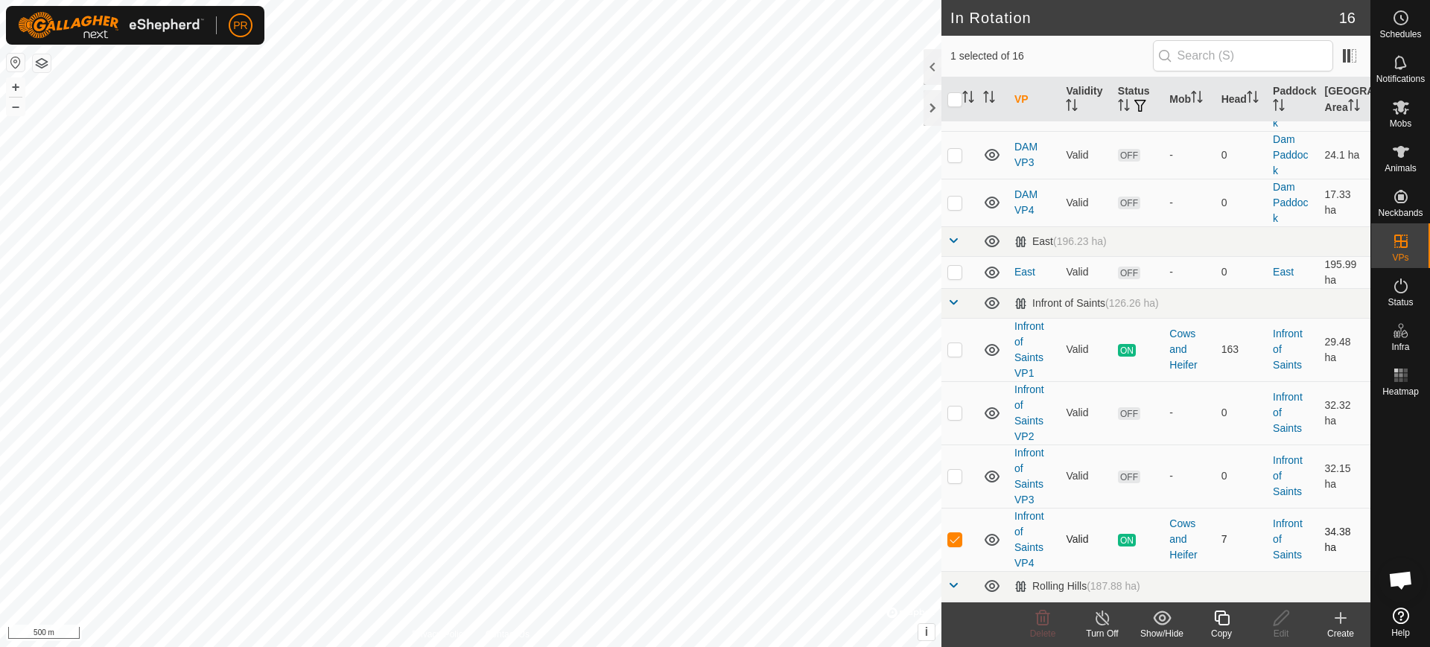
click at [953, 533] on p-checkbox at bounding box center [954, 539] width 15 height 12
checkbox input "false"
click at [1121, 534] on span "ON" at bounding box center [1127, 540] width 18 height 13
click at [1120, 534] on span "ON" at bounding box center [1127, 540] width 18 height 13
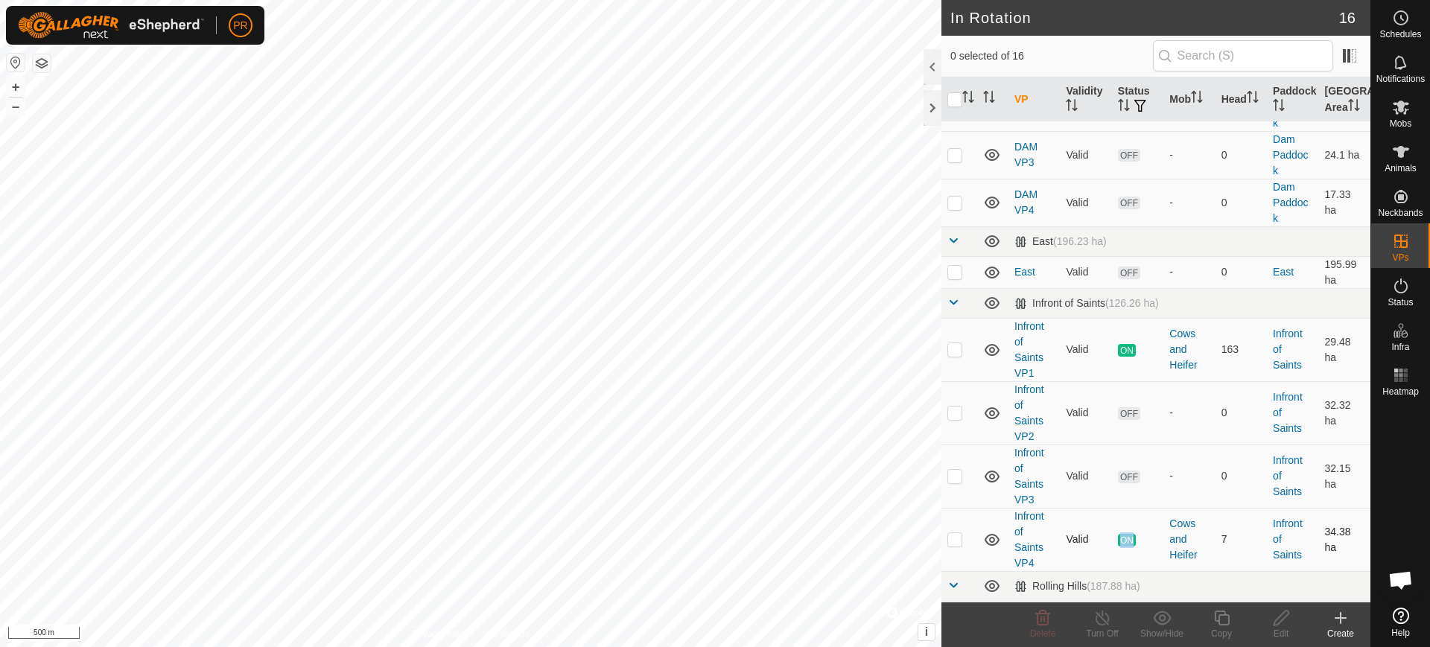
drag, startPoint x: 1123, startPoint y: 502, endPoint x: 1122, endPoint y: 509, distance: 7.6
checkbox input "false"
click at [954, 407] on p-checkbox at bounding box center [954, 413] width 15 height 12
checkbox input "false"
click at [951, 533] on p-checkbox at bounding box center [954, 539] width 15 height 12
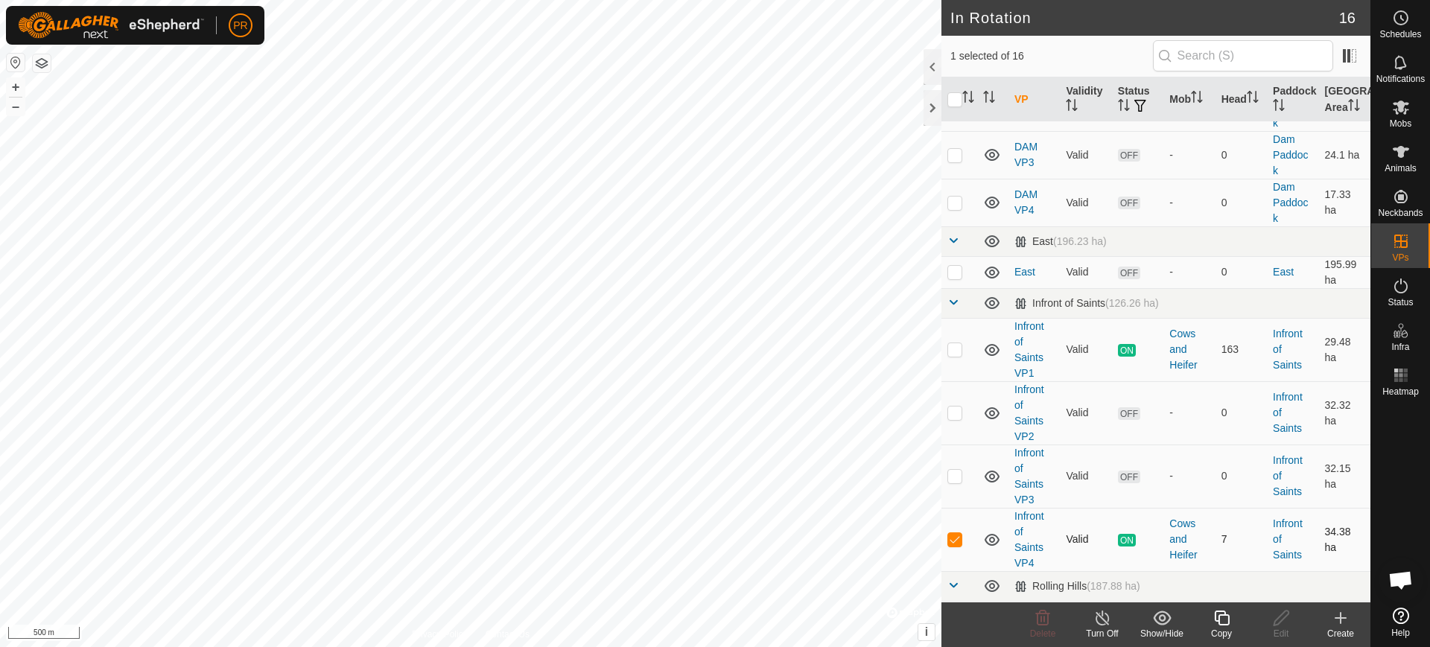
checkbox input "false"
click at [954, 407] on p-checkbox at bounding box center [954, 413] width 15 height 12
checkbox input "true"
click at [1128, 407] on span "OFF" at bounding box center [1129, 413] width 22 height 13
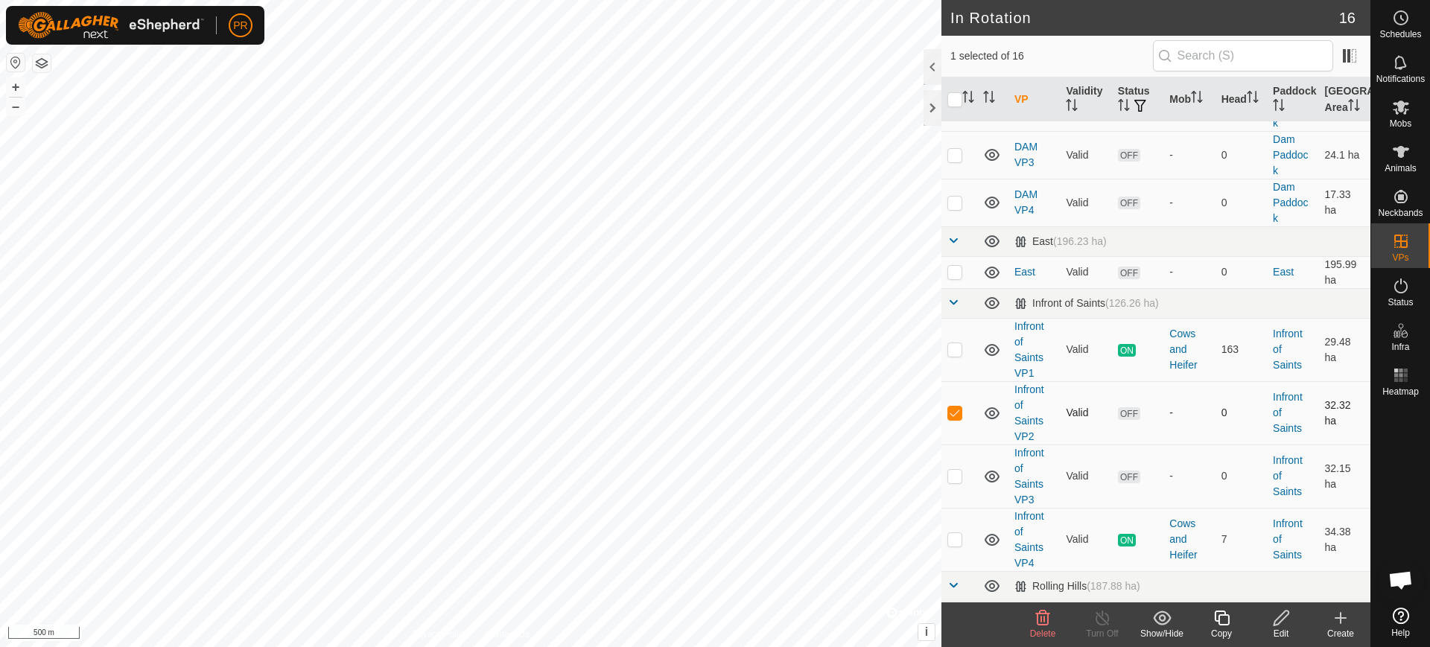
click at [1128, 407] on span "OFF" at bounding box center [1129, 413] width 22 height 13
drag, startPoint x: 1125, startPoint y: 384, endPoint x: 1155, endPoint y: 400, distance: 33.4
click at [1155, 400] on td "OFF" at bounding box center [1137, 412] width 51 height 63
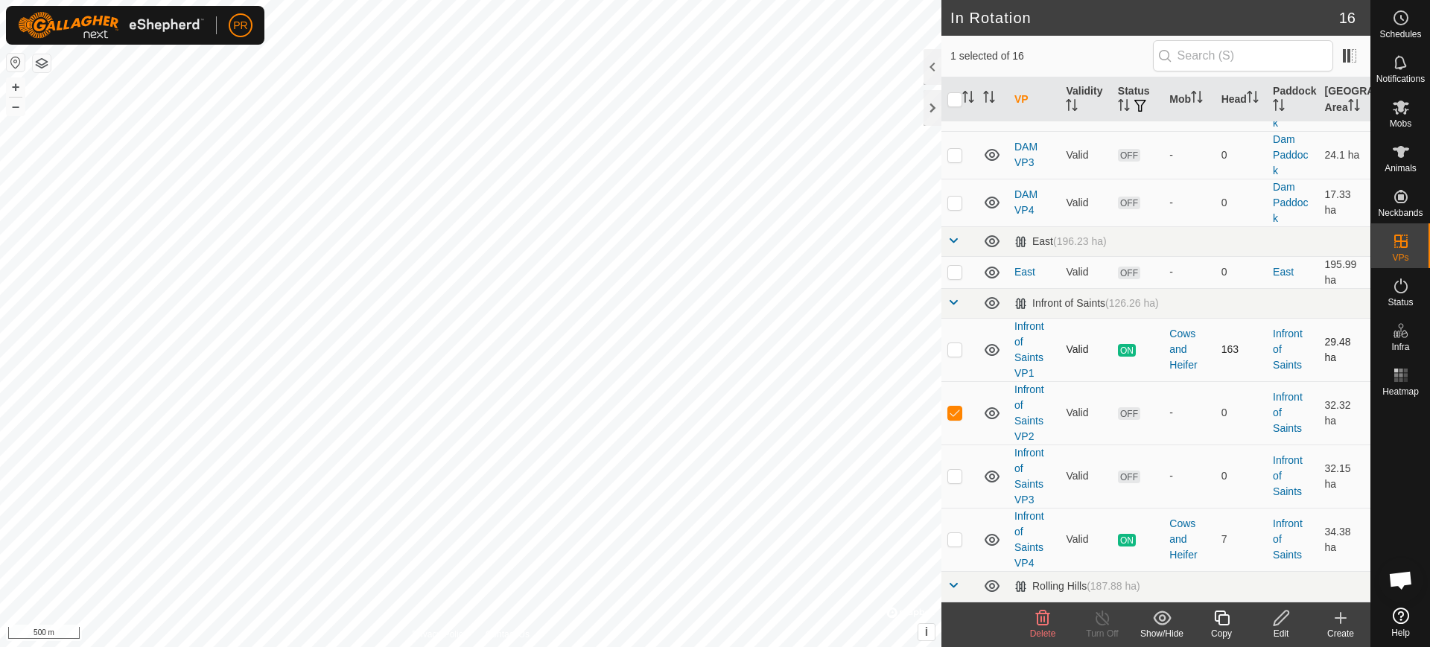
click at [953, 343] on p-checkbox at bounding box center [954, 349] width 15 height 12
click at [1125, 407] on span "OFF" at bounding box center [1129, 413] width 22 height 13
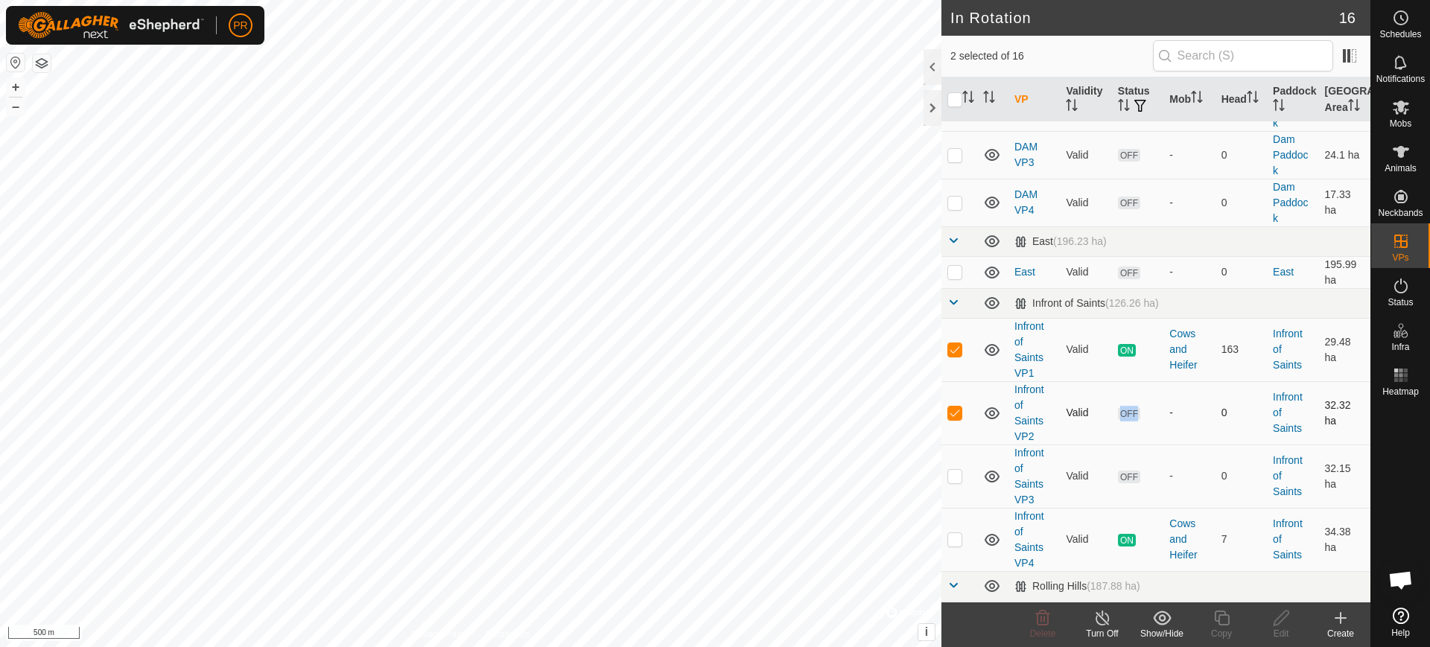
click at [1125, 407] on span "OFF" at bounding box center [1129, 413] width 22 height 13
click at [1029, 381] on td "Infront of Saints VP2" at bounding box center [1034, 412] width 51 height 63
click at [1122, 407] on span "OFF" at bounding box center [1129, 413] width 22 height 13
click at [1125, 407] on span "OFF" at bounding box center [1129, 413] width 22 height 13
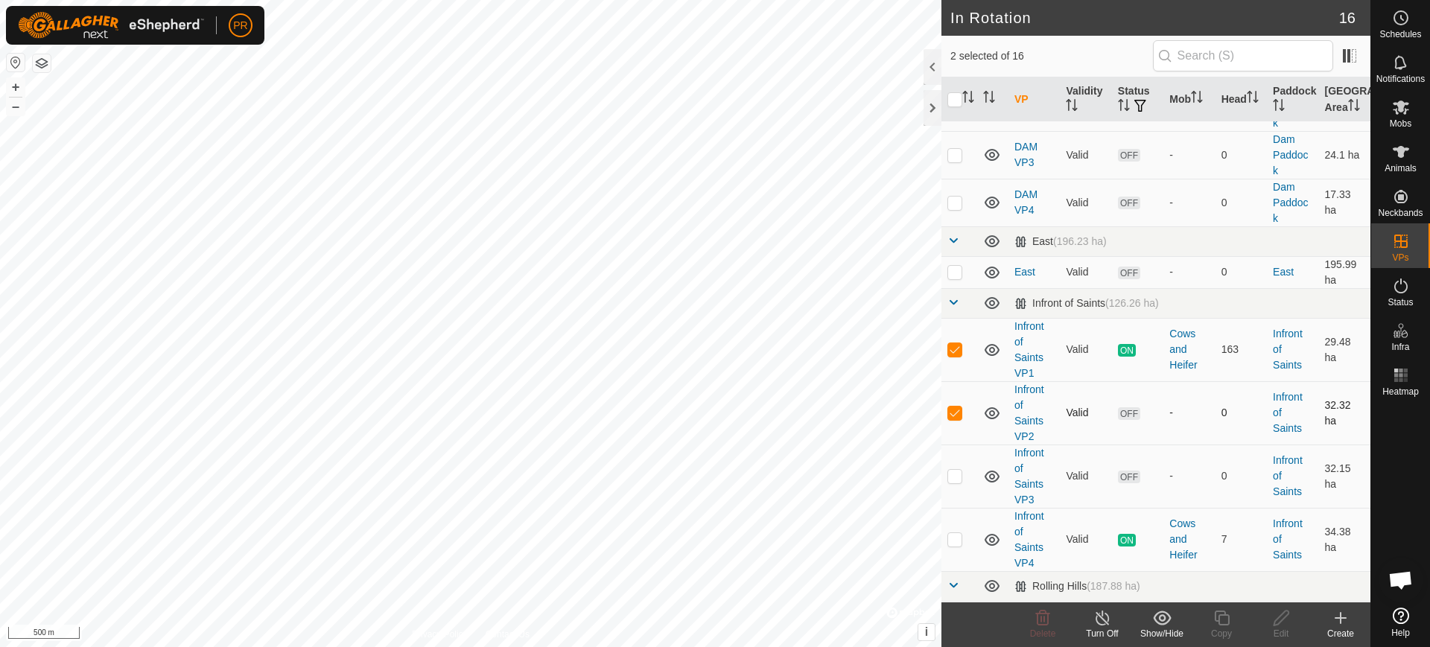
click at [1125, 407] on span "OFF" at bounding box center [1129, 413] width 22 height 13
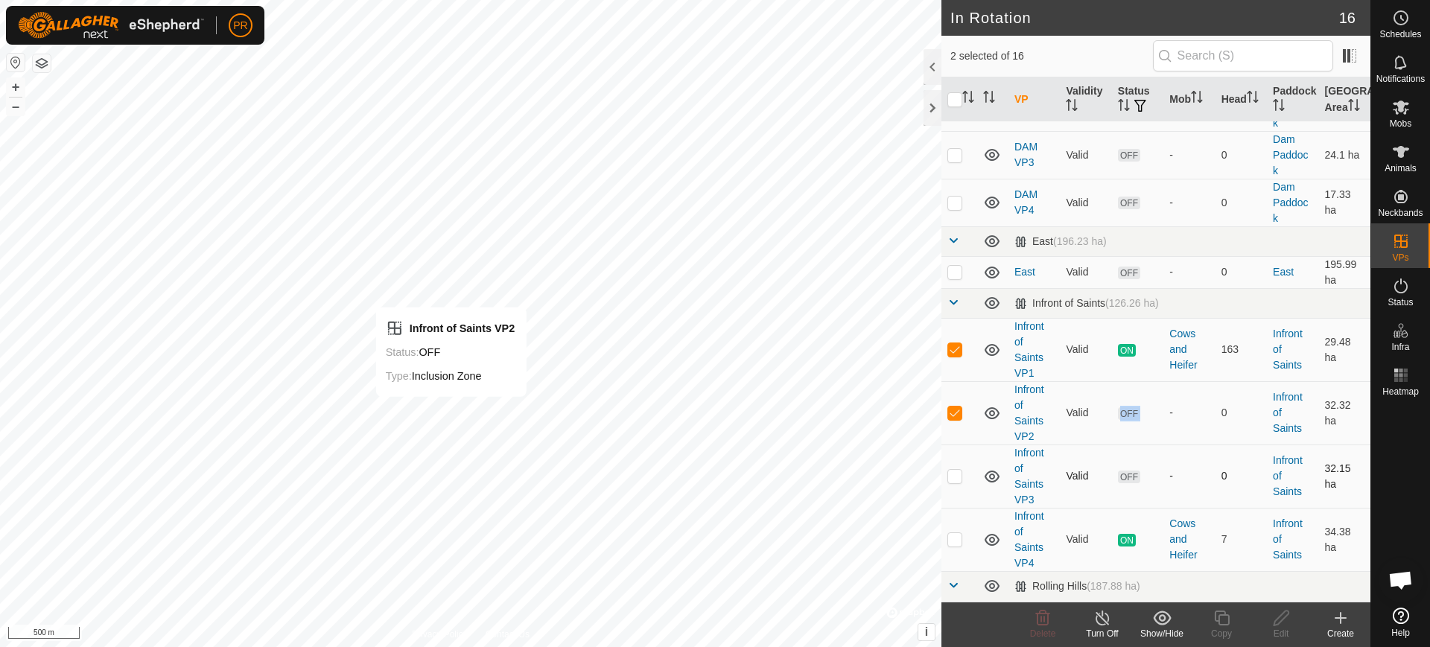
checkbox input "false"
click at [1123, 407] on span "OFF" at bounding box center [1129, 413] width 22 height 13
click at [1121, 407] on span "OFF" at bounding box center [1129, 413] width 22 height 13
click at [1129, 96] on th "Status" at bounding box center [1137, 99] width 51 height 45
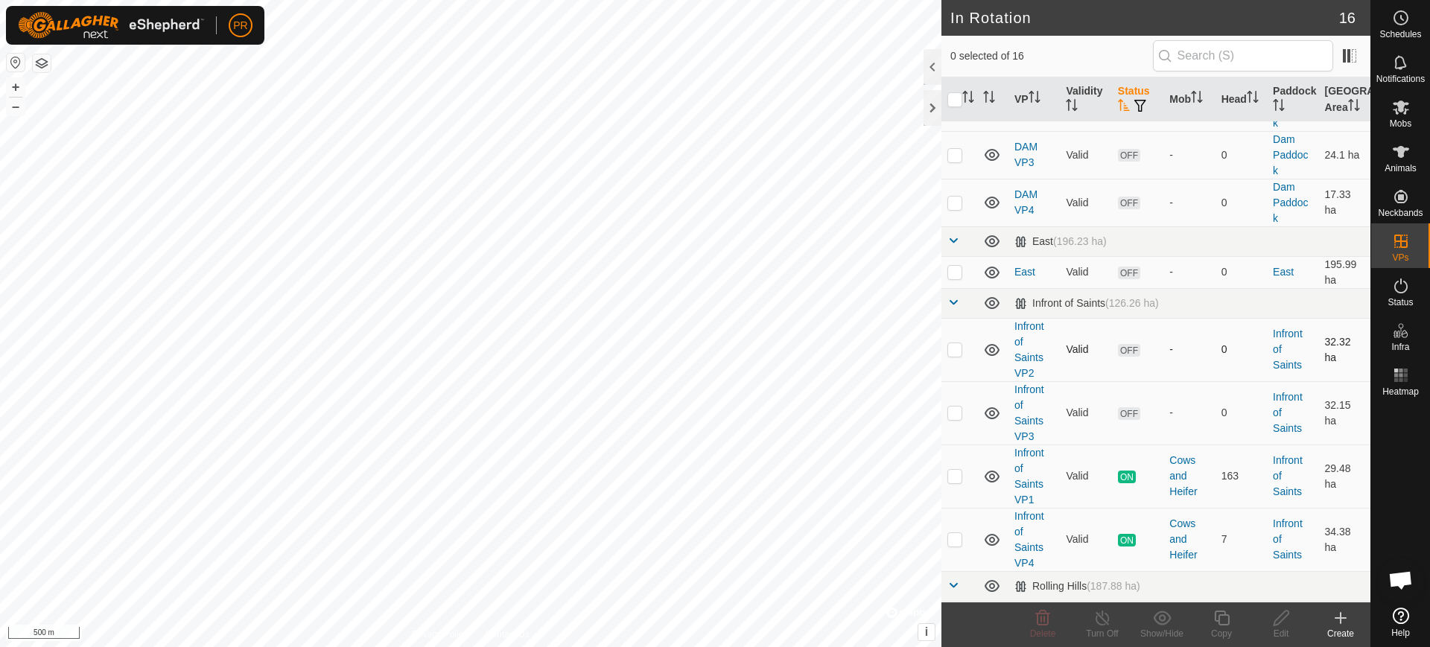
click at [1125, 344] on span "OFF" at bounding box center [1129, 350] width 22 height 13
click at [1119, 534] on span "ON" at bounding box center [1127, 540] width 18 height 13
click at [1120, 534] on span "ON" at bounding box center [1127, 540] width 18 height 13
click at [957, 533] on p-checkbox at bounding box center [954, 539] width 15 height 12
click at [1123, 534] on span "ON" at bounding box center [1127, 540] width 18 height 13
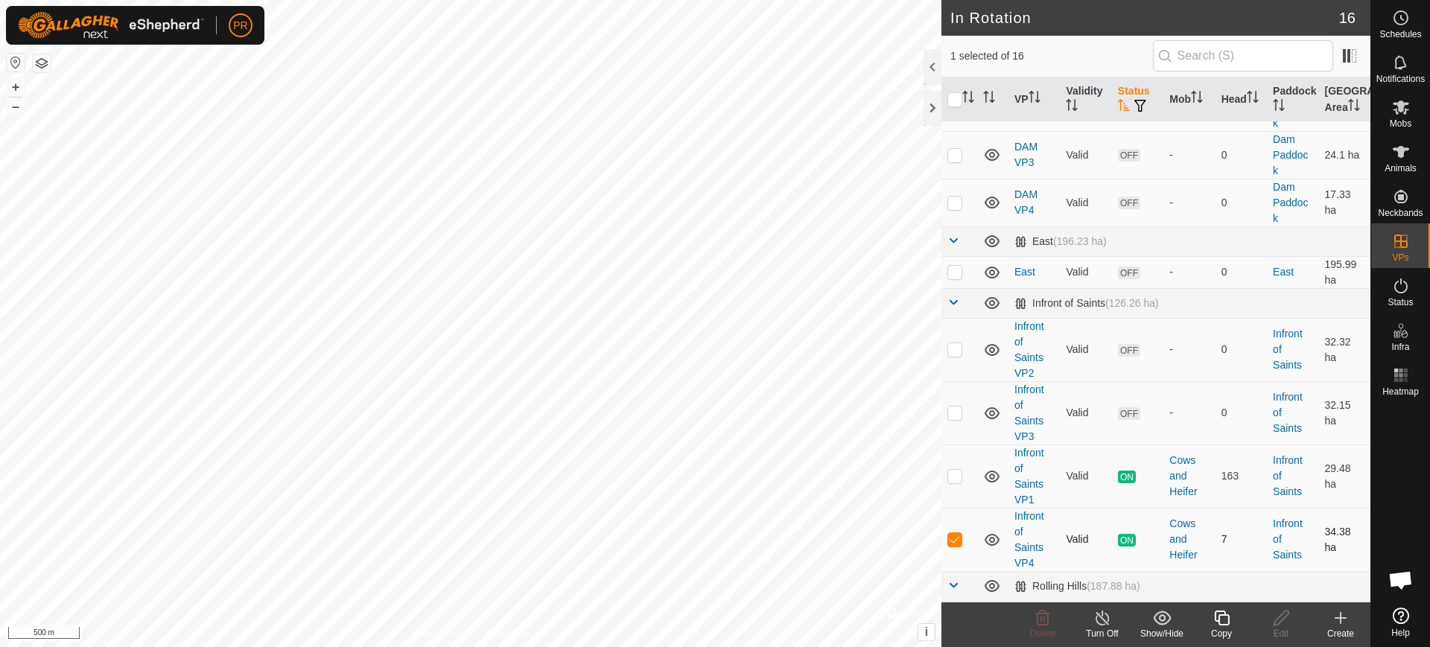
click at [1125, 534] on span "ON" at bounding box center [1127, 540] width 18 height 13
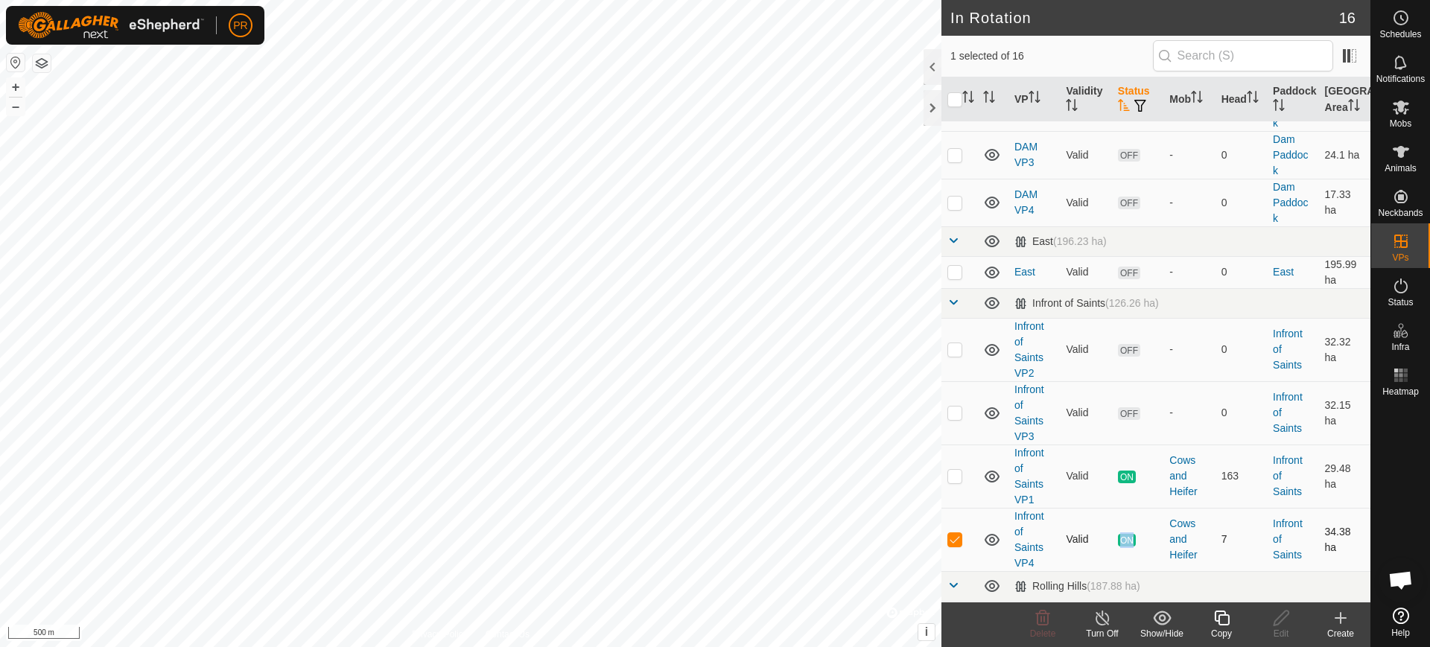
click at [1123, 534] on span "ON" at bounding box center [1127, 540] width 18 height 13
click at [952, 533] on p-checkbox at bounding box center [954, 539] width 15 height 12
checkbox input "false"
click at [1130, 98] on th "Status" at bounding box center [1137, 99] width 51 height 45
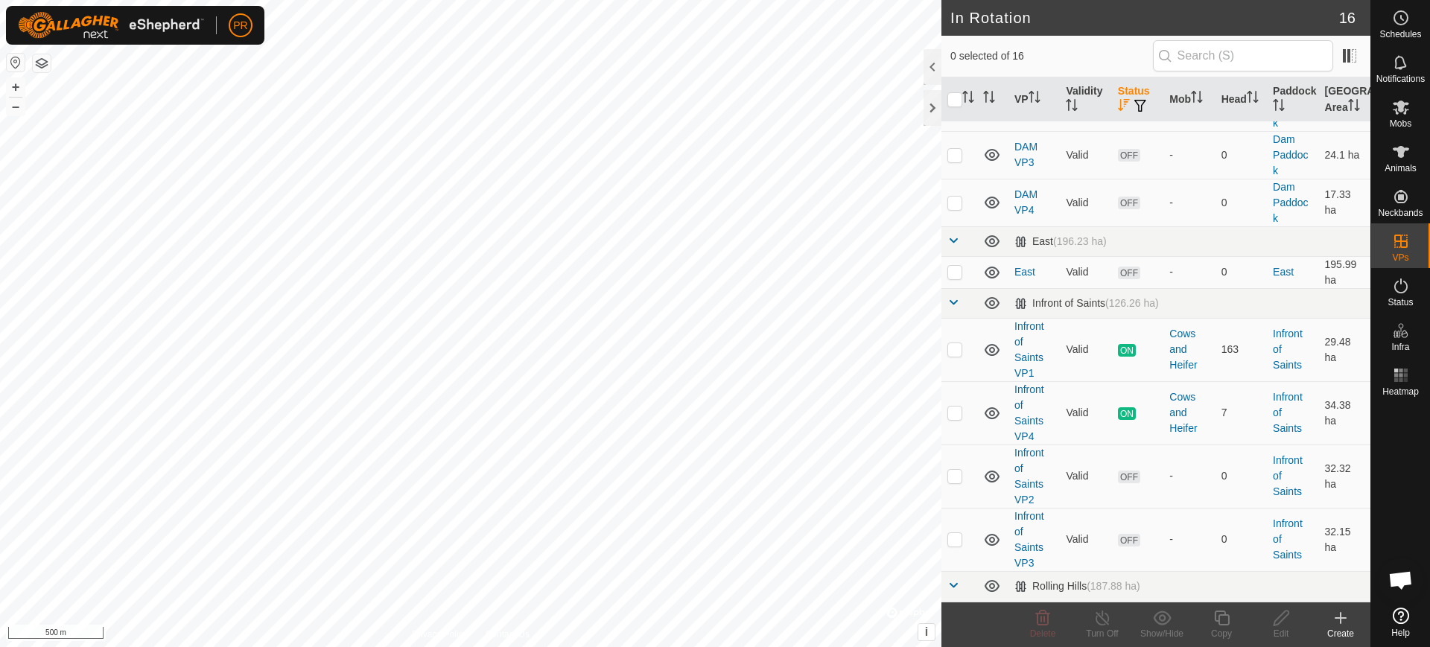
click at [1125, 94] on th "Status" at bounding box center [1137, 99] width 51 height 45
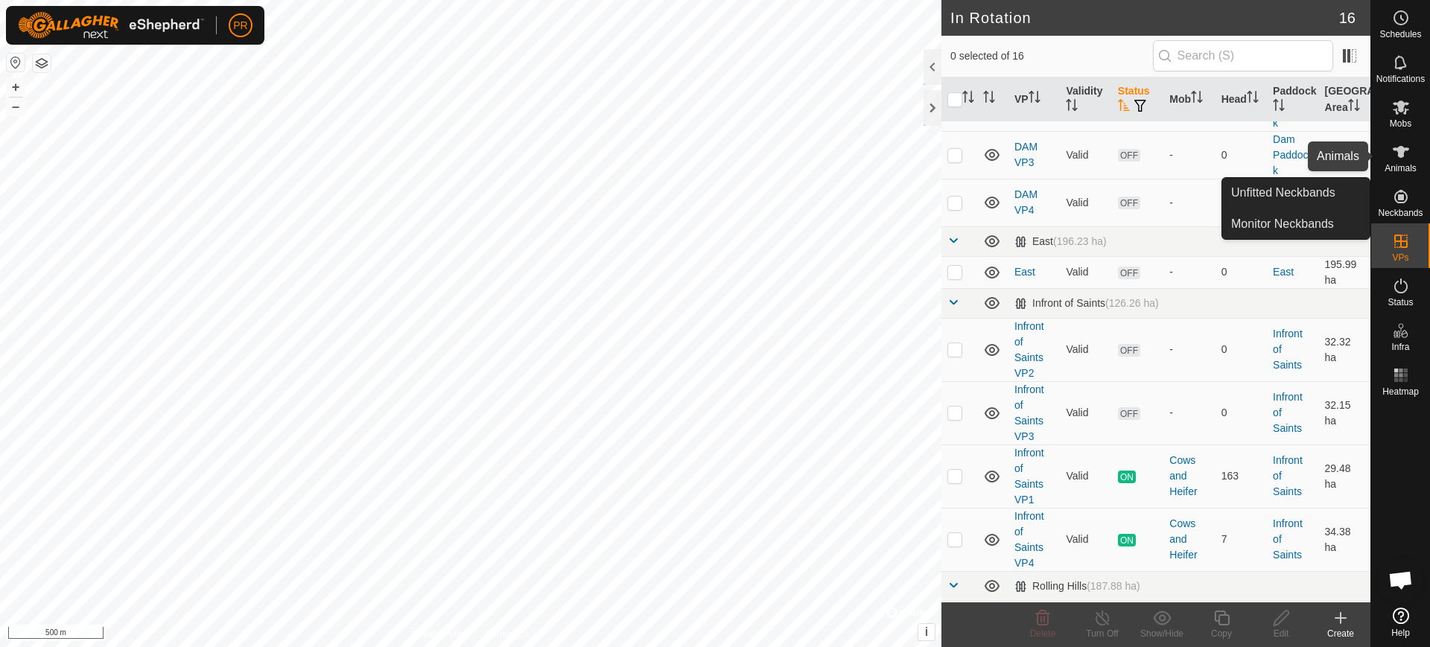
click at [1395, 147] on icon at bounding box center [1401, 152] width 16 height 12
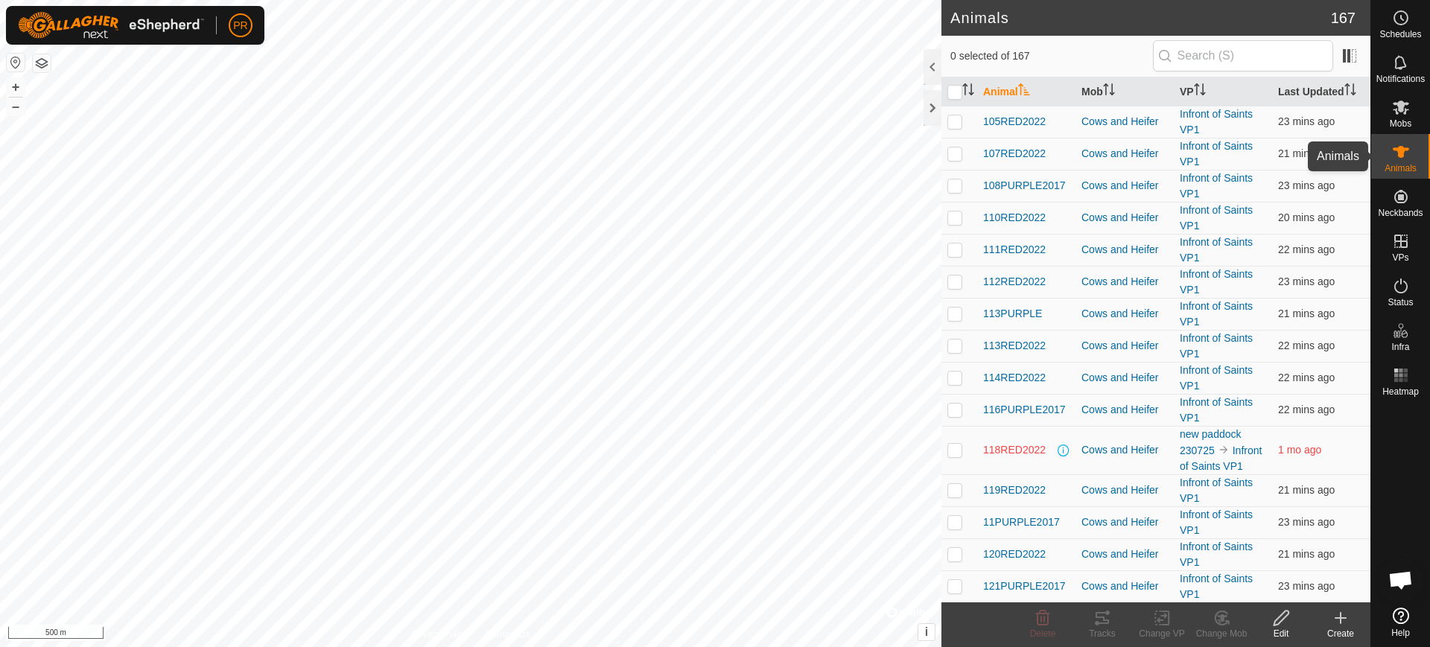
click at [1400, 159] on icon at bounding box center [1401, 152] width 18 height 18
click at [1404, 150] on icon at bounding box center [1401, 152] width 16 height 12
click at [1399, 106] on icon at bounding box center [1401, 108] width 16 height 14
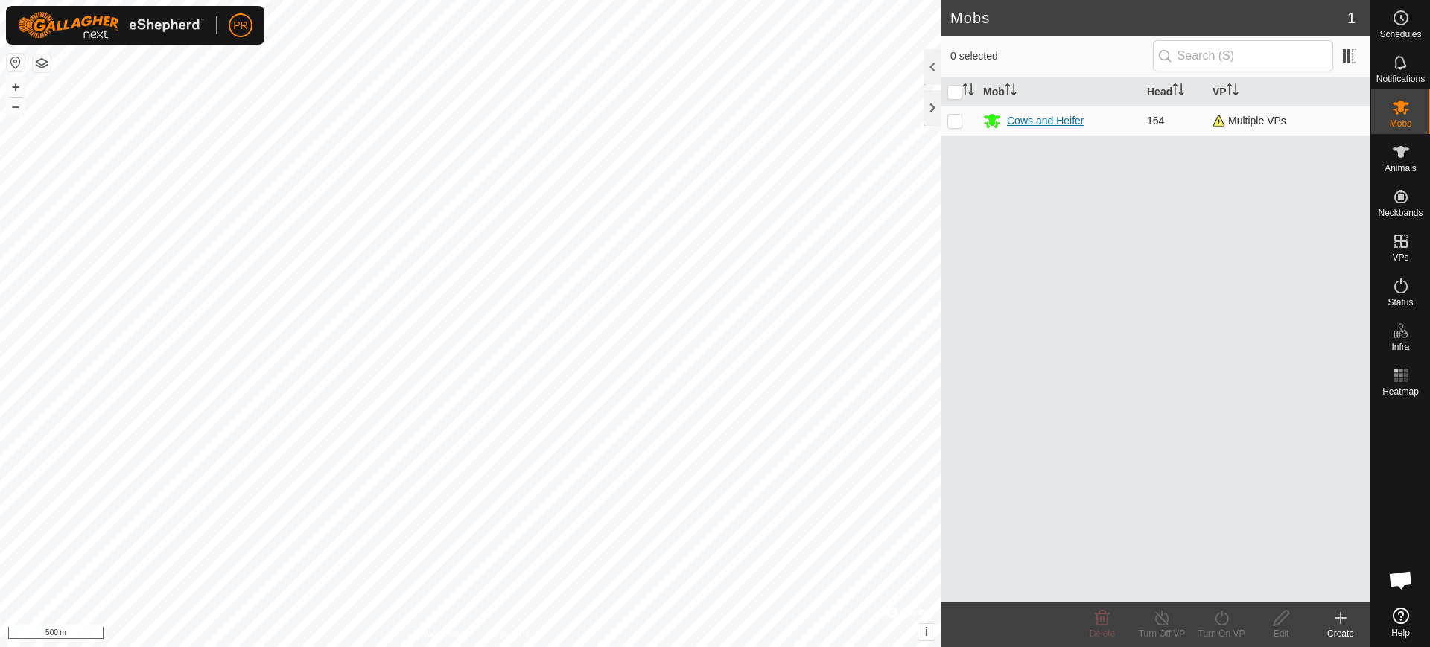
click at [1057, 119] on div "Cows and Heifer" at bounding box center [1045, 121] width 77 height 16
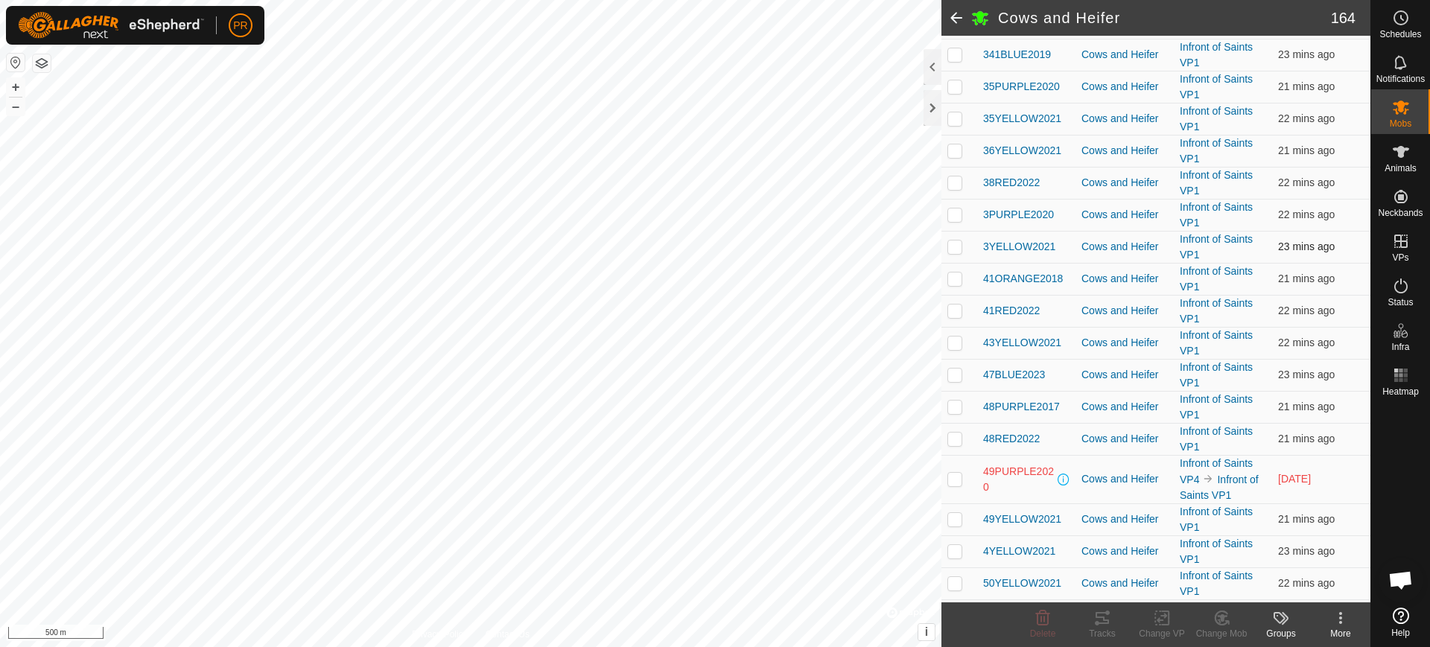
scroll to position [2607, 0]
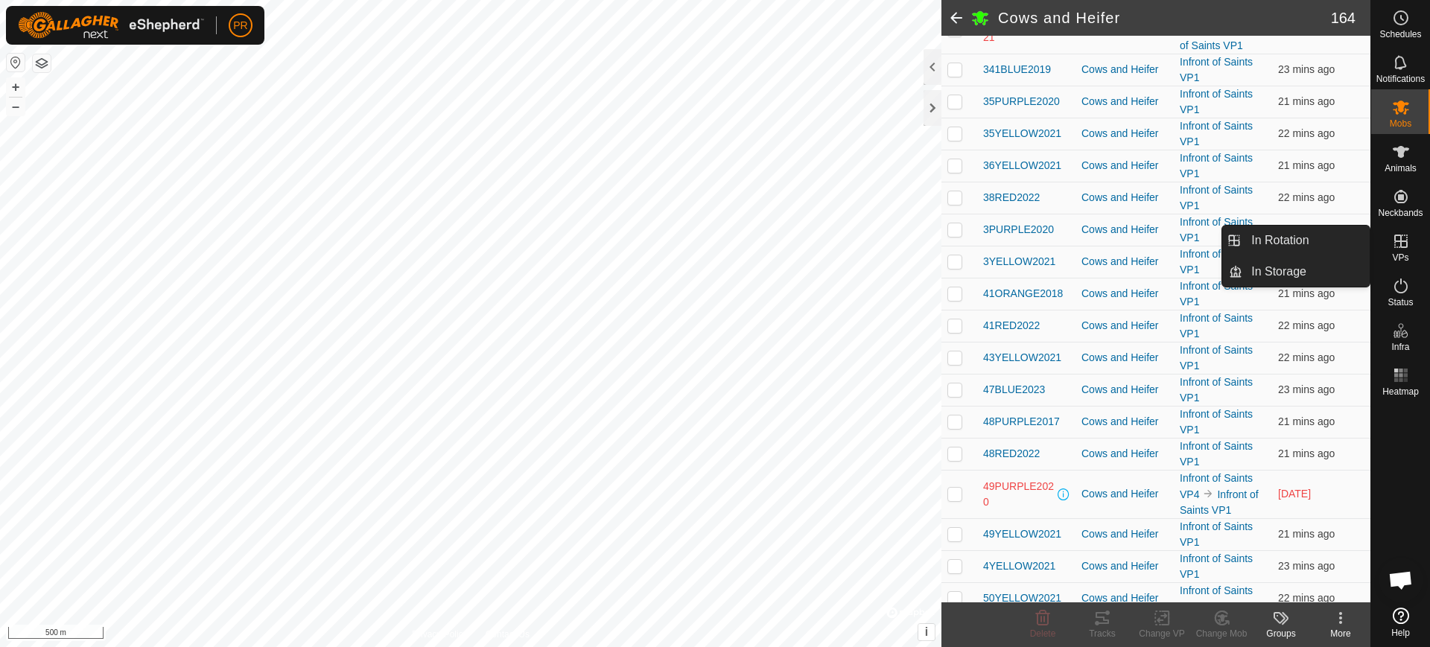
click at [1401, 244] on icon at bounding box center [1400, 241] width 13 height 13
click at [1289, 243] on link "In Rotation" at bounding box center [1305, 241] width 127 height 30
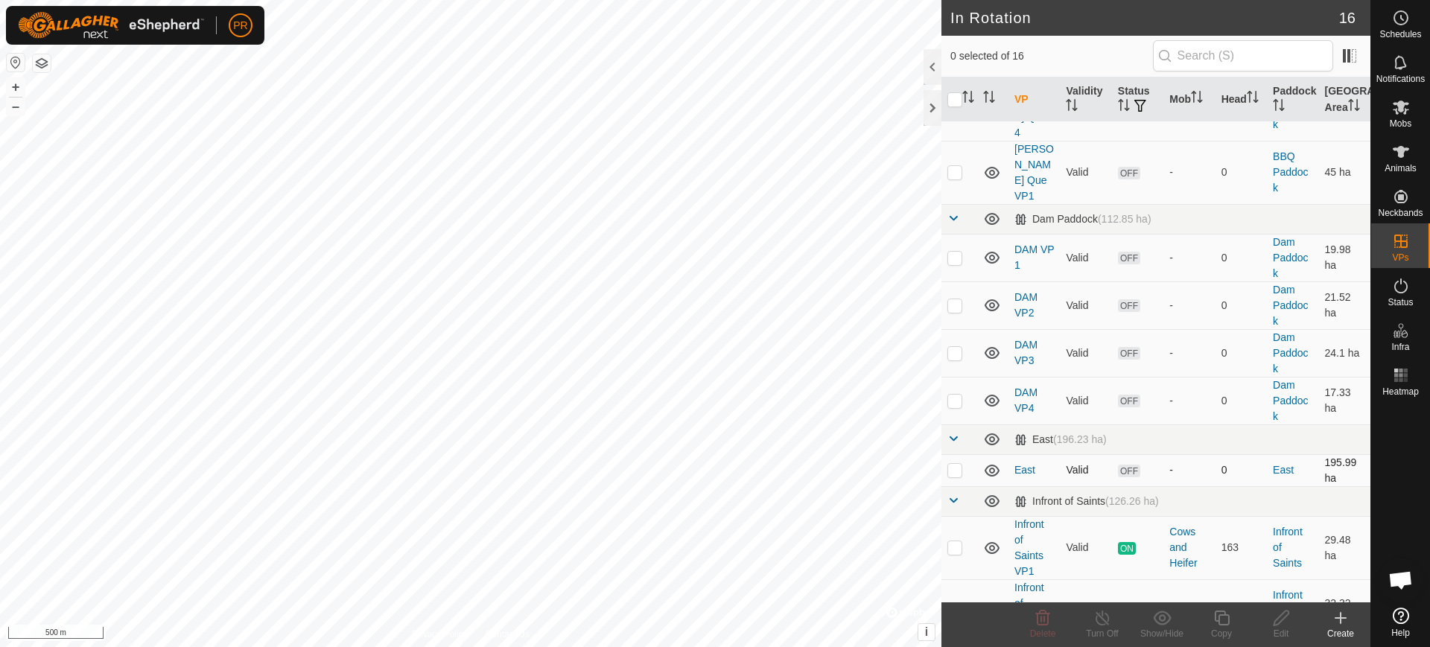
scroll to position [524, 0]
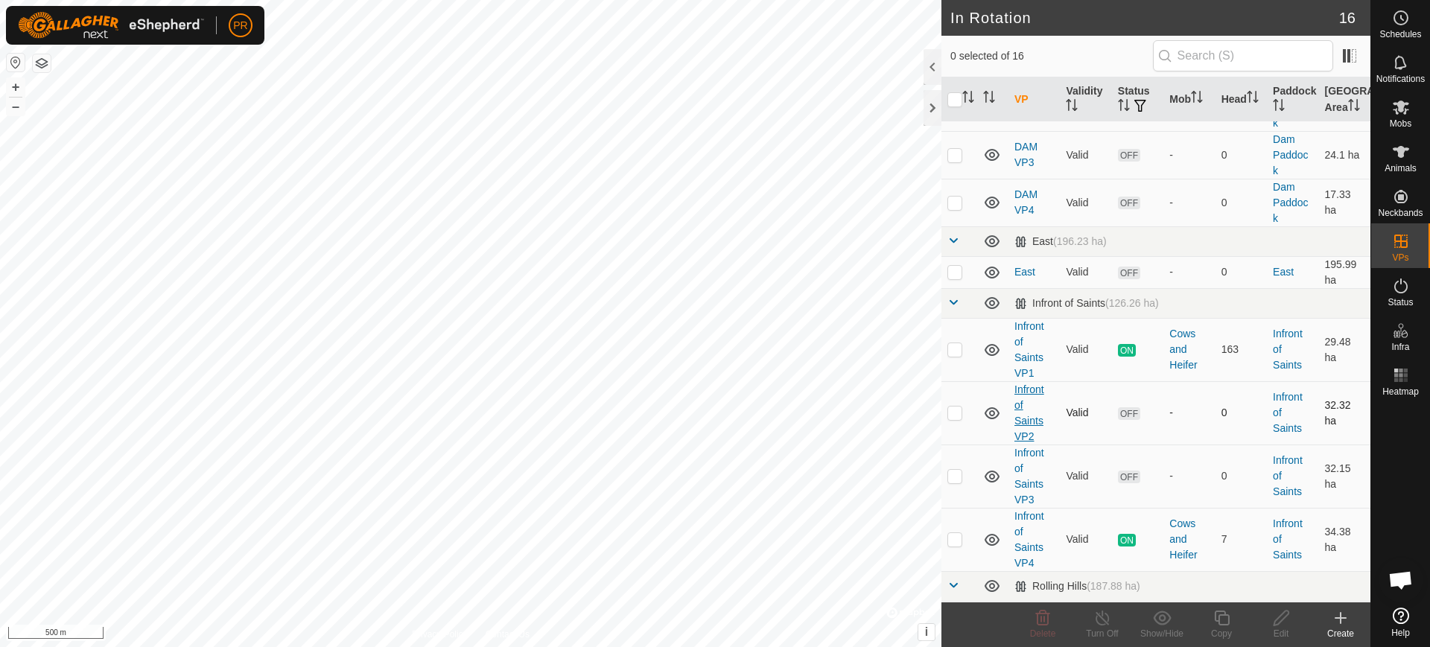
click at [1023, 402] on link "Infront of Saints VP2" at bounding box center [1029, 413] width 30 height 59
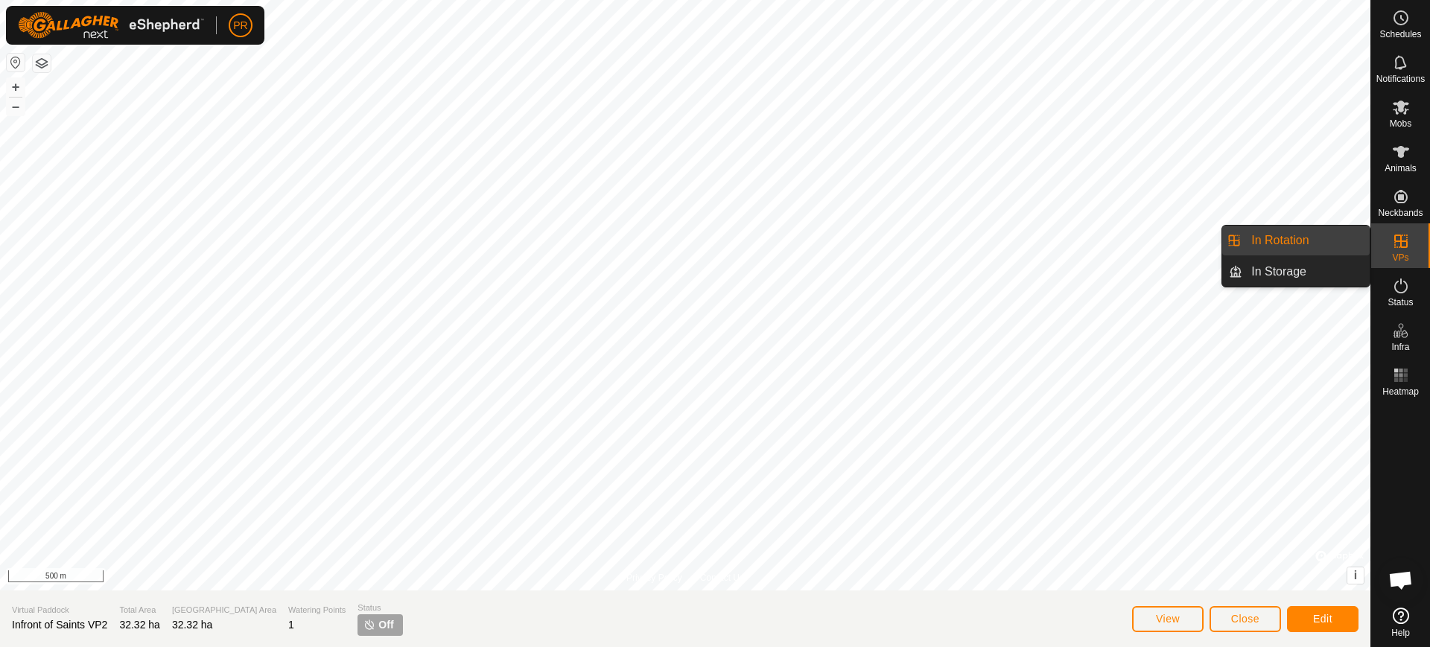
click at [1273, 237] on link "In Rotation" at bounding box center [1305, 241] width 127 height 30
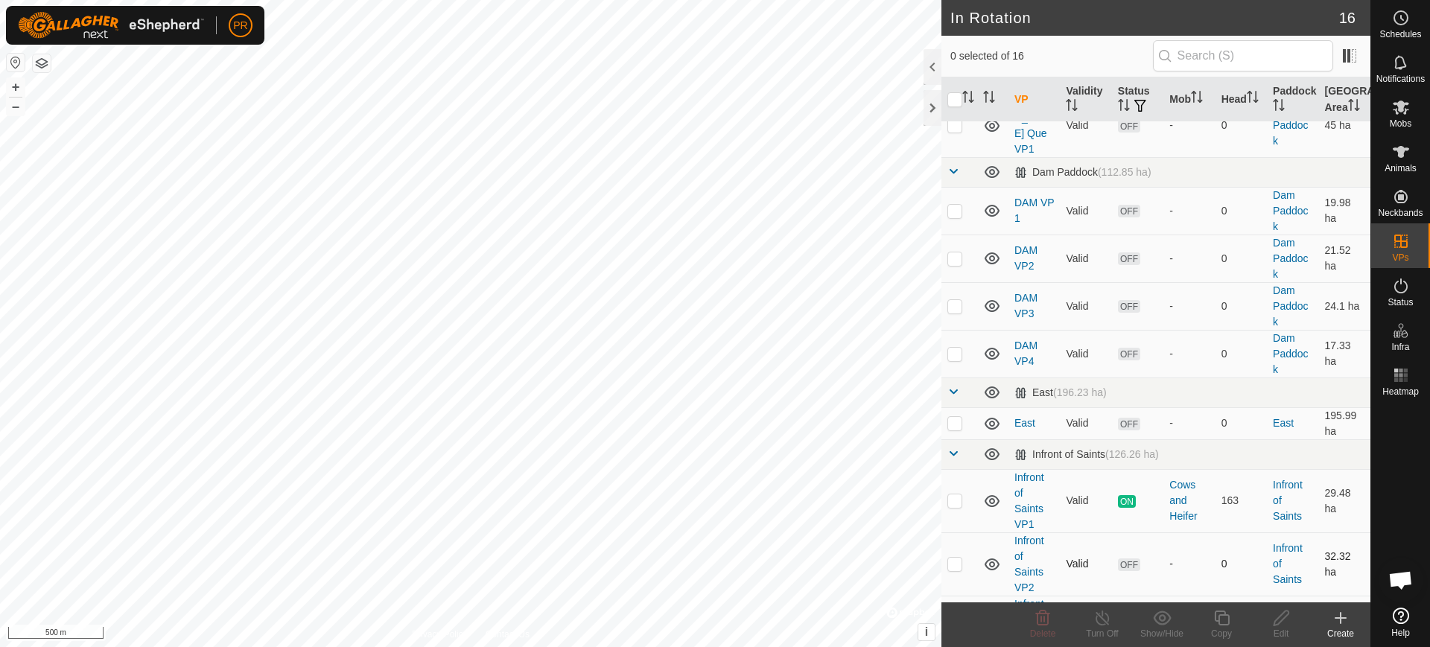
scroll to position [524, 0]
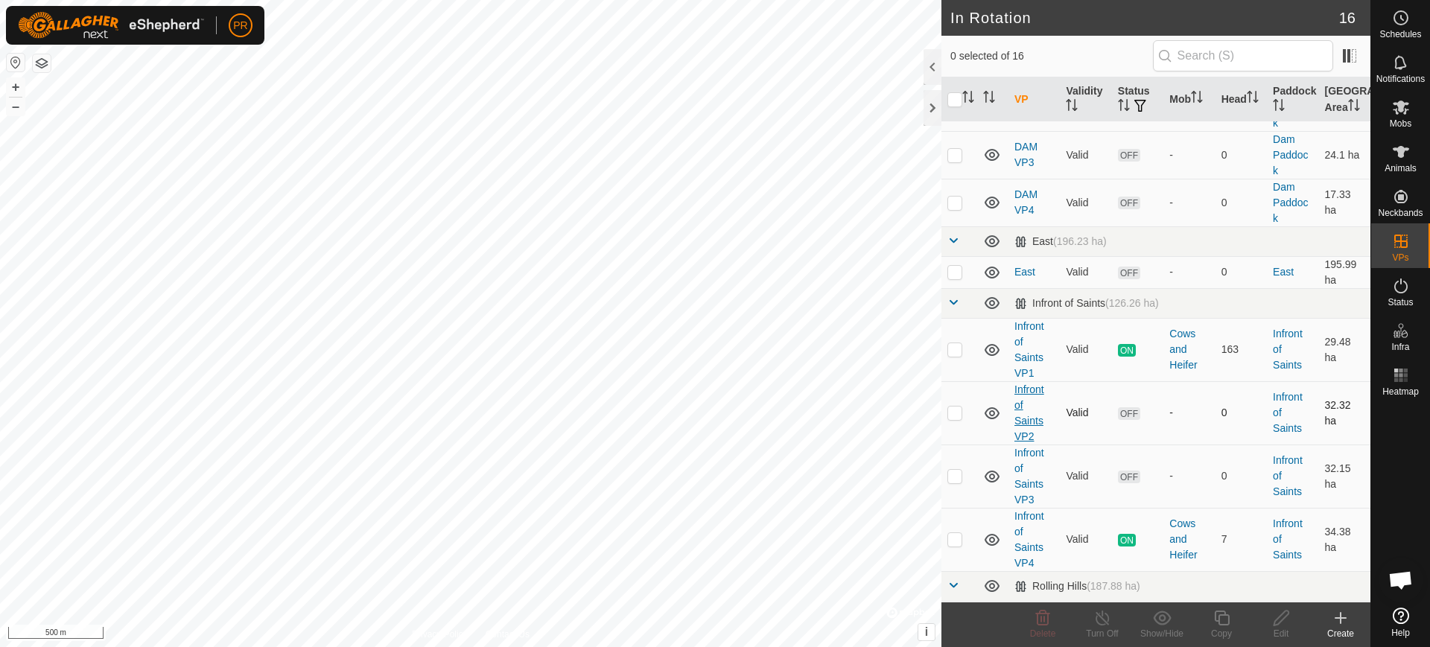
click at [1027, 406] on link "Infront of Saints VP2" at bounding box center [1029, 413] width 30 height 59
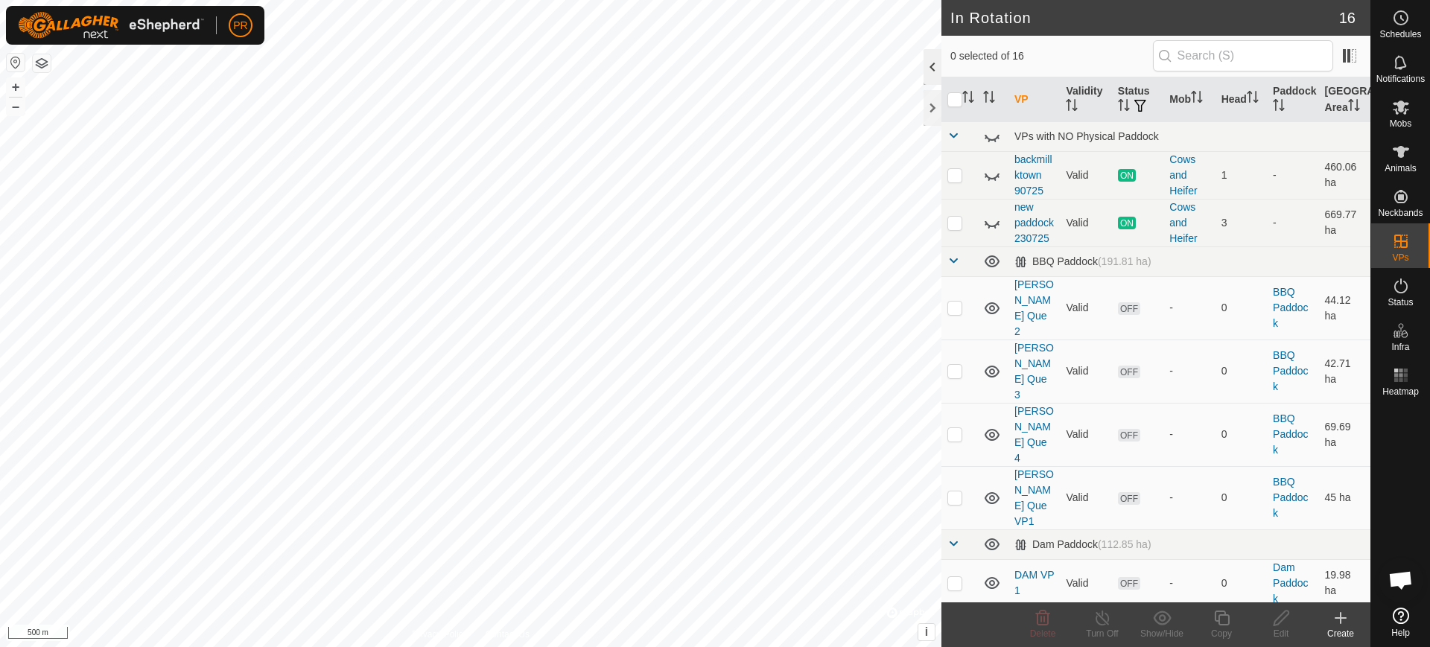
click at [930, 65] on div at bounding box center [933, 67] width 18 height 36
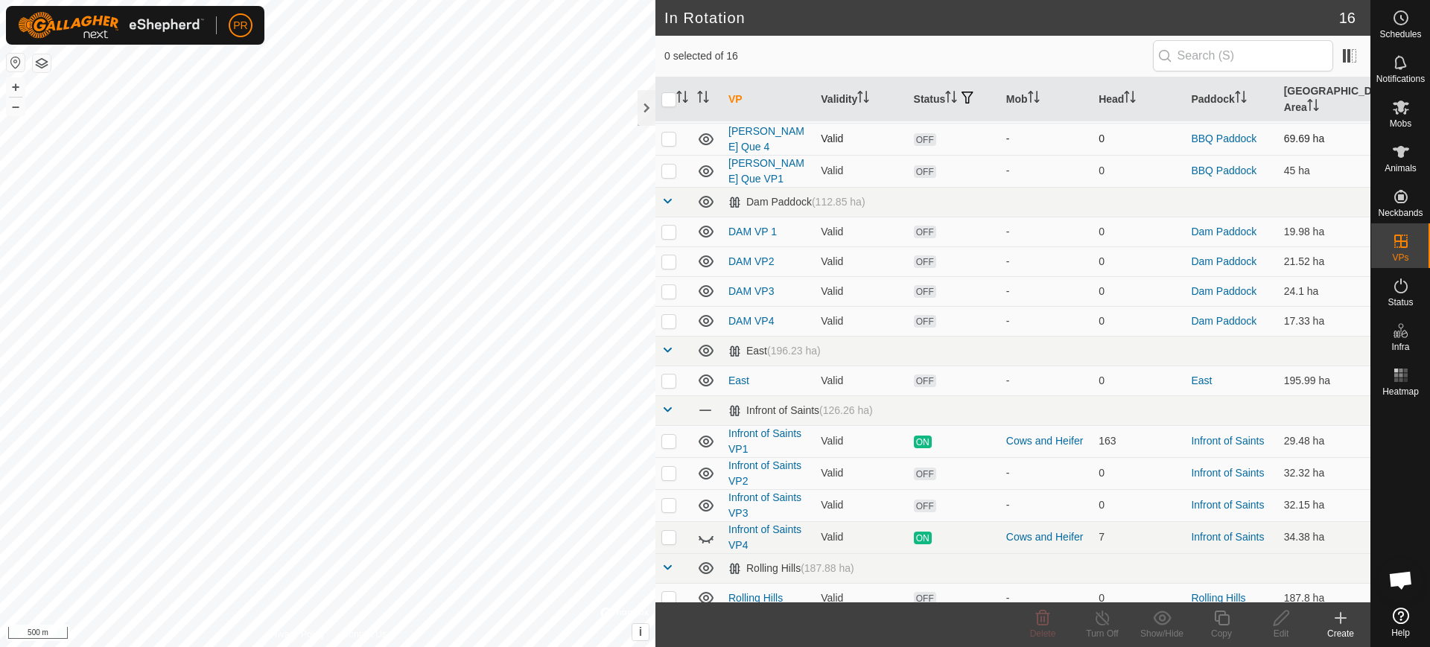
scroll to position [188, 0]
click at [668, 465] on p-checkbox at bounding box center [668, 471] width 15 height 12
checkbox input "true"
click at [743, 470] on link "Infront of Saints VP2" at bounding box center [764, 471] width 73 height 28
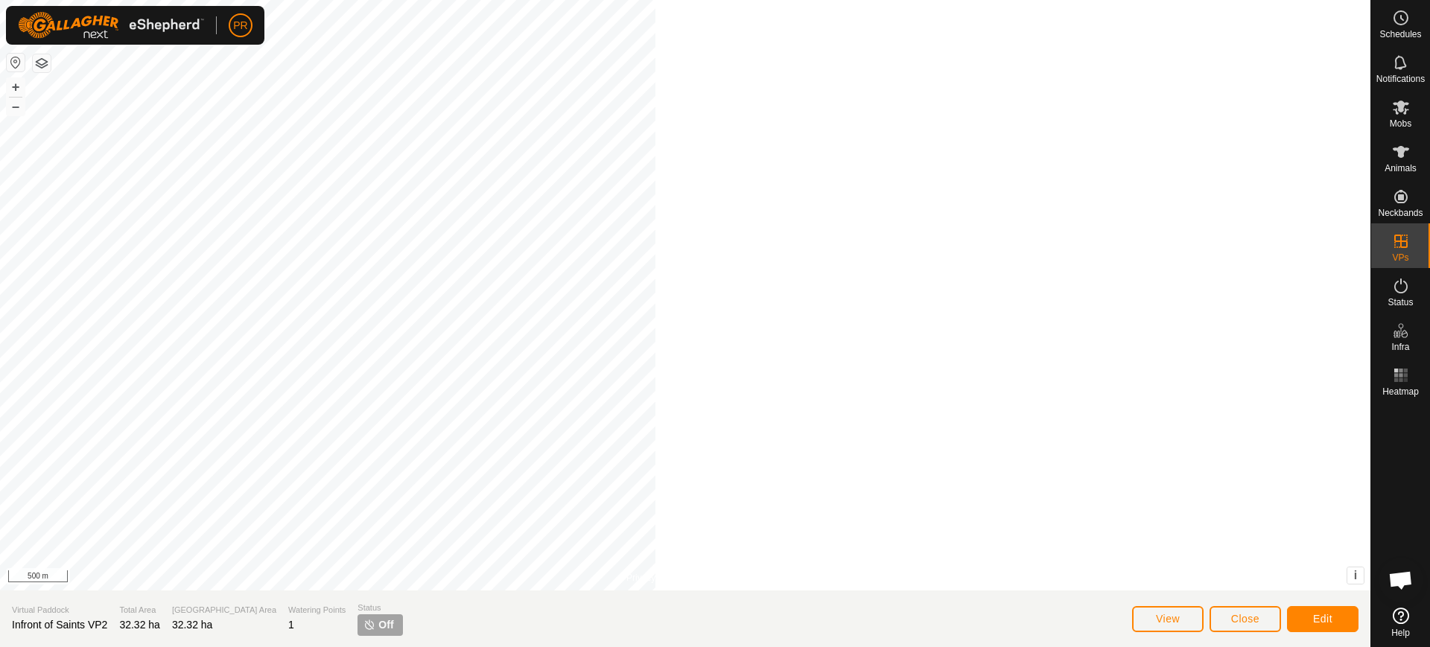
click at [740, 466] on div at bounding box center [685, 295] width 1371 height 591
click at [363, 621] on img at bounding box center [369, 625] width 12 height 12
click at [1400, 286] on icon at bounding box center [1401, 286] width 18 height 18
click at [1398, 288] on icon at bounding box center [1401, 286] width 18 height 18
click at [1397, 289] on icon at bounding box center [1401, 286] width 18 height 18
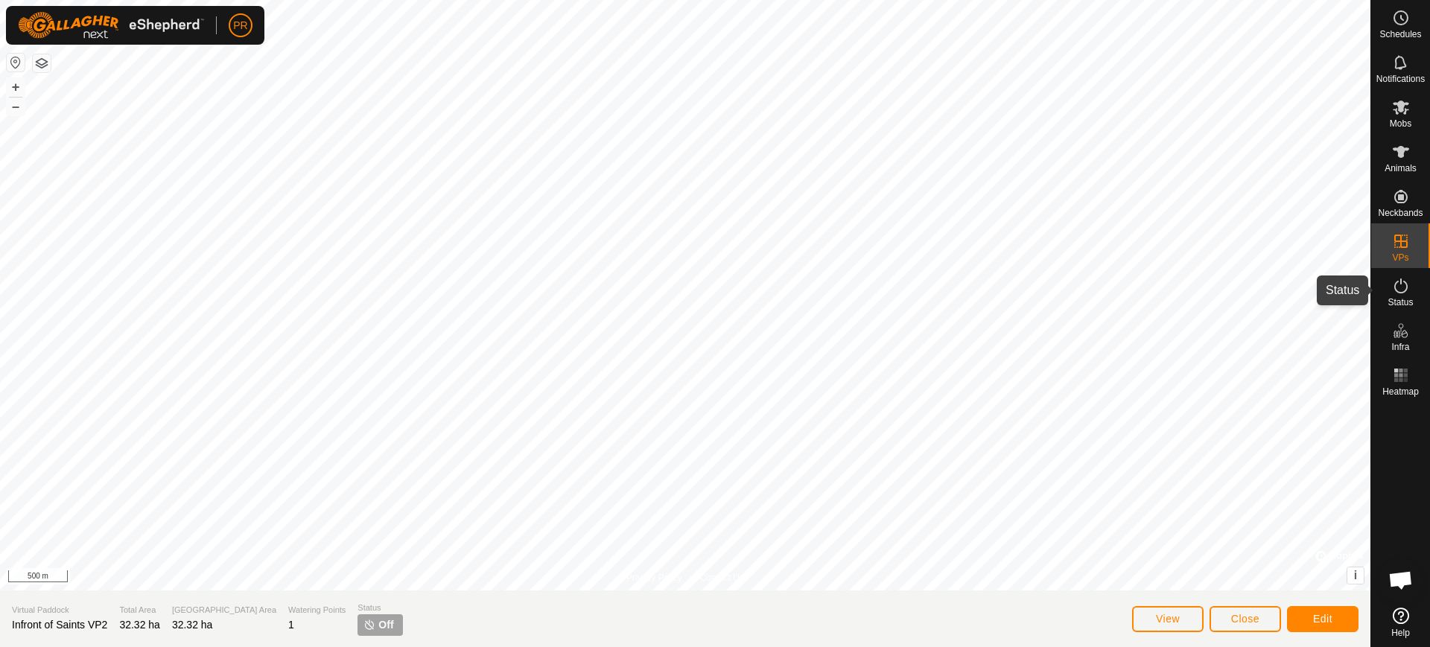
click at [1396, 290] on icon at bounding box center [1401, 286] width 18 height 18
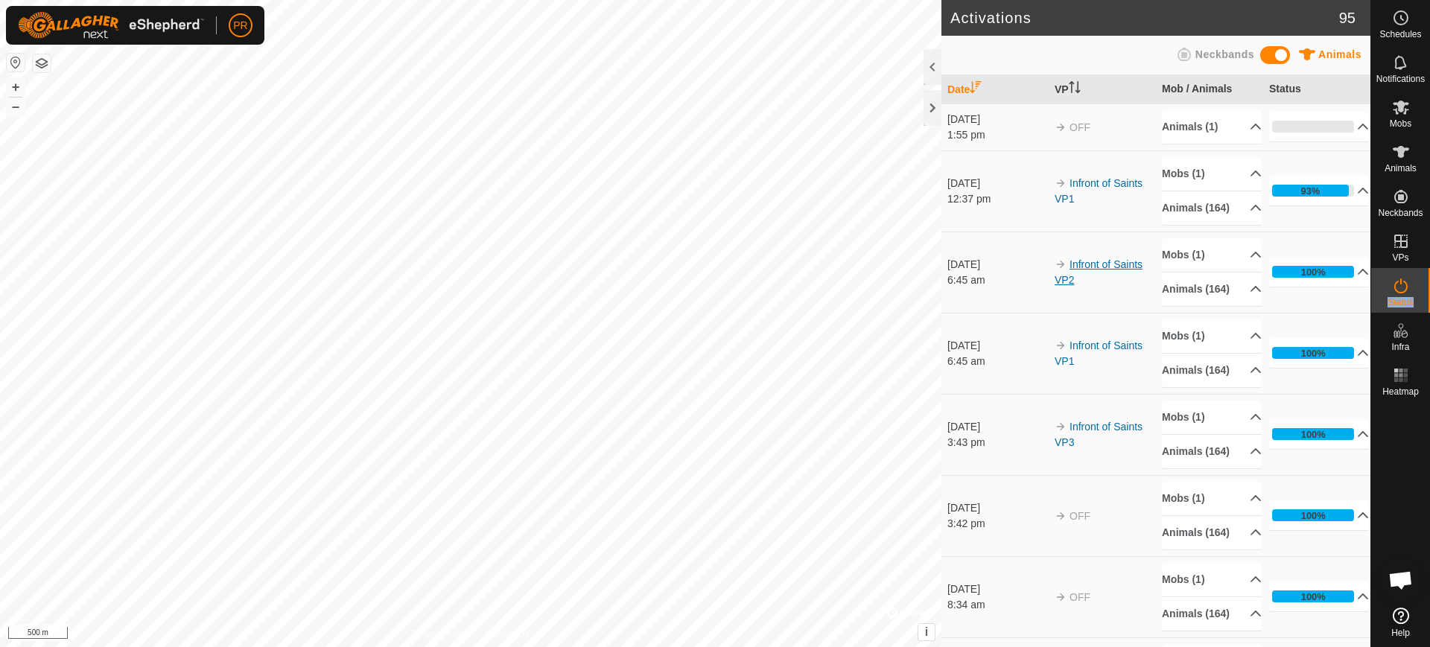
click at [1091, 285] on link "Infront of Saints VP2" at bounding box center [1099, 272] width 88 height 28
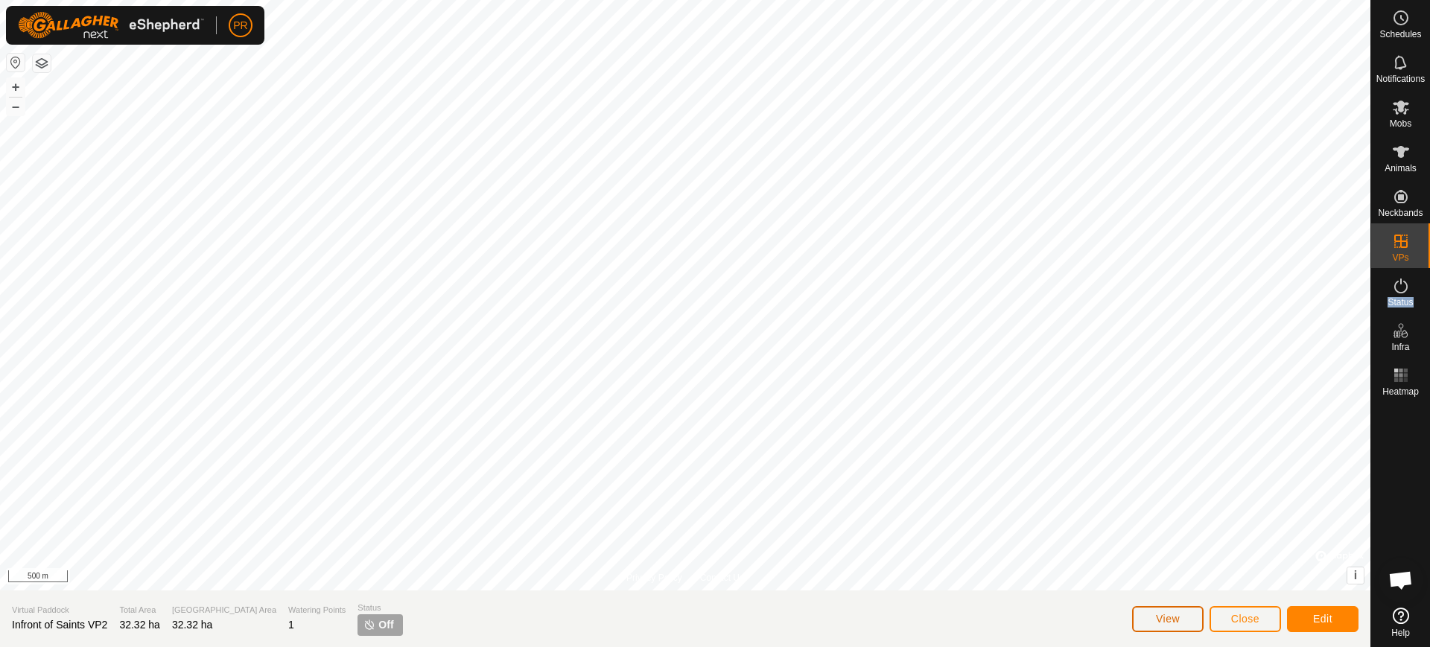
click at [1172, 616] on span "View" at bounding box center [1168, 619] width 24 height 12
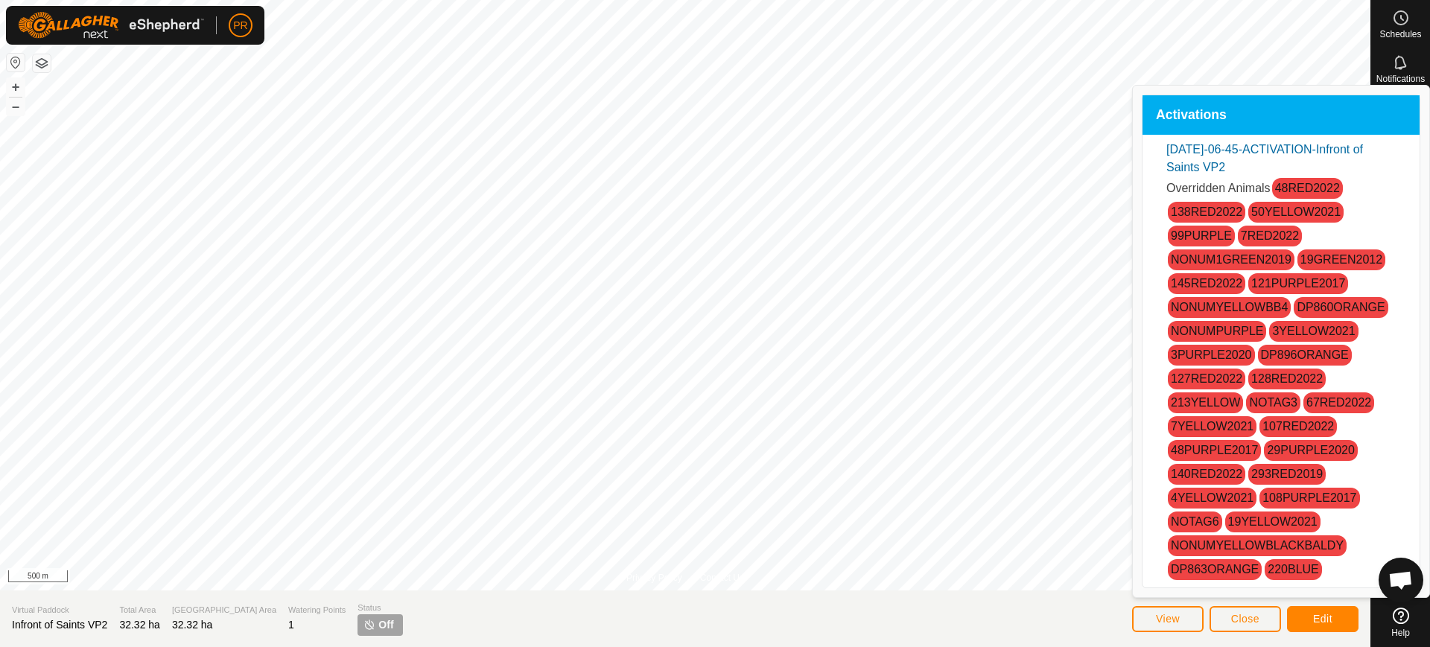
click at [1018, 626] on section "Virtual Paddock Infront of Saints VP2 Total Area 32.32 ha Grazing Area 32.32 ha…" at bounding box center [685, 619] width 1371 height 57
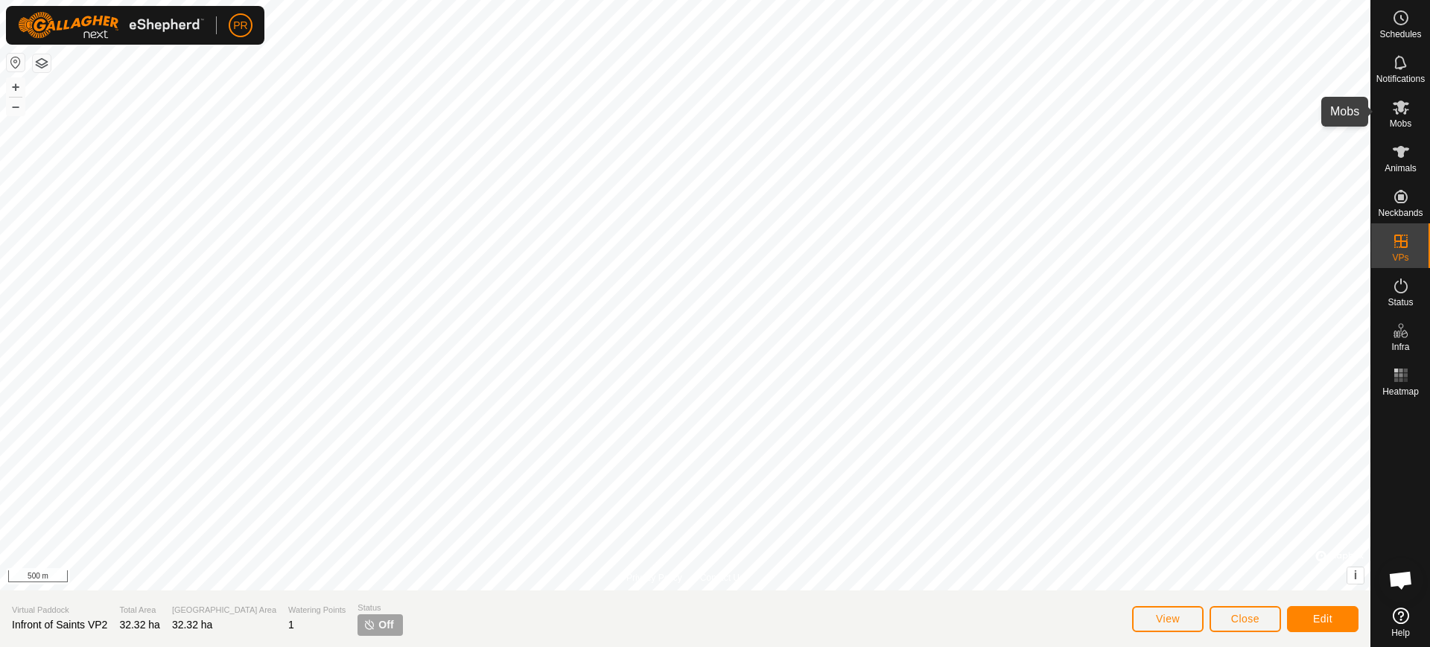
click at [1400, 108] on icon at bounding box center [1401, 108] width 16 height 14
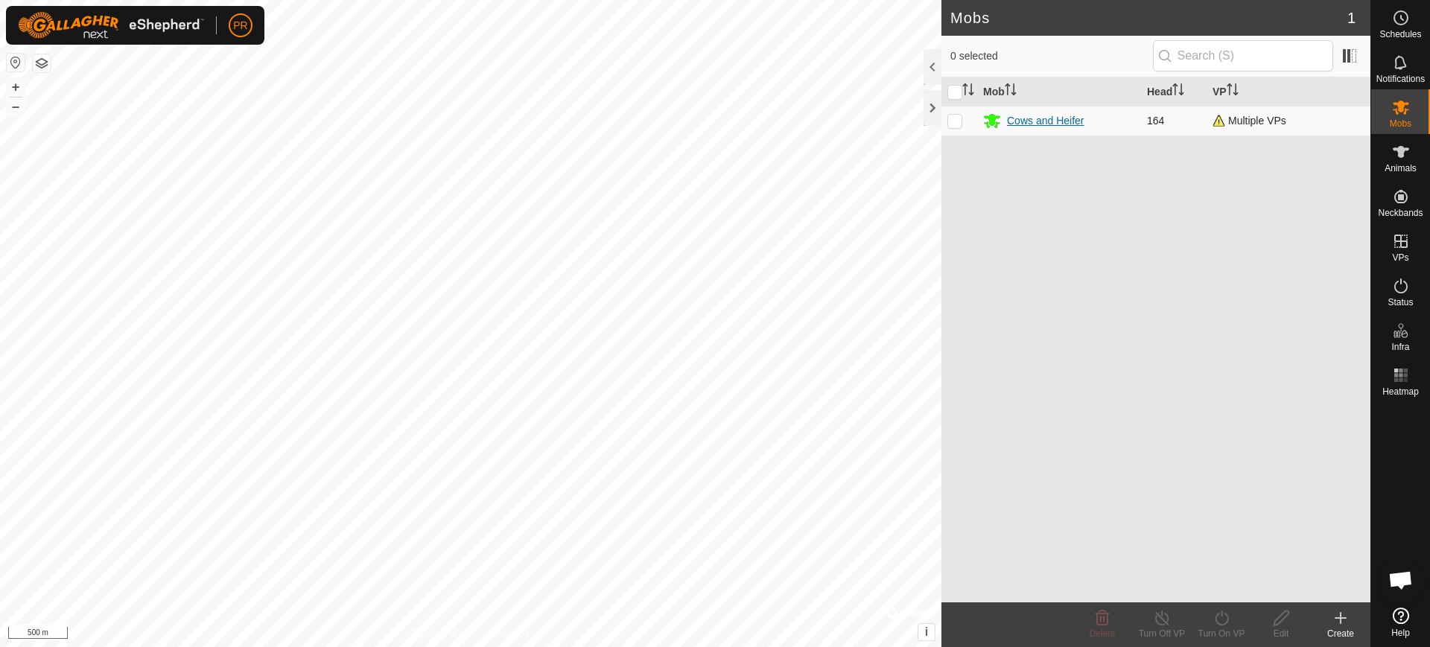
click at [1027, 118] on div "Cows and Heifer" at bounding box center [1045, 121] width 77 height 16
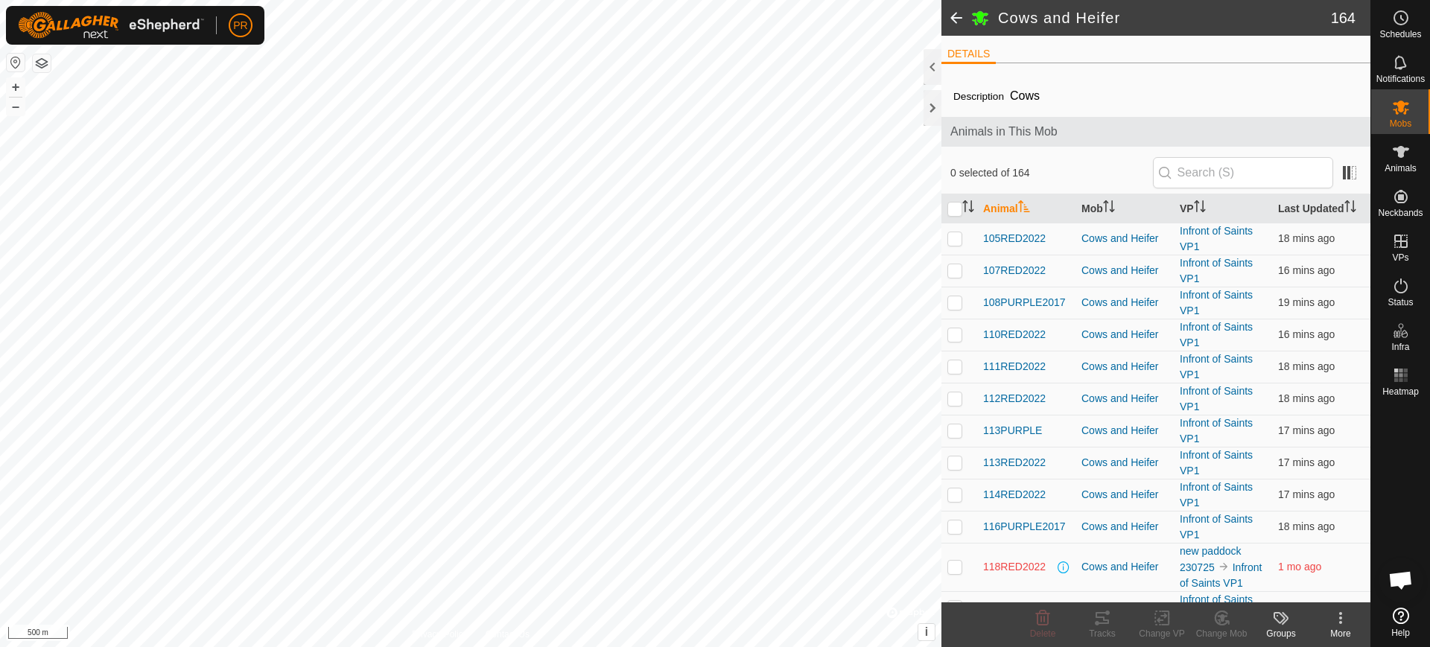
click at [1402, 614] on icon at bounding box center [1401, 616] width 16 height 16
